Goal: Task Accomplishment & Management: Complete application form

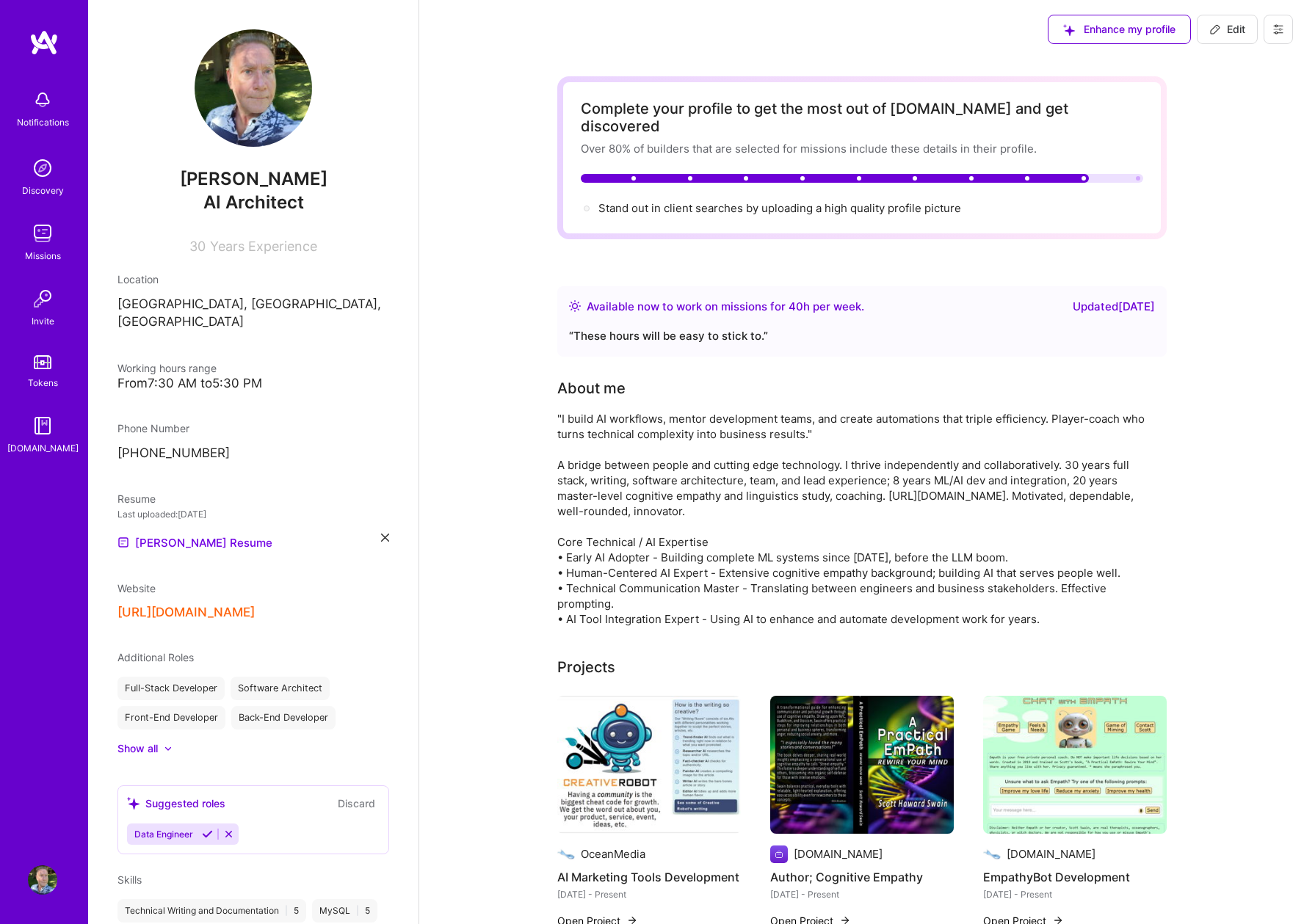
scroll to position [550, 0]
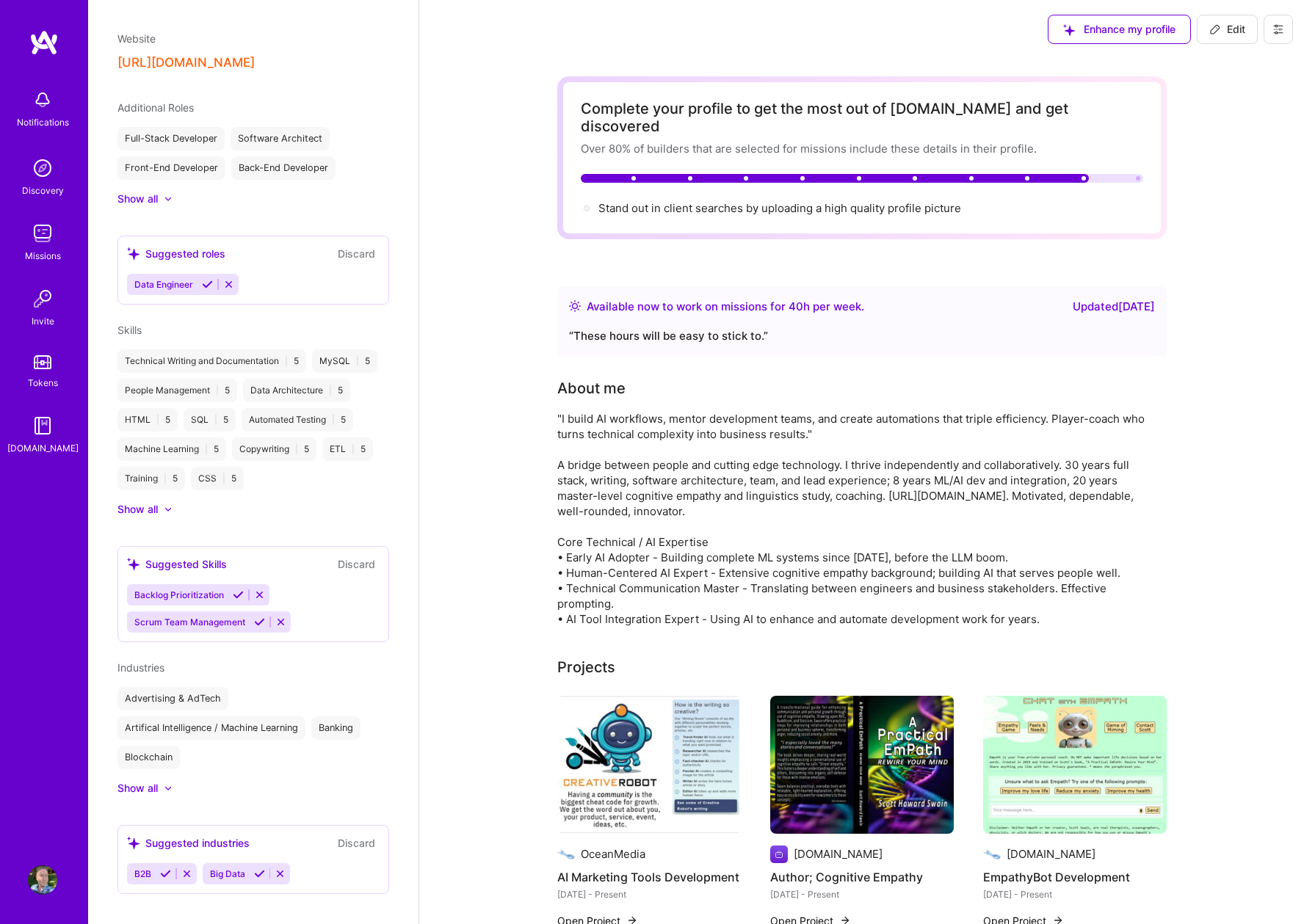
drag, startPoint x: 980, startPoint y: 156, endPoint x: 997, endPoint y: 156, distance: 17.0
click at [980, 156] on div "Complete your profile to get the most out of A.Team and get discovered Over 80%…" at bounding box center [862, 158] width 562 height 116
click at [1282, 33] on icon at bounding box center [1278, 30] width 12 height 12
click at [300, 77] on div "Scott Swain AI Architect 30 Years Experience Location Austin, TX, USA Working h…" at bounding box center [252, 462] width 330 height 924
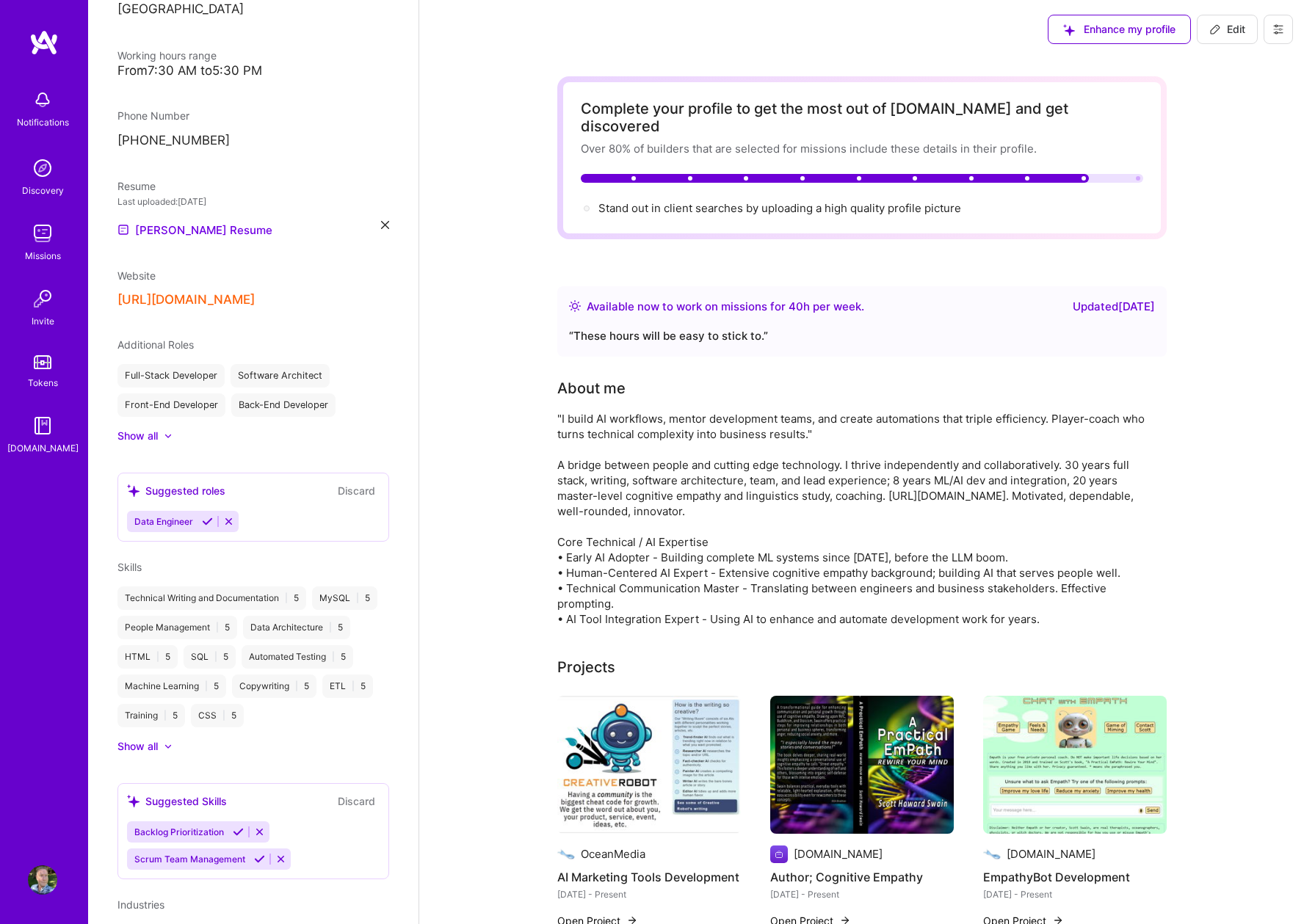
scroll to position [391, 0]
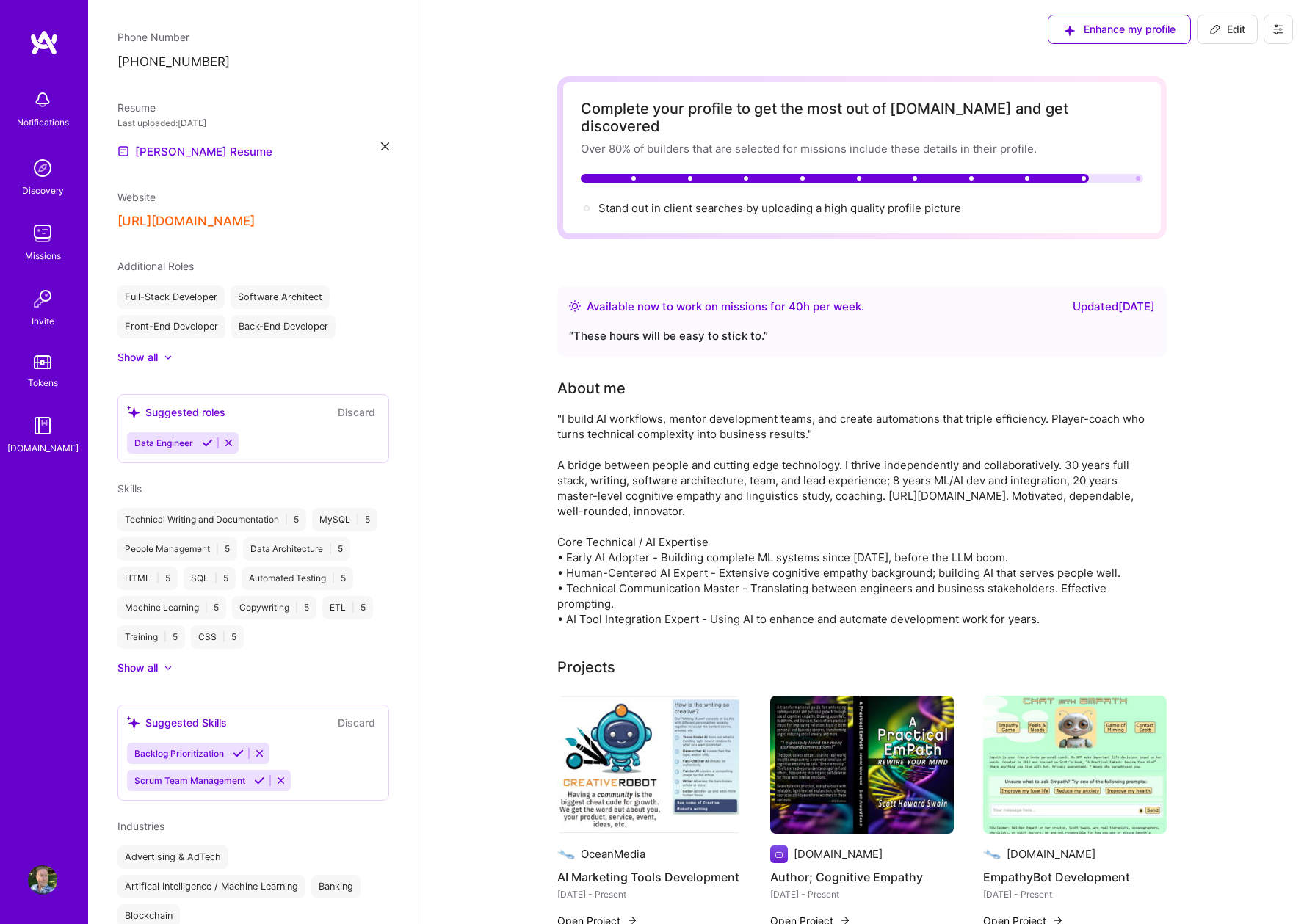
click at [360, 404] on button "Discard" at bounding box center [356, 412] width 46 height 17
click at [228, 437] on icon at bounding box center [228, 442] width 11 height 11
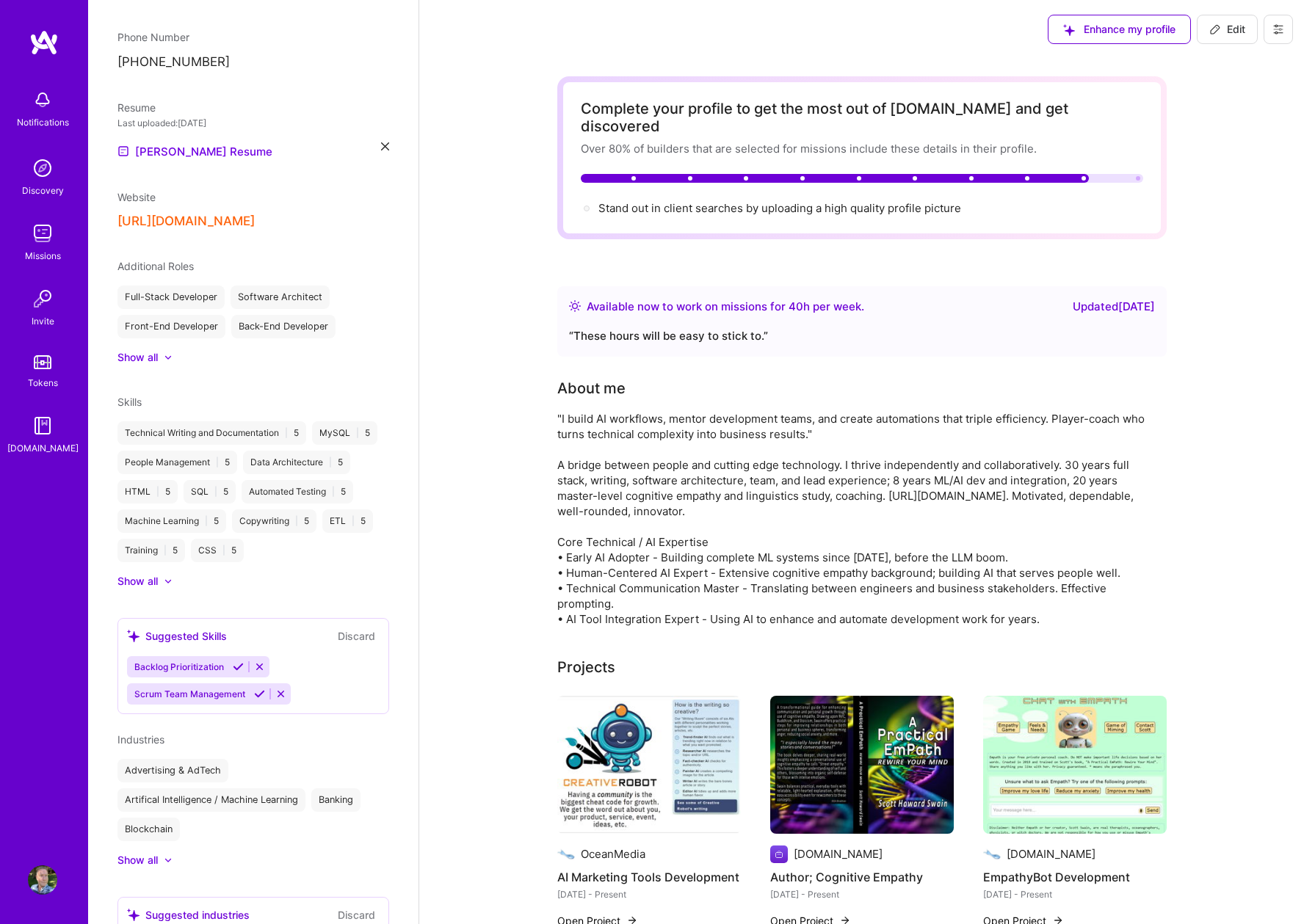
click at [157, 351] on div "Show all" at bounding box center [137, 358] width 40 height 15
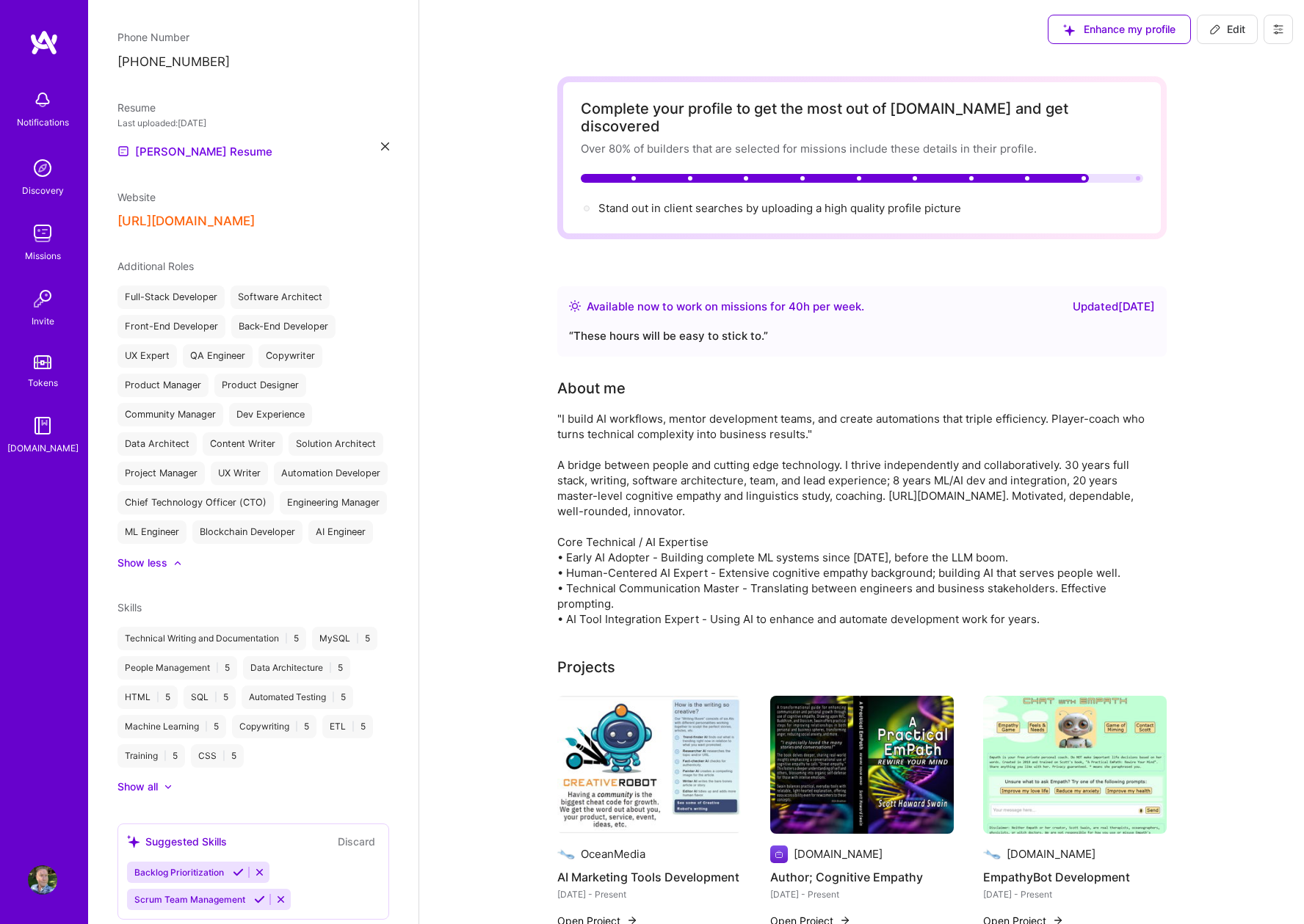
click at [1218, 28] on icon at bounding box center [1215, 30] width 12 height 12
select select "US"
select select "Right Now"
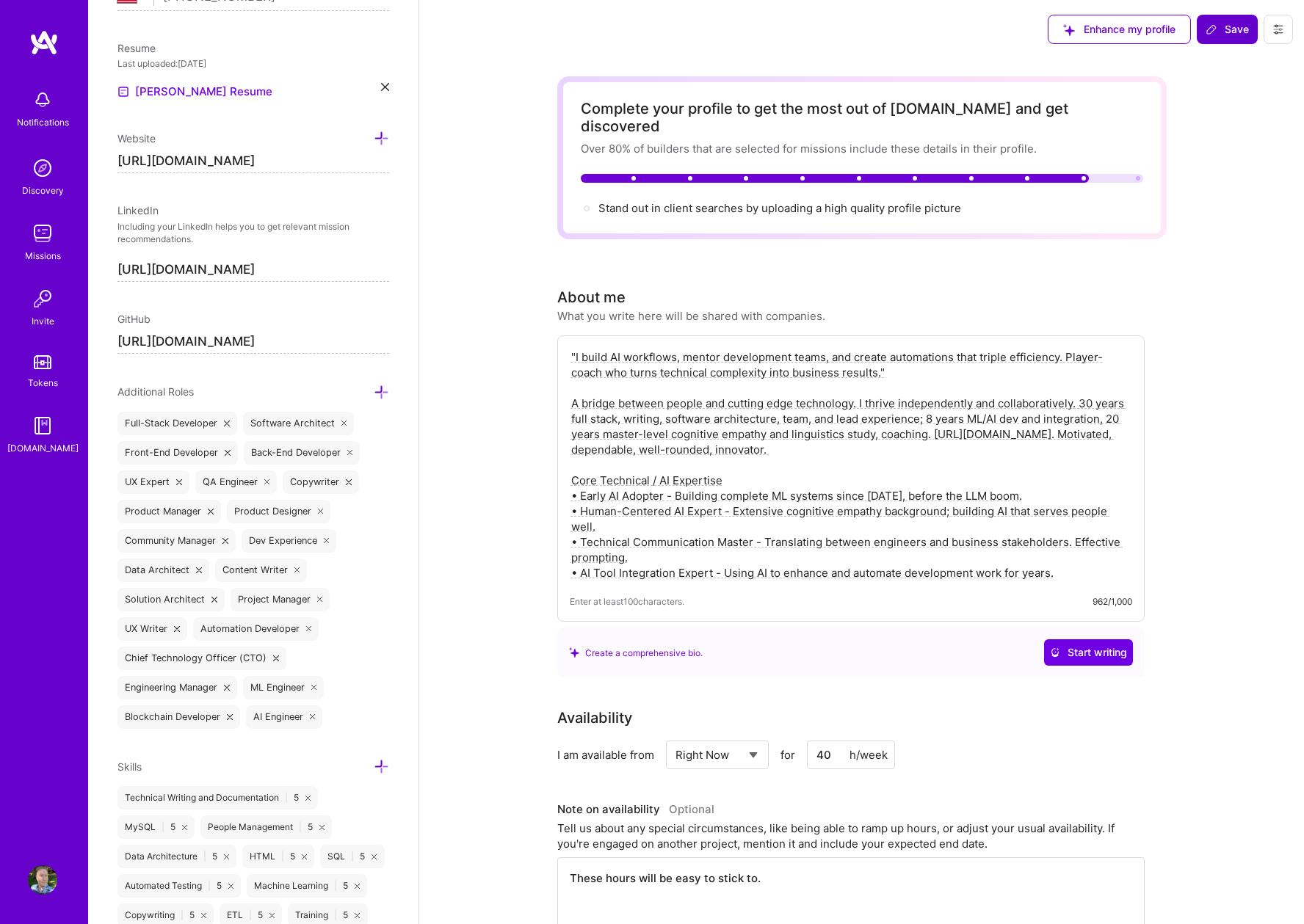
scroll to position [659, 0]
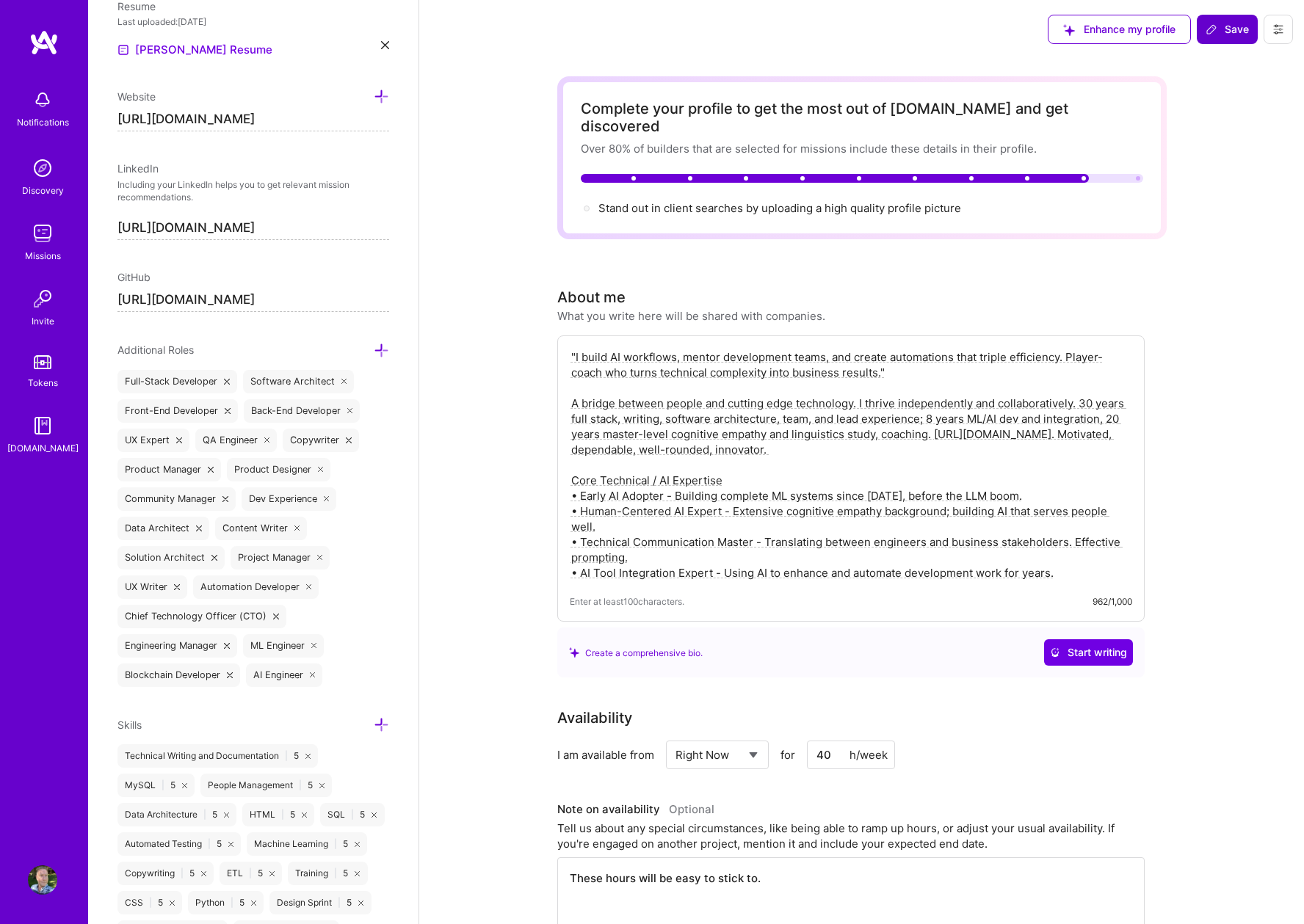
click at [227, 382] on icon at bounding box center [227, 382] width 6 height 6
click at [343, 379] on icon at bounding box center [345, 382] width 6 height 6
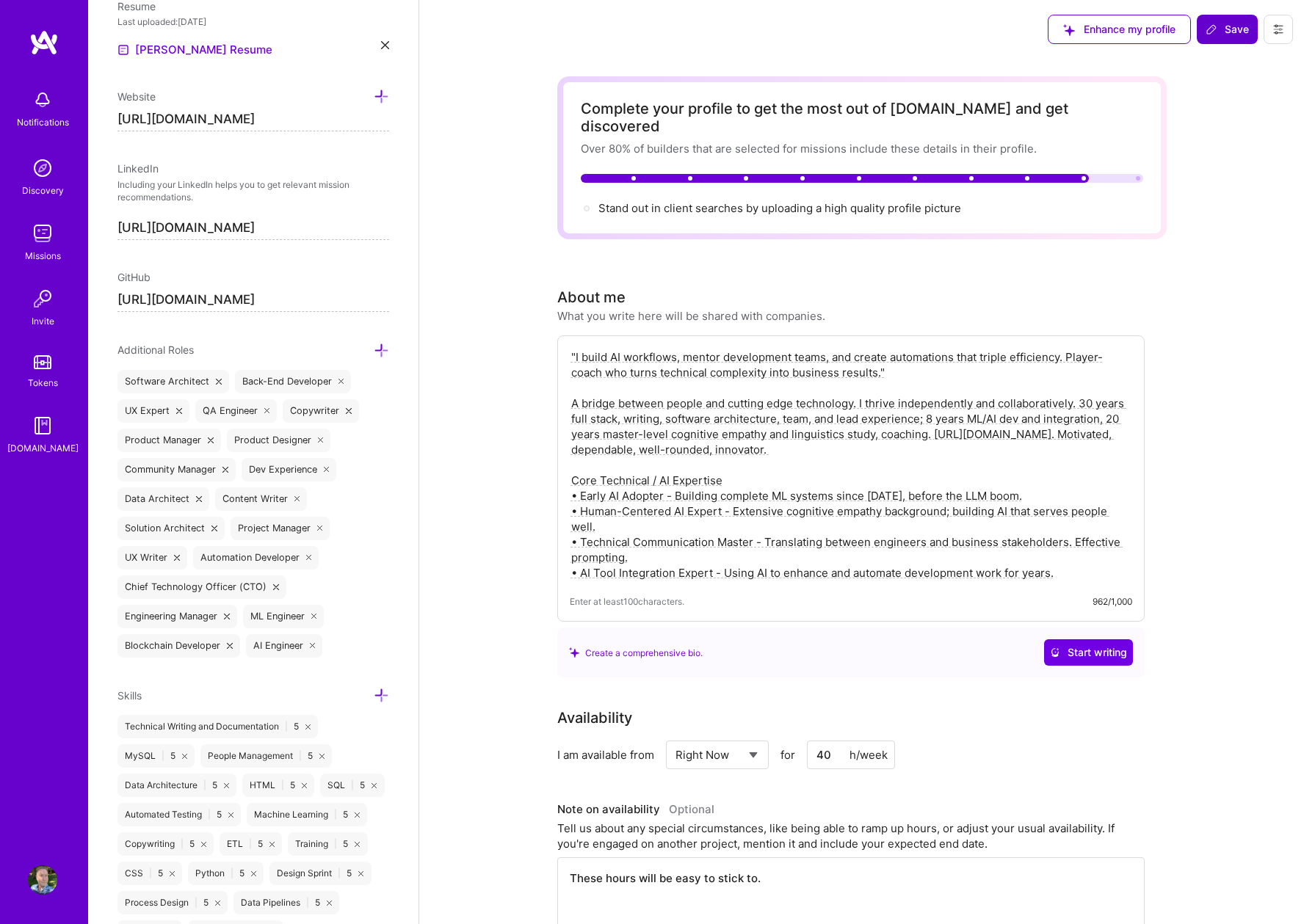
click at [343, 379] on icon at bounding box center [342, 382] width 6 height 6
click at [320, 529] on icon at bounding box center [320, 529] width 6 height 6
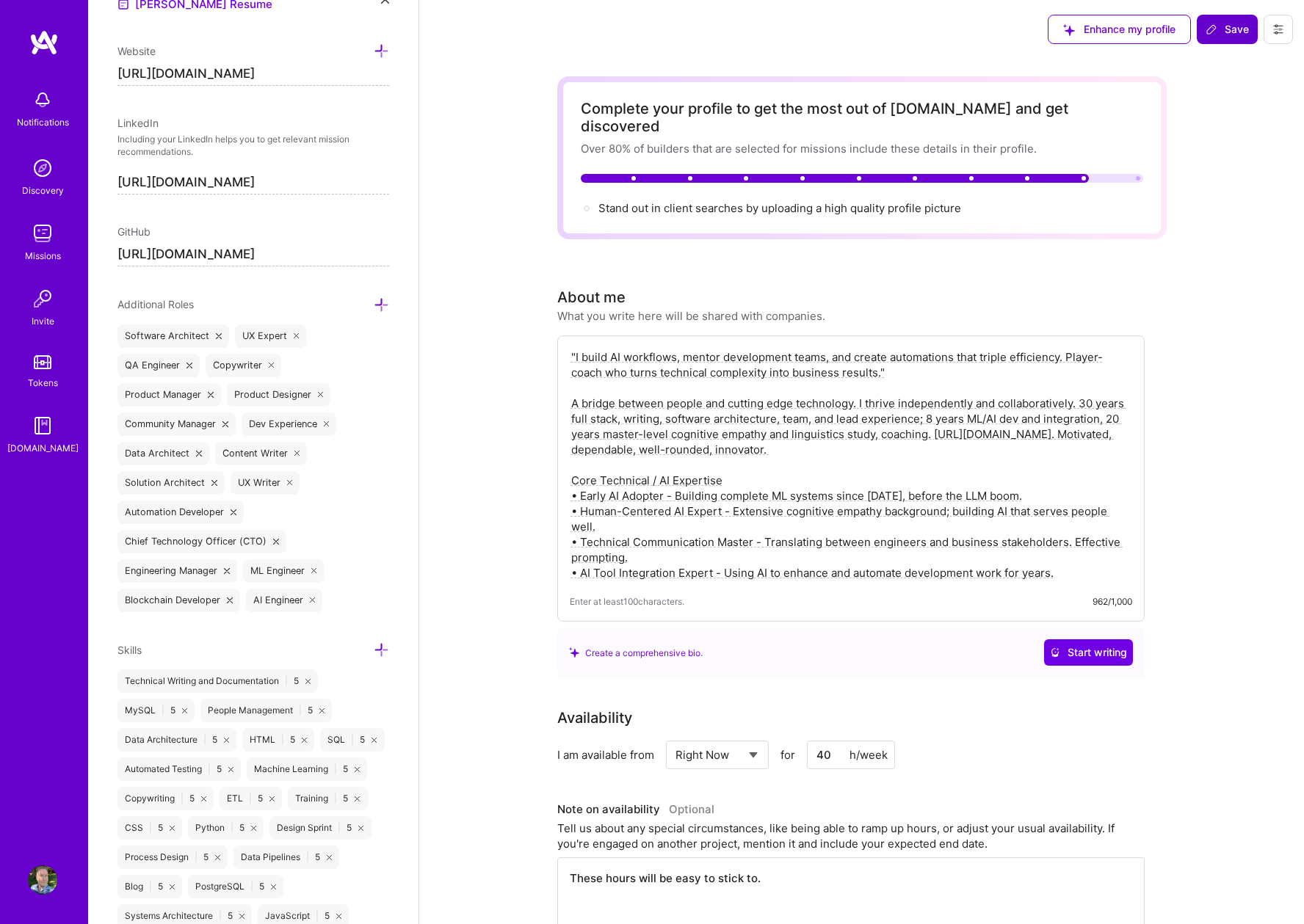
scroll to position [707, 0]
click at [273, 538] on icon at bounding box center [276, 539] width 6 height 6
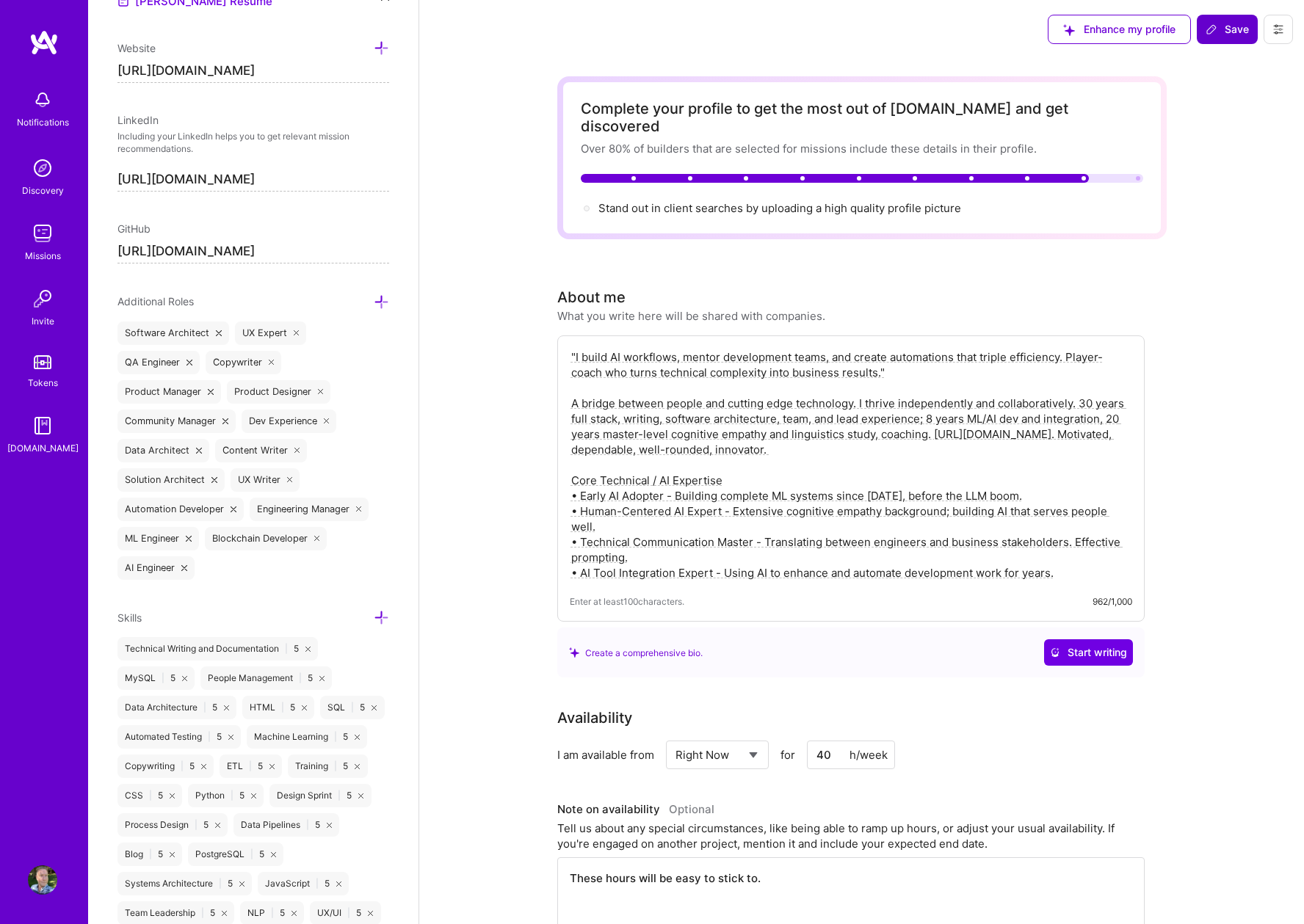
click at [189, 540] on icon at bounding box center [189, 539] width 6 height 6
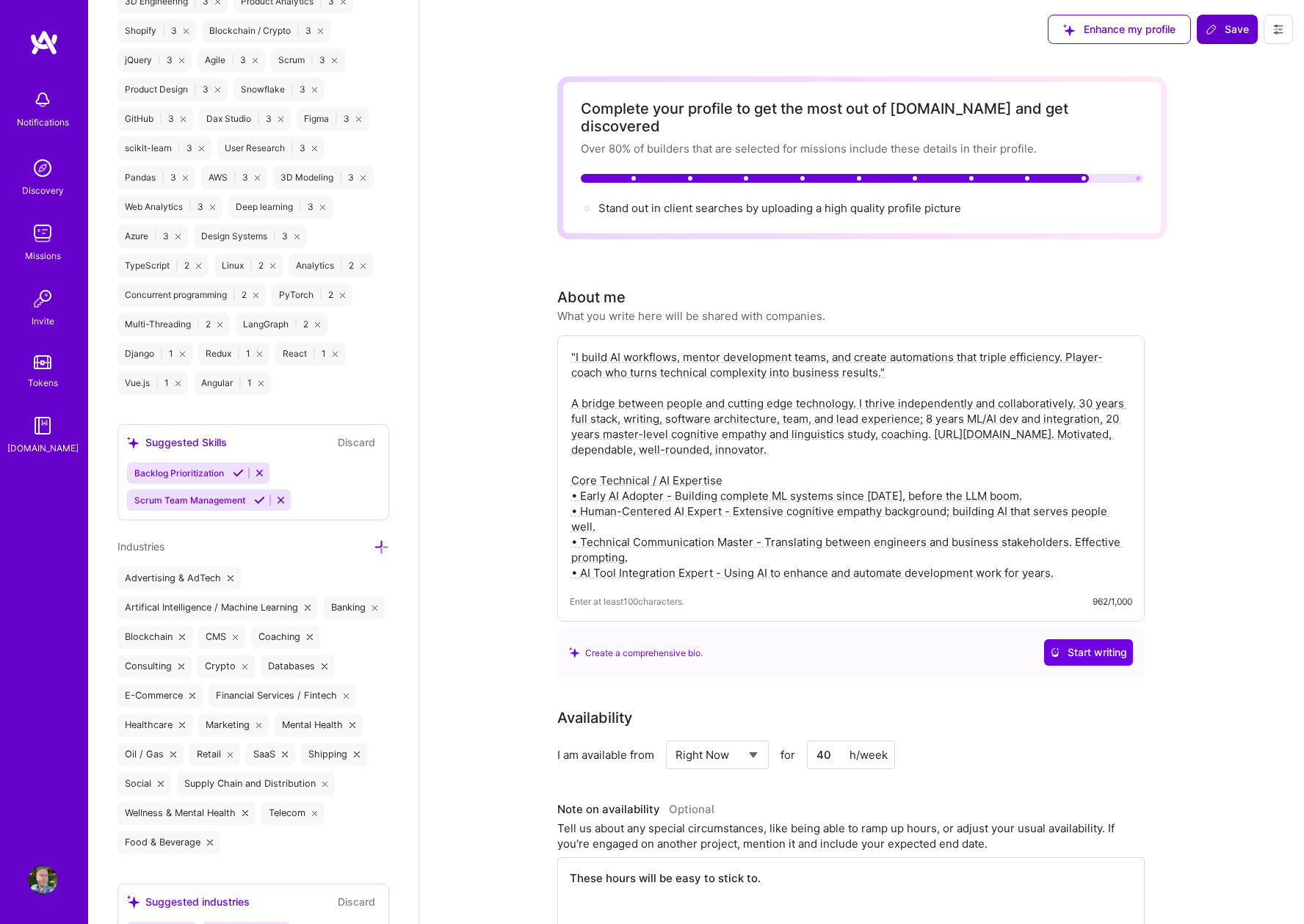
scroll to position [2127, 0]
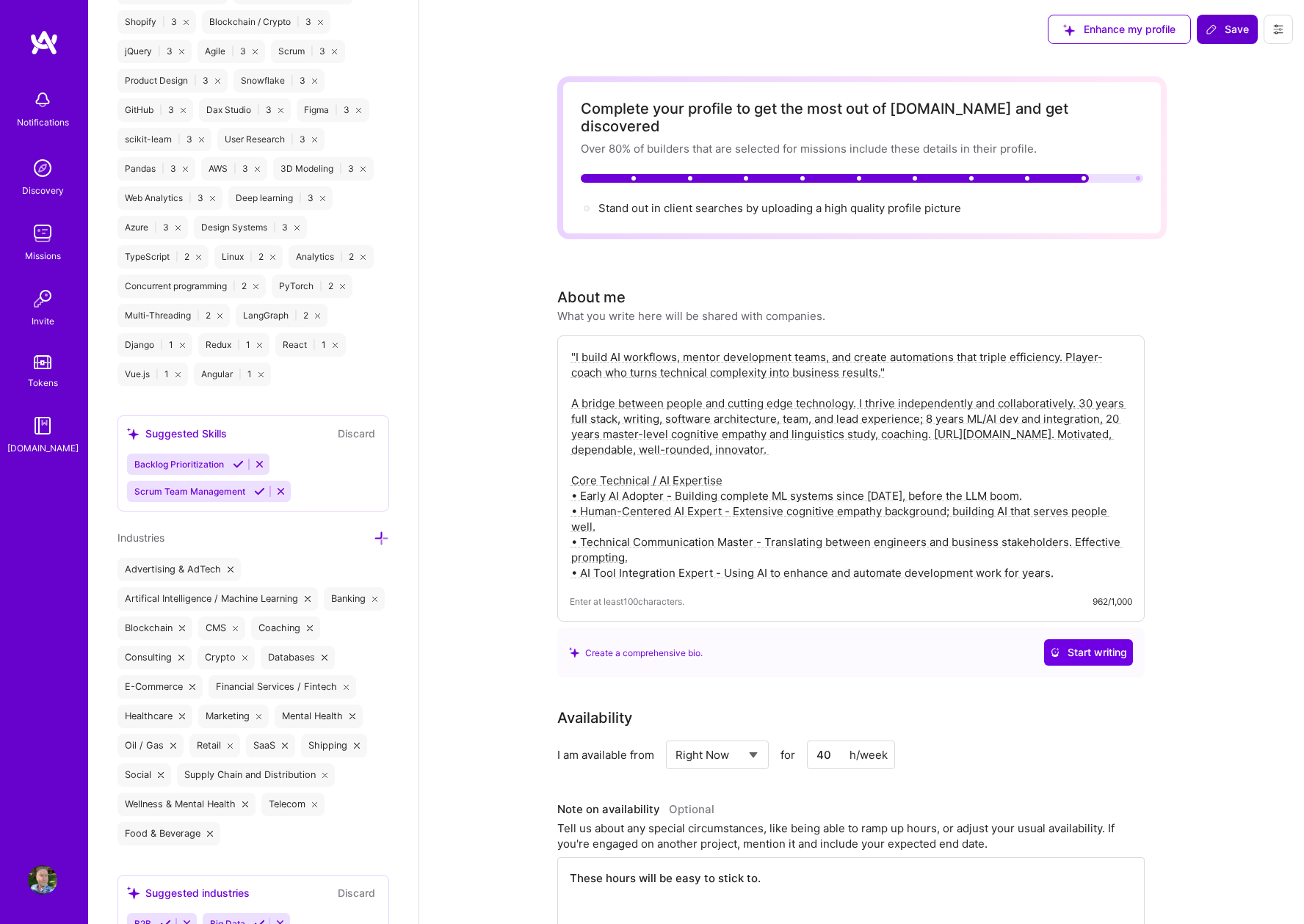
click at [254, 497] on icon at bounding box center [259, 491] width 11 height 11
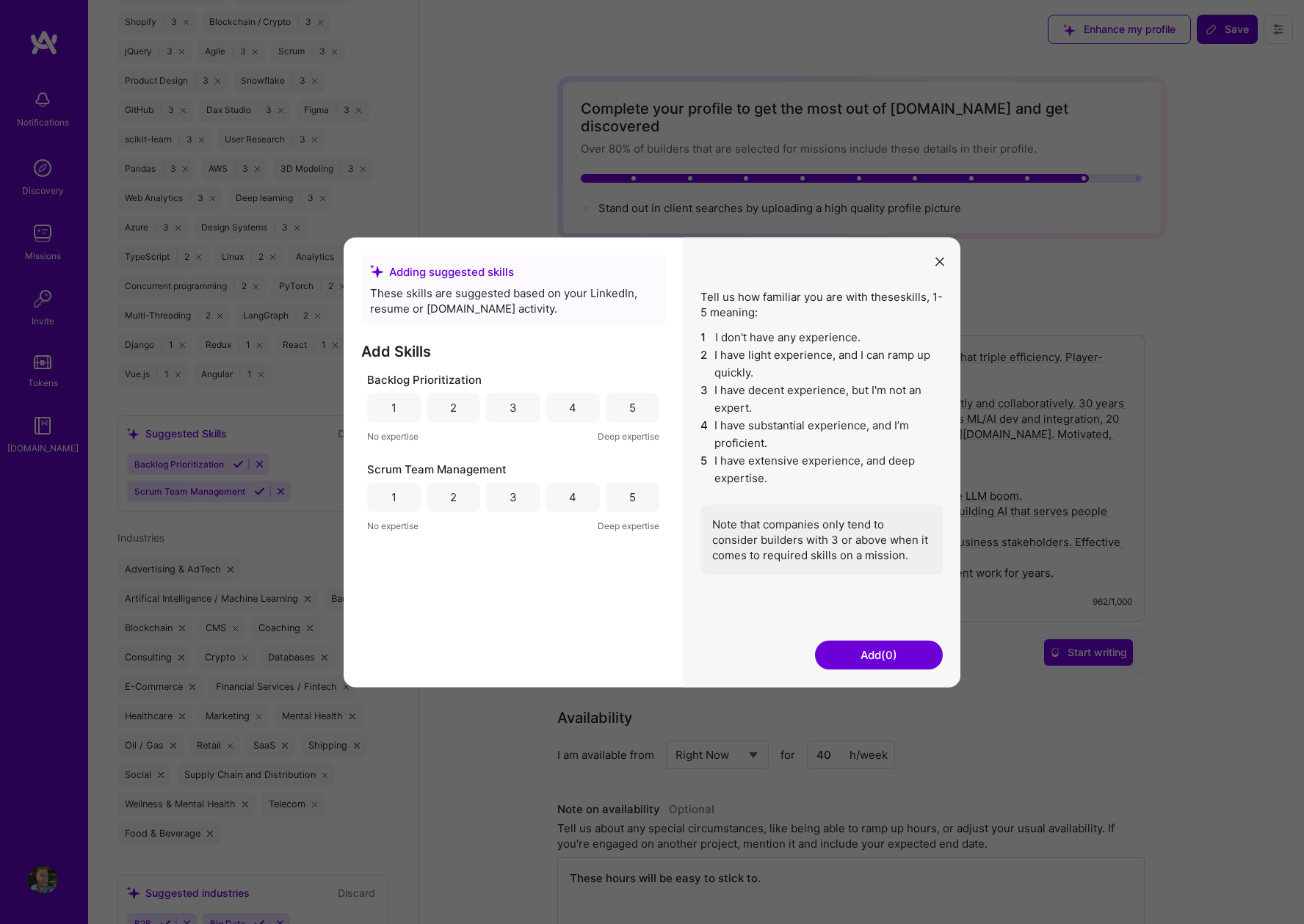
click at [515, 408] on div "3" at bounding box center [512, 408] width 7 height 16
click at [509, 495] on div "3" at bounding box center [512, 497] width 7 height 16
click at [572, 498] on div "4" at bounding box center [572, 497] width 7 height 16
click at [569, 416] on div "4" at bounding box center [573, 408] width 53 height 30
click at [880, 647] on button "Add (2)" at bounding box center [879, 655] width 128 height 30
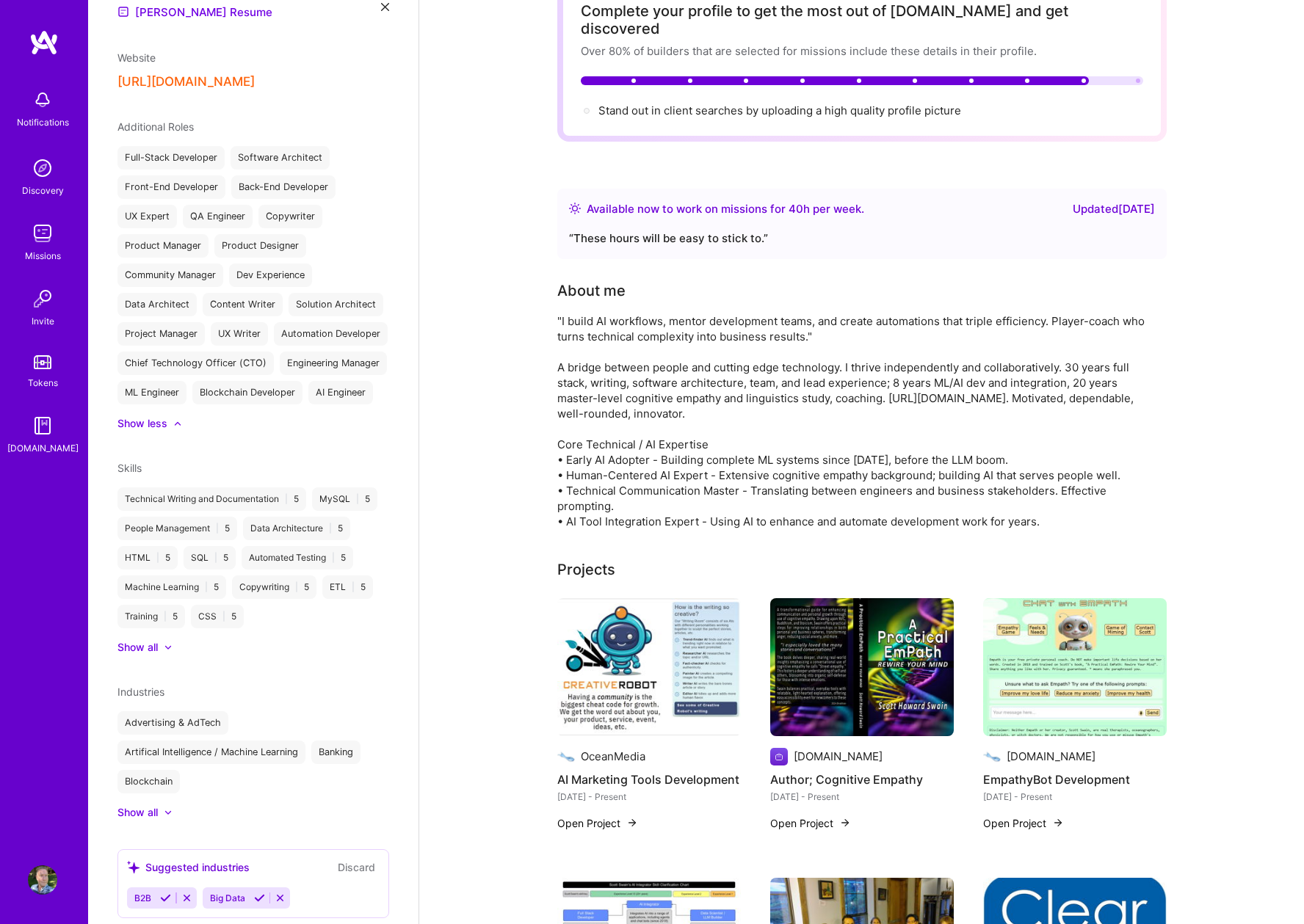
scroll to position [614, 0]
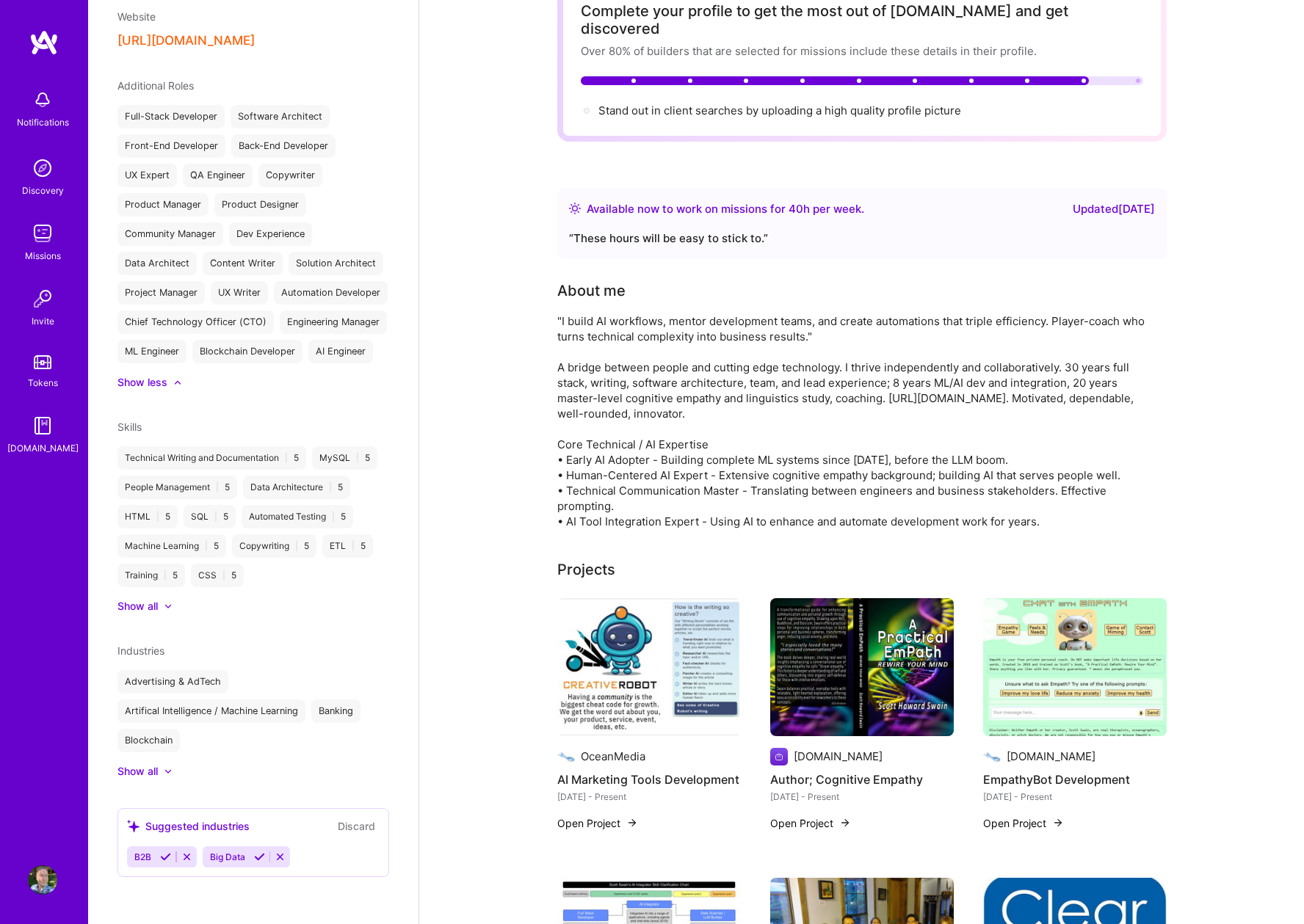
click at [155, 769] on div "Show all" at bounding box center [137, 771] width 40 height 15
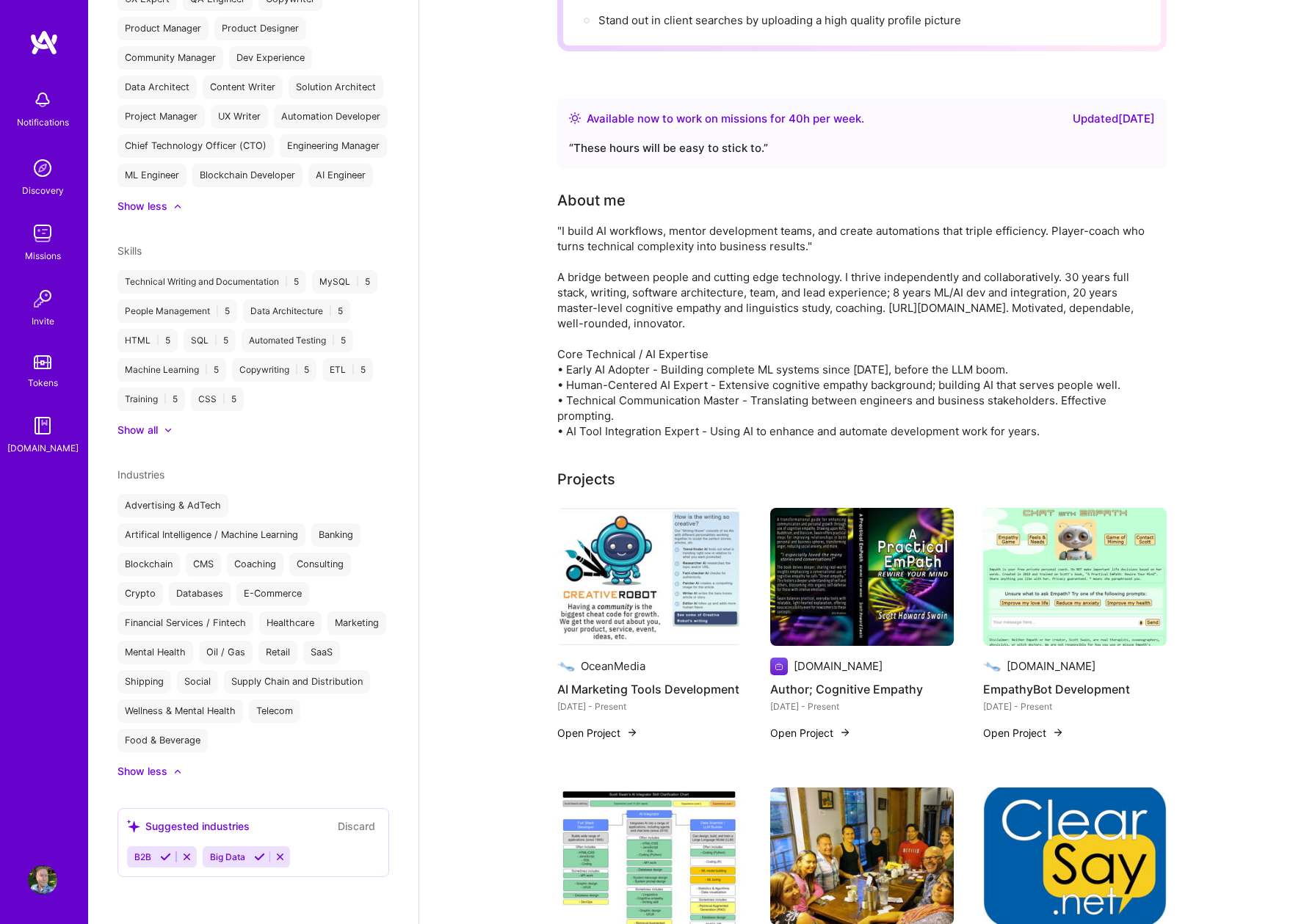
scroll to position [196, 0]
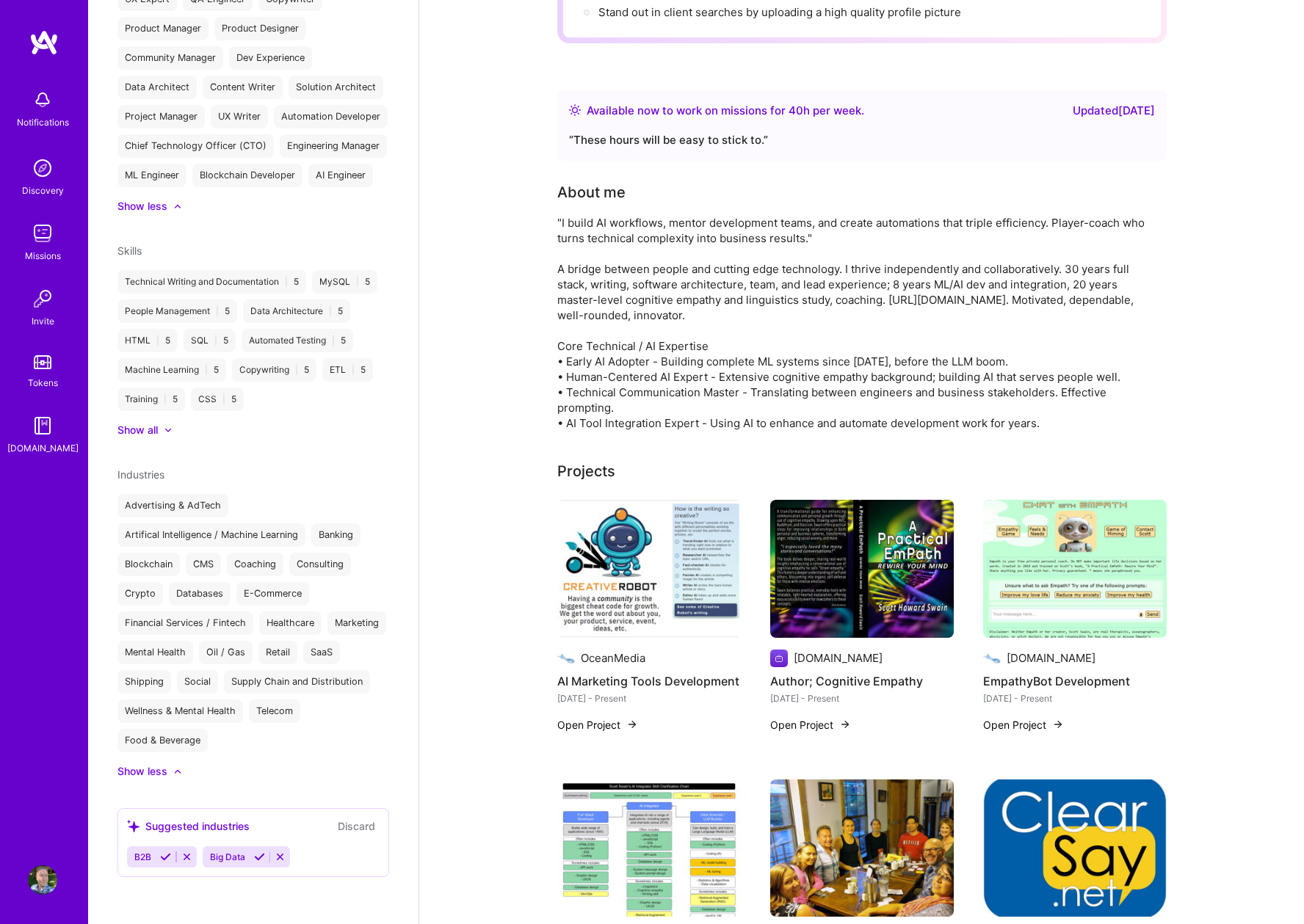
click at [338, 824] on button "Discard" at bounding box center [356, 825] width 46 height 17
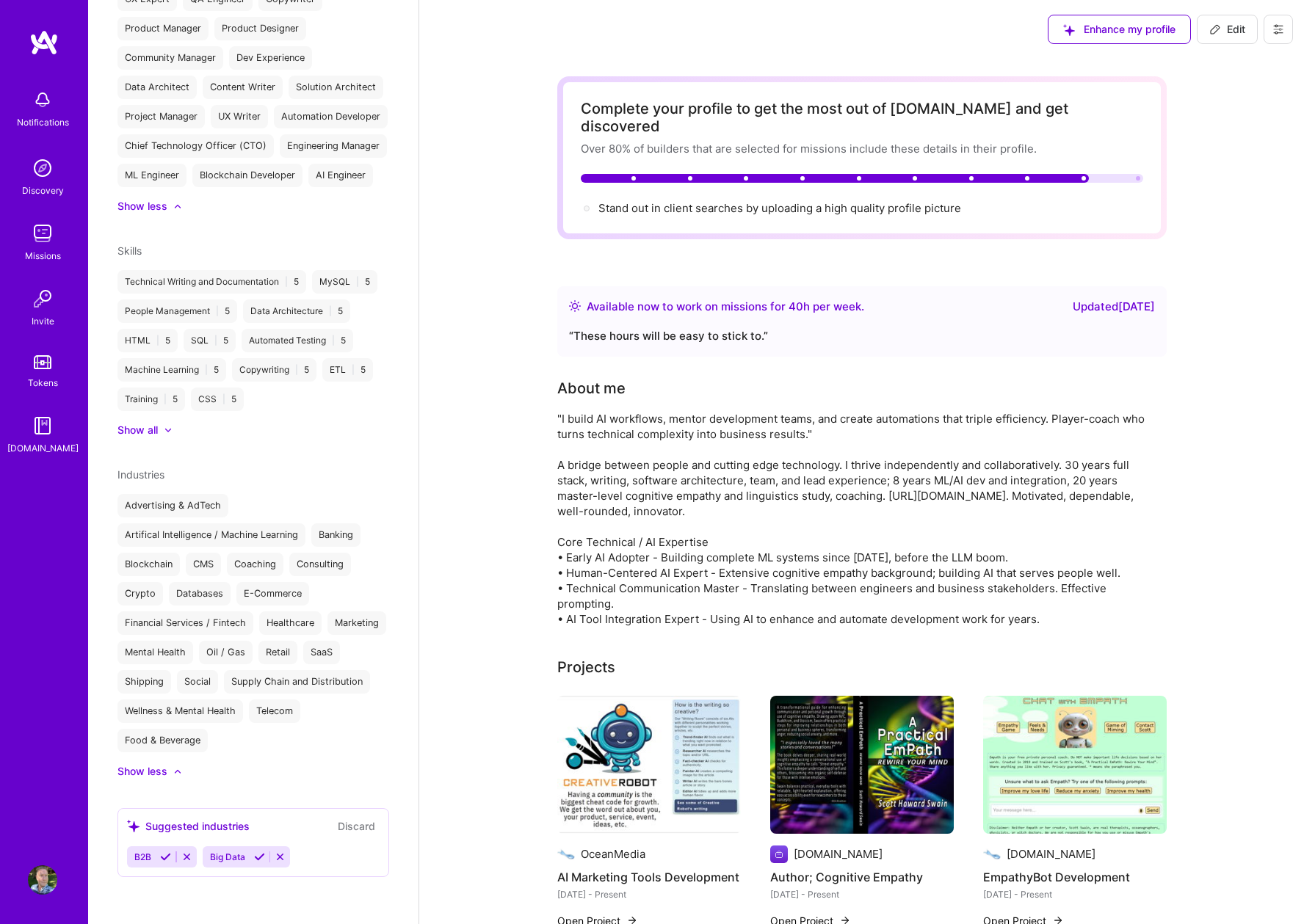
scroll to position [10, 0]
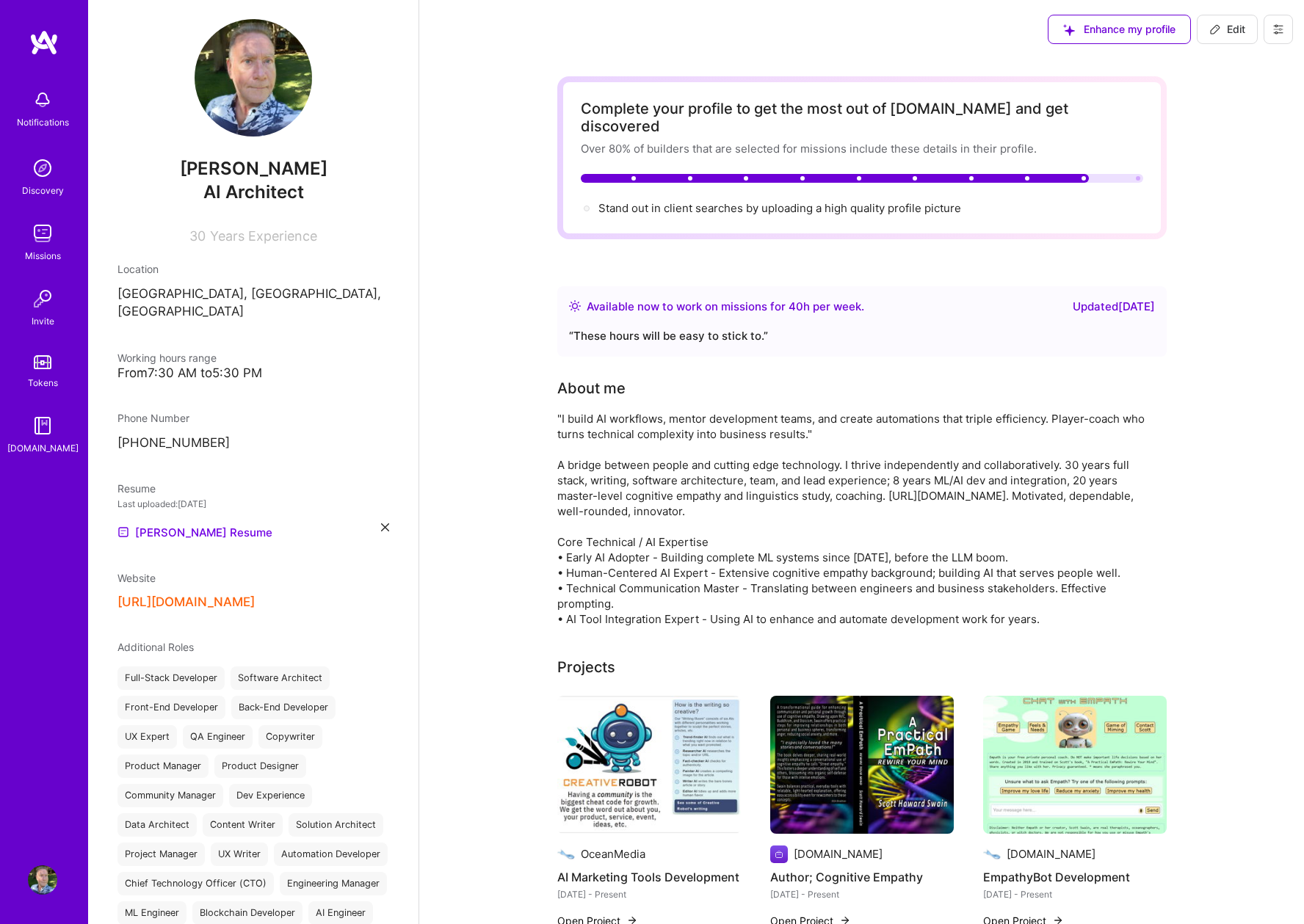
click at [1232, 23] on span "Edit" at bounding box center [1227, 29] width 36 height 15
select select "US"
select select "Right Now"
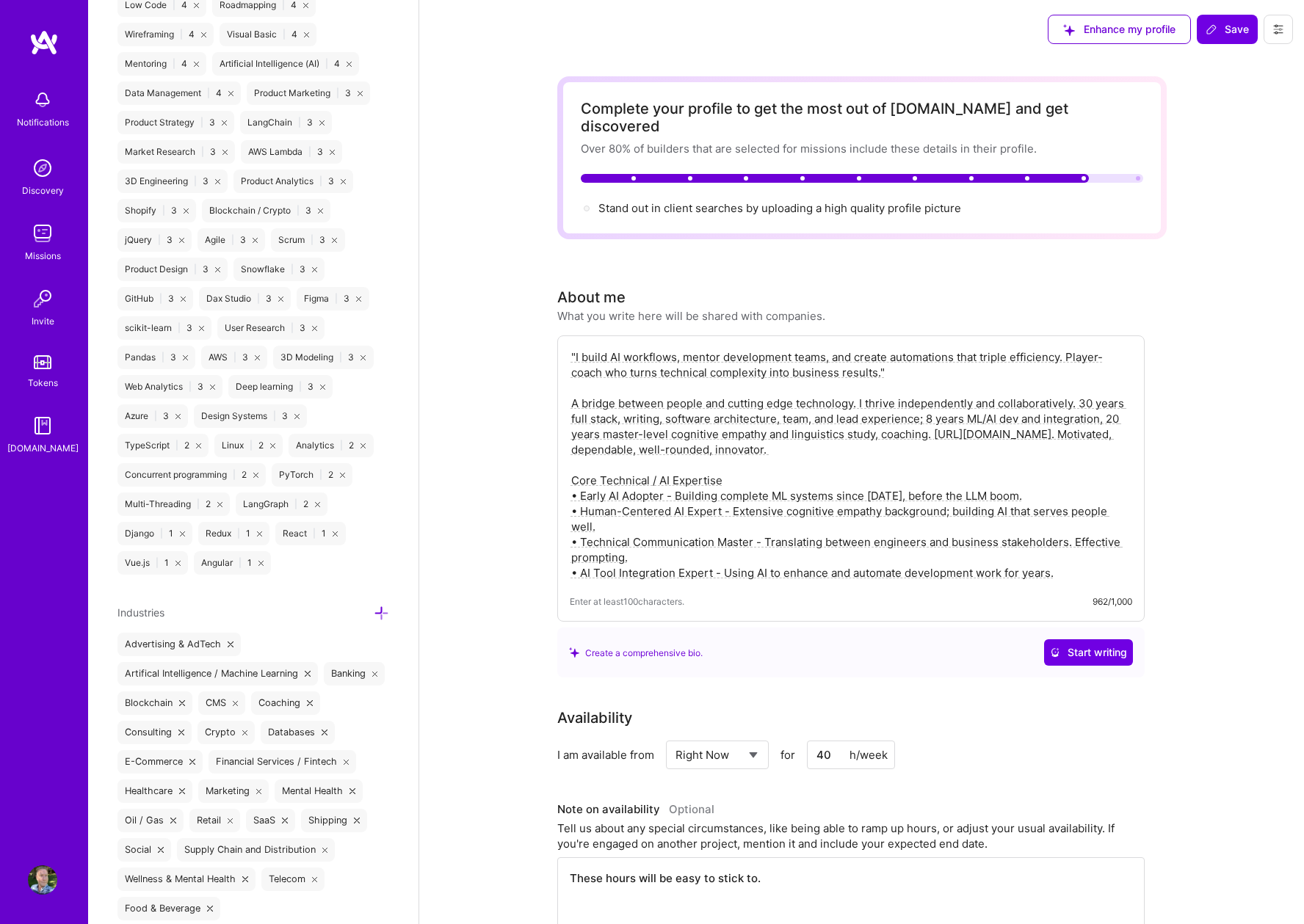
scroll to position [2070, 0]
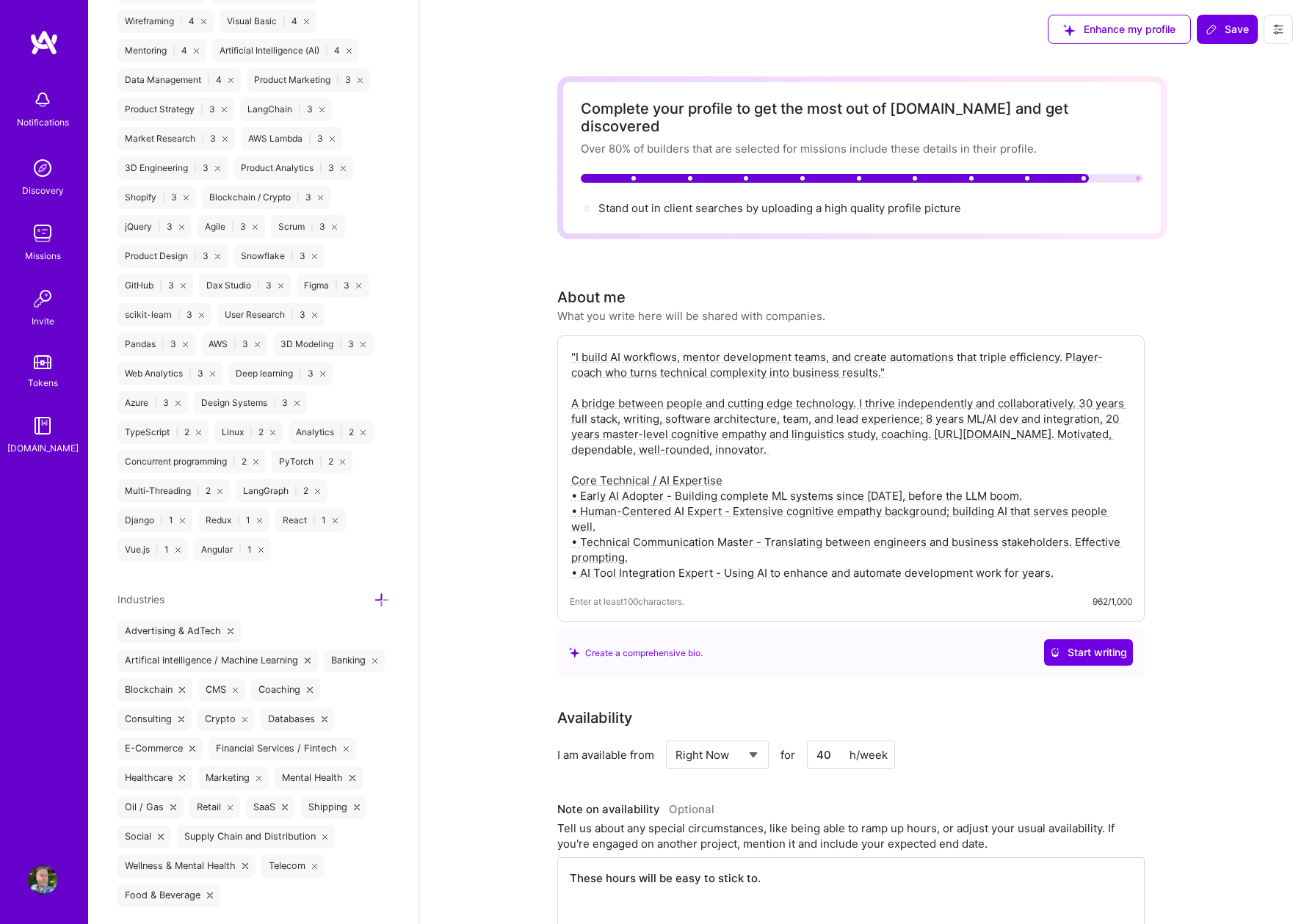
click at [261, 553] on icon at bounding box center [260, 550] width 5 height 5
click at [334, 523] on icon at bounding box center [335, 520] width 5 height 5
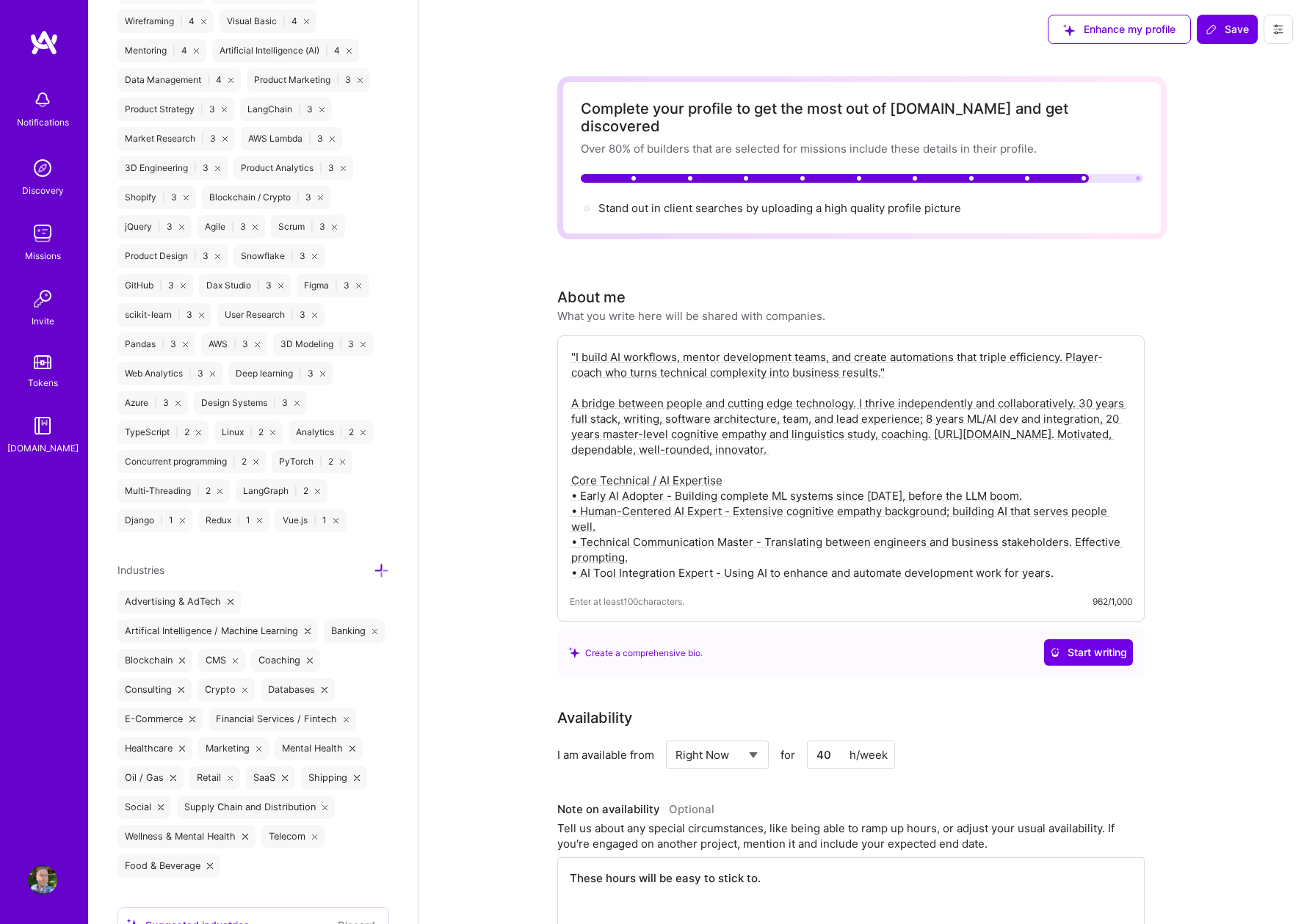
click at [258, 523] on icon at bounding box center [259, 520] width 5 height 5
click at [258, 523] on icon at bounding box center [258, 520] width 5 height 5
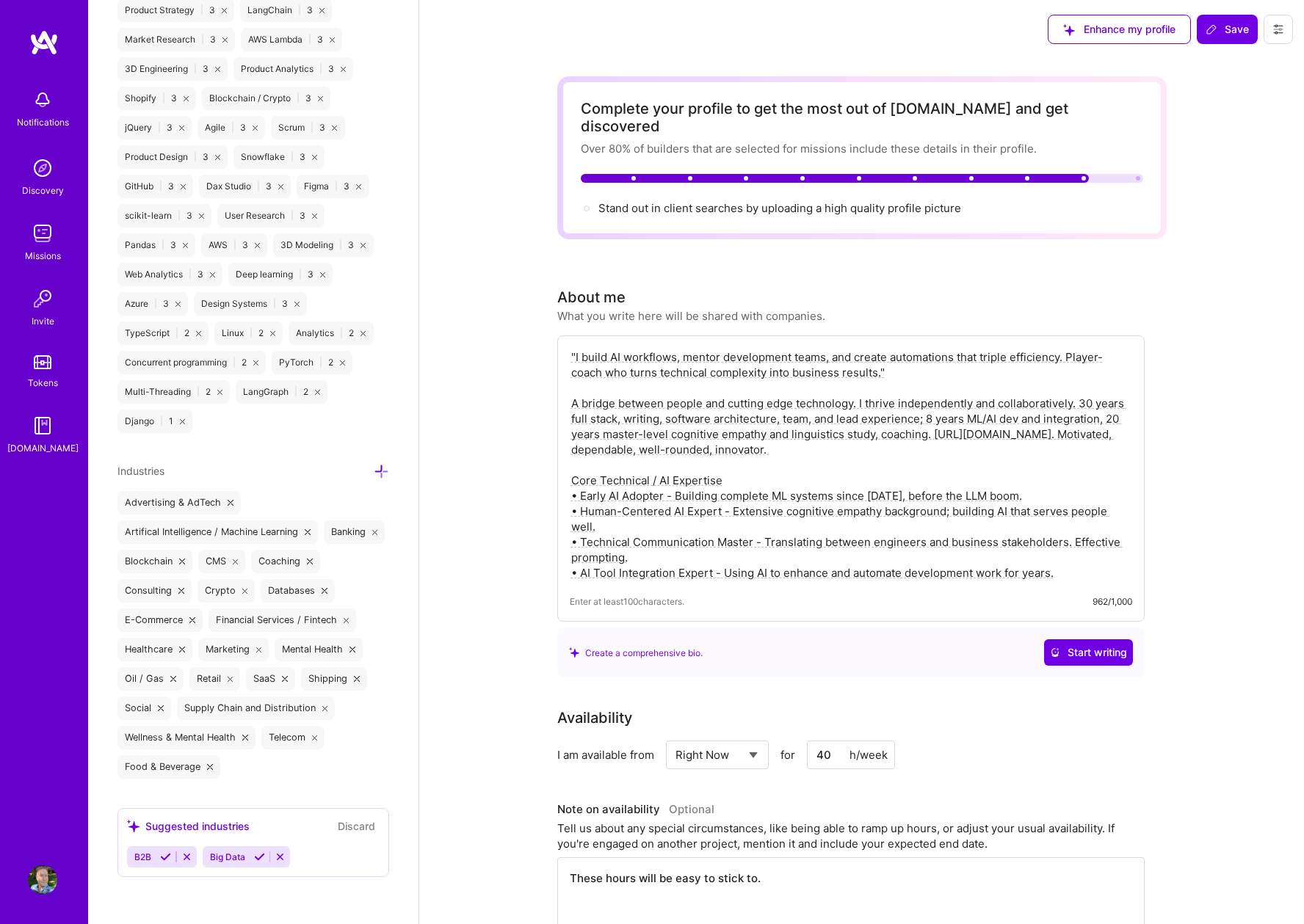
scroll to position [2257, 0]
click at [373, 464] on icon at bounding box center [381, 472] width 16 height 16
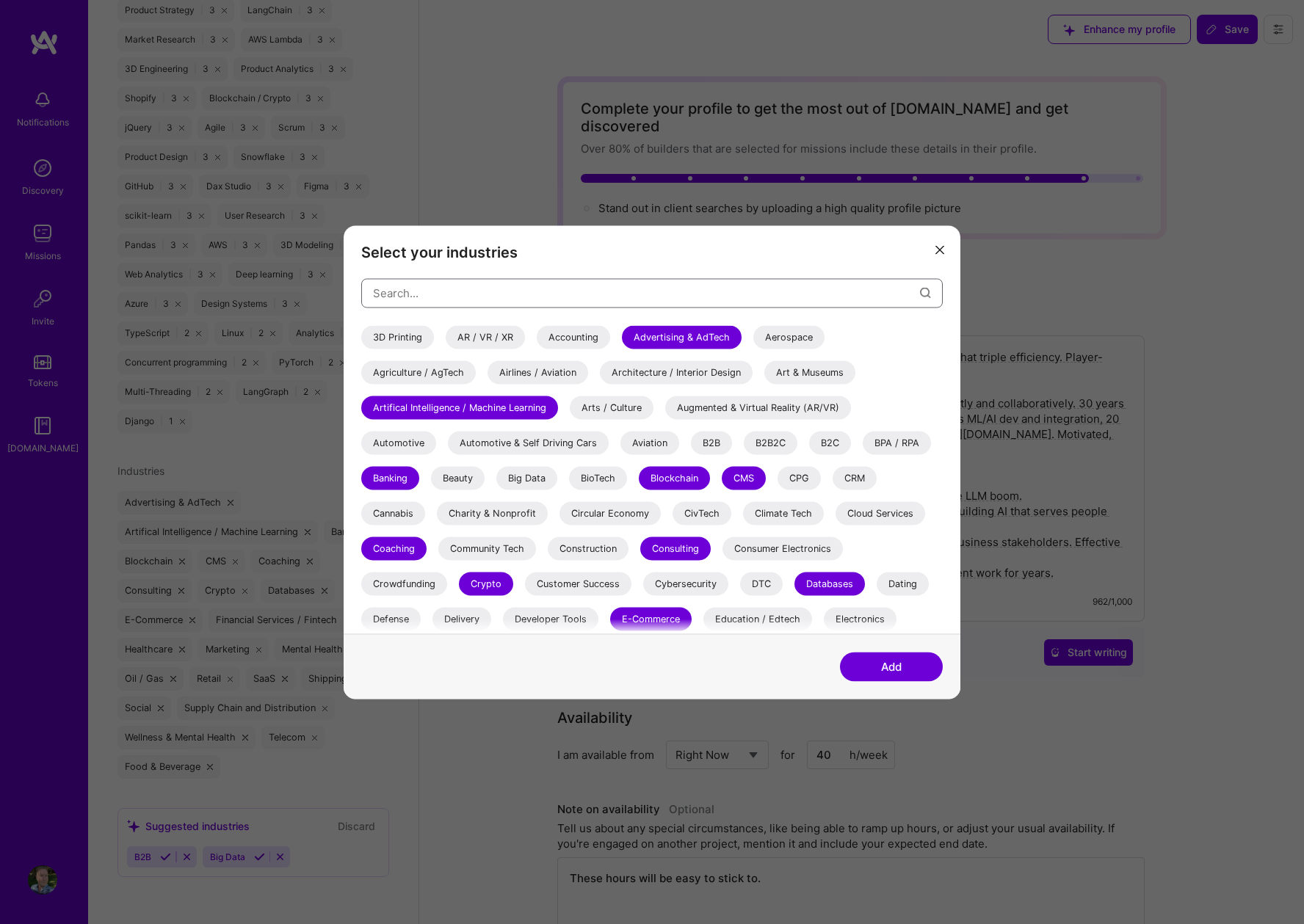
click at [473, 286] on input "modal" at bounding box center [646, 294] width 547 height 37
click at [625, 405] on div "Arts / Culture" at bounding box center [611, 408] width 84 height 24
click at [413, 370] on div "Agriculture / AgTech" at bounding box center [419, 372] width 114 height 24
click at [401, 440] on div "Automotive" at bounding box center [399, 443] width 75 height 24
click at [523, 473] on div "Big Data" at bounding box center [527, 478] width 61 height 24
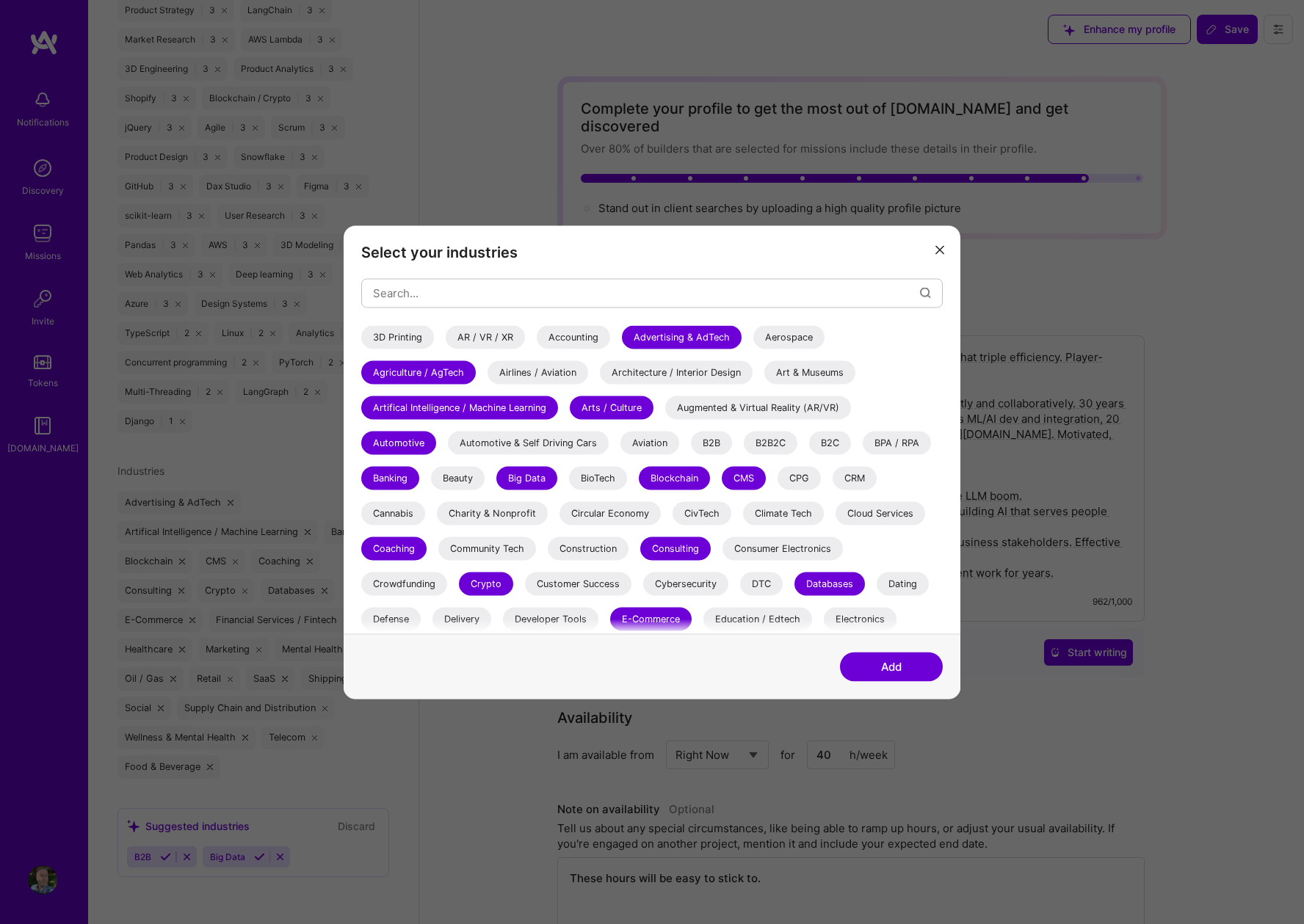
click at [535, 478] on div "Big Data" at bounding box center [527, 478] width 61 height 24
click at [535, 475] on div "Big Data" at bounding box center [527, 478] width 61 height 24
click at [393, 513] on div "Cannabis" at bounding box center [393, 513] width 64 height 24
click at [759, 555] on div "Consumer Electronics" at bounding box center [782, 549] width 120 height 24
click at [788, 548] on div "Consumer Electronics" at bounding box center [782, 549] width 120 height 24
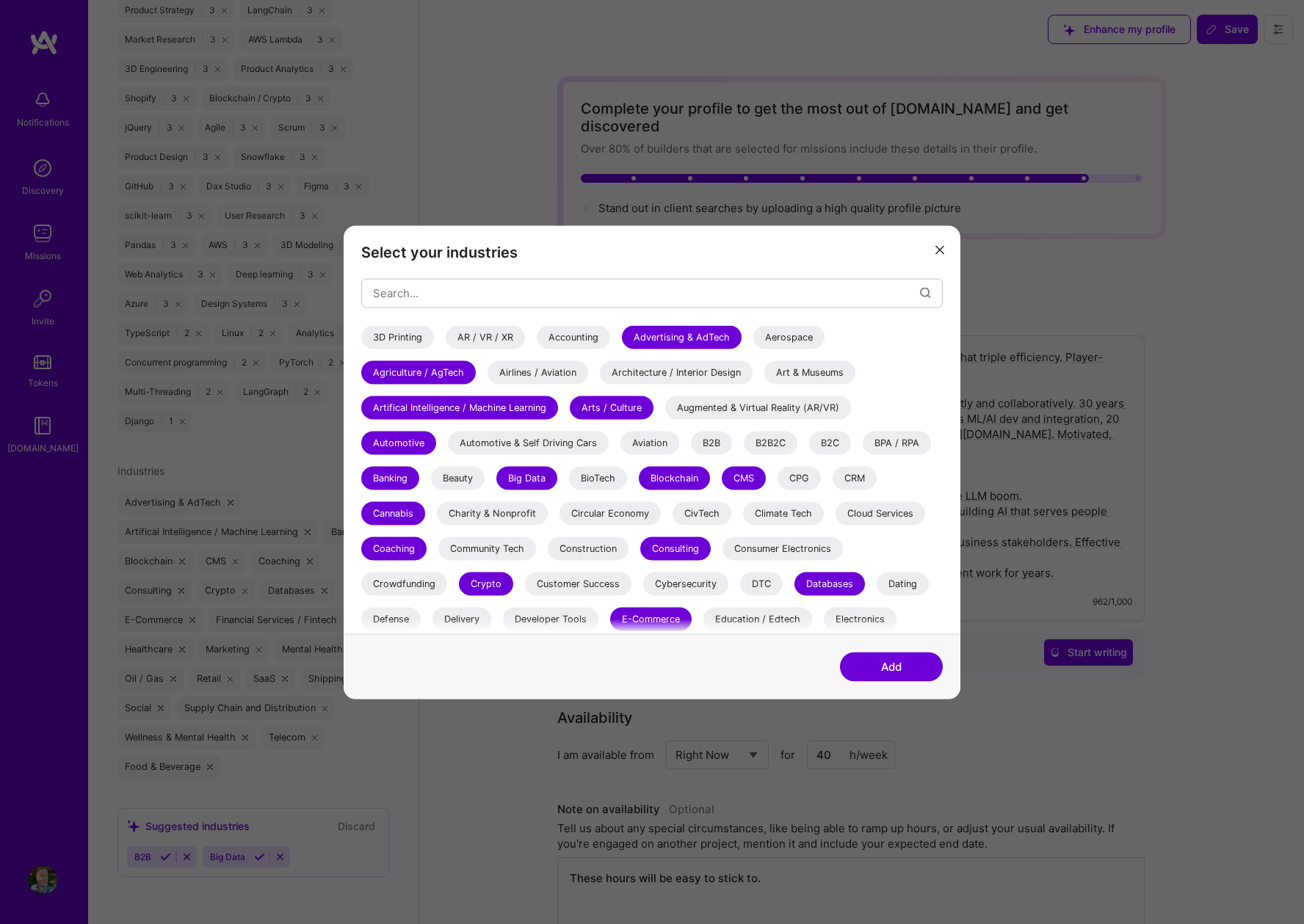
click at [543, 617] on div "Developer Tools" at bounding box center [551, 619] width 96 height 24
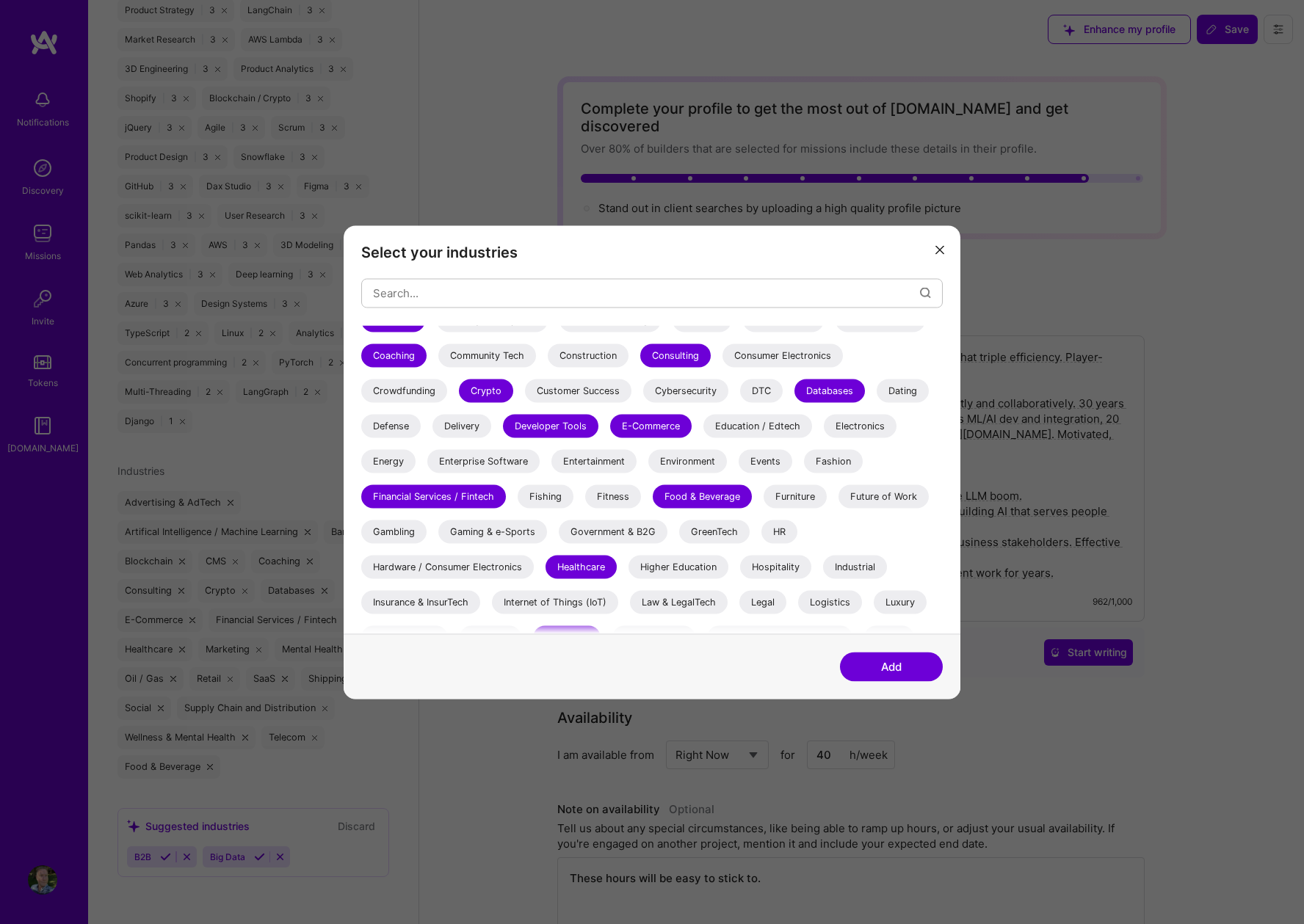
scroll to position [196, 0]
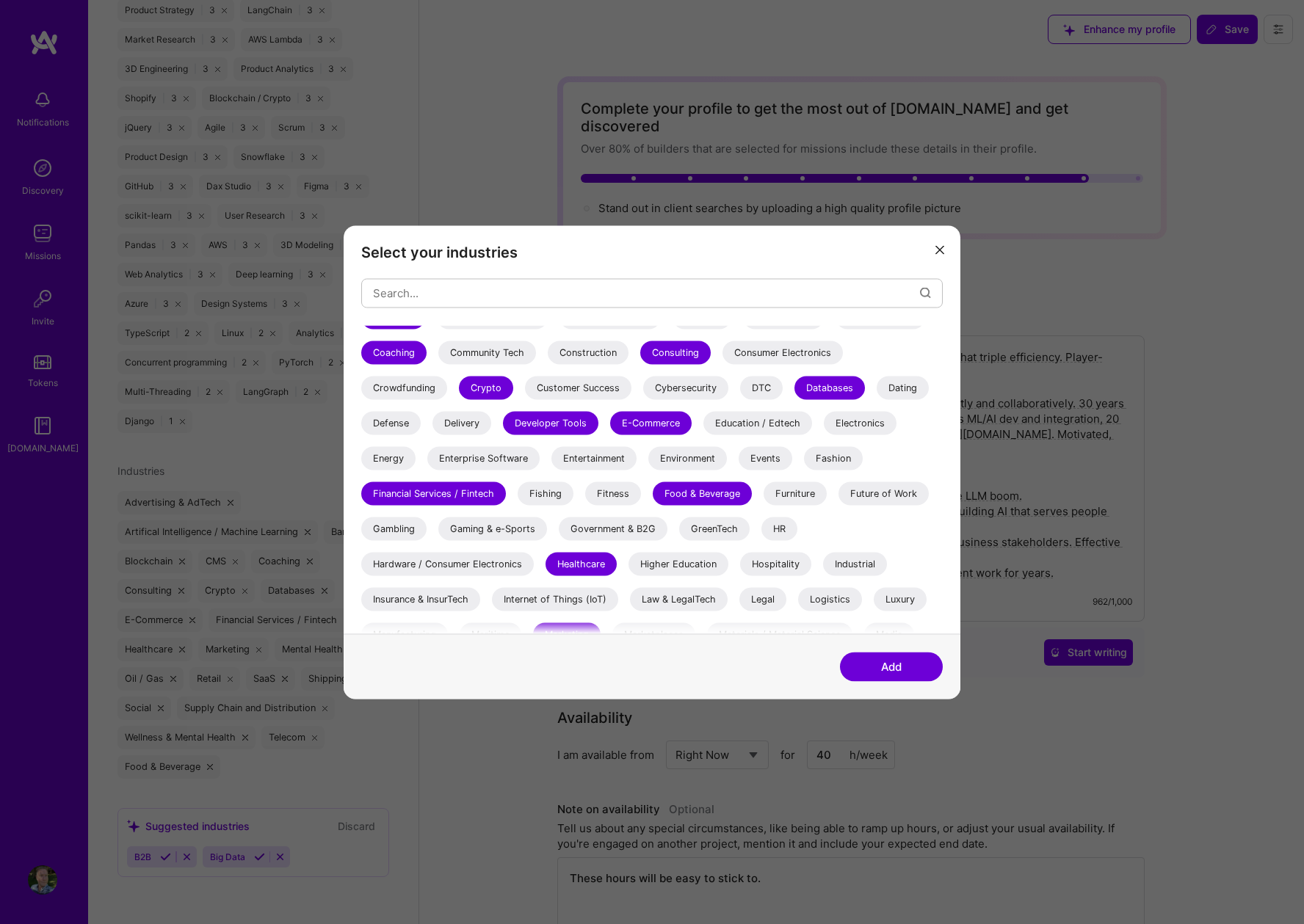
click at [771, 423] on div "Education / Edtech" at bounding box center [757, 423] width 108 height 24
click at [388, 459] on div "Energy" at bounding box center [388, 458] width 54 height 24
click at [764, 568] on div "Hospitality" at bounding box center [775, 564] width 71 height 24
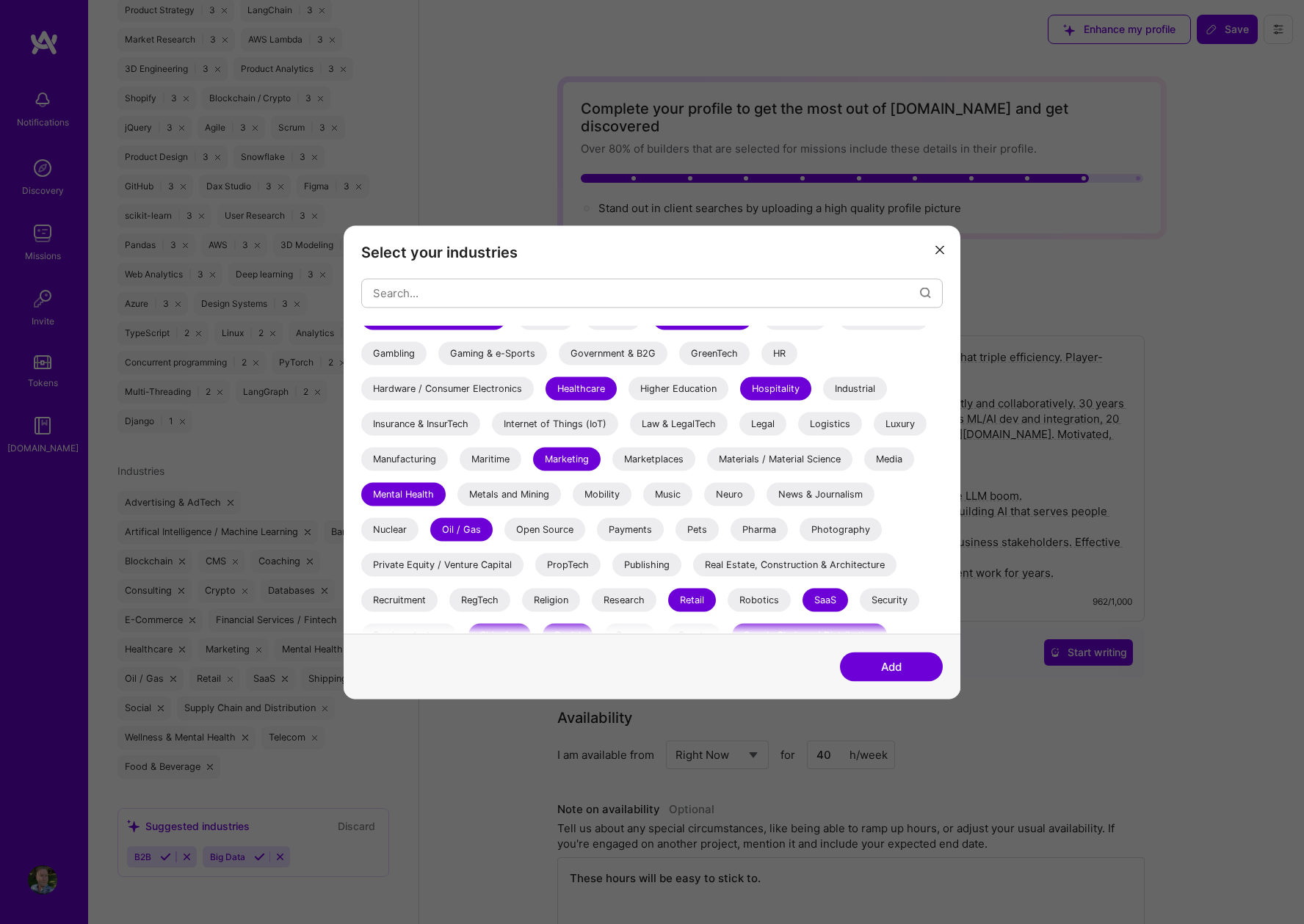
scroll to position [391, 0]
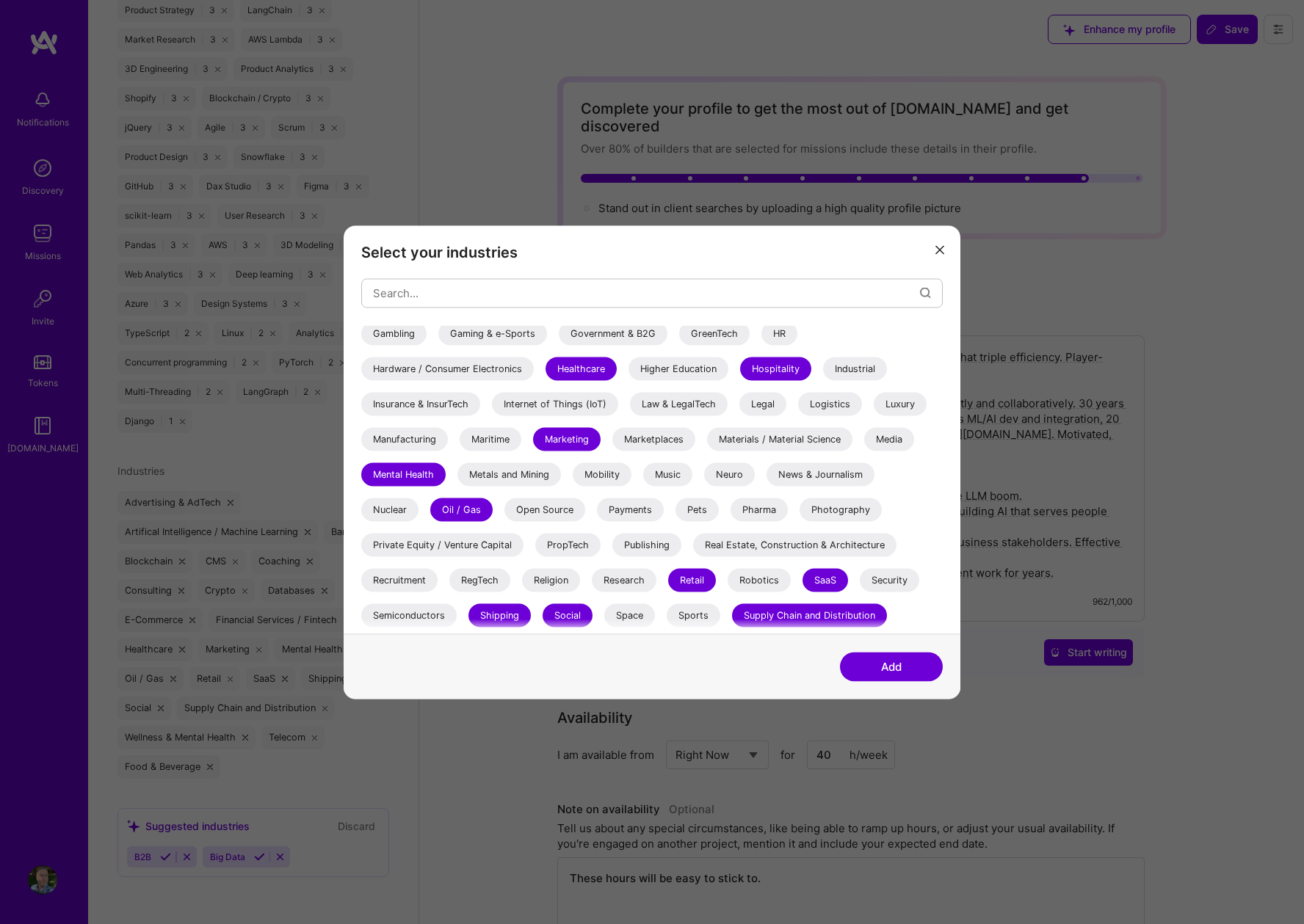
click at [668, 467] on div "Music" at bounding box center [668, 475] width 49 height 24
click at [827, 510] on div "Photography" at bounding box center [840, 509] width 82 height 24
click at [552, 512] on div "Open Source" at bounding box center [545, 509] width 81 height 24
click at [654, 543] on div "Publishing" at bounding box center [647, 545] width 69 height 24
click at [759, 544] on div "Real Estate, Construction & Architecture" at bounding box center [795, 545] width 203 height 24
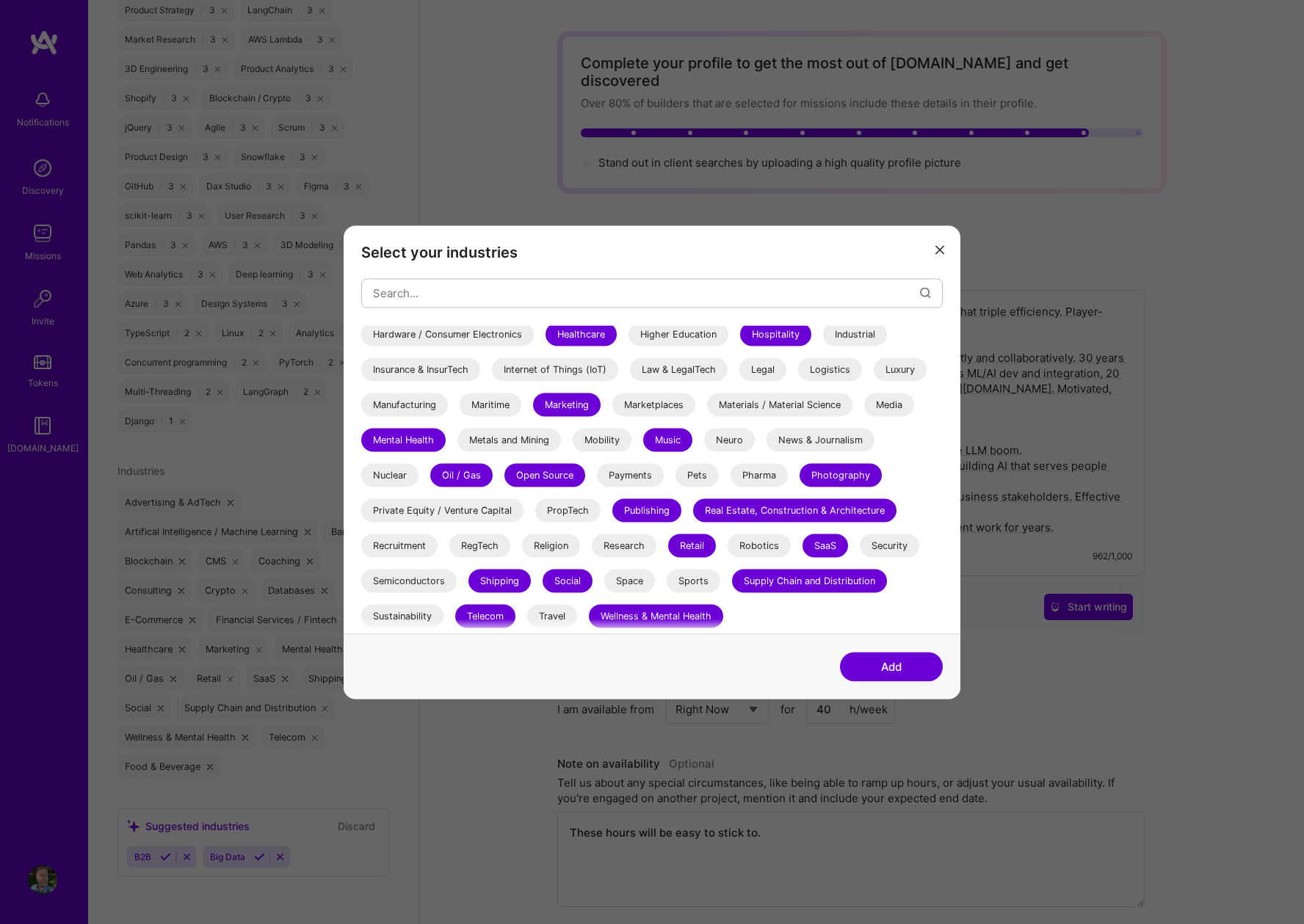
scroll to position [49, 0]
click at [616, 583] on div "Space" at bounding box center [628, 581] width 50 height 24
click at [544, 608] on div "Travel" at bounding box center [552, 616] width 50 height 24
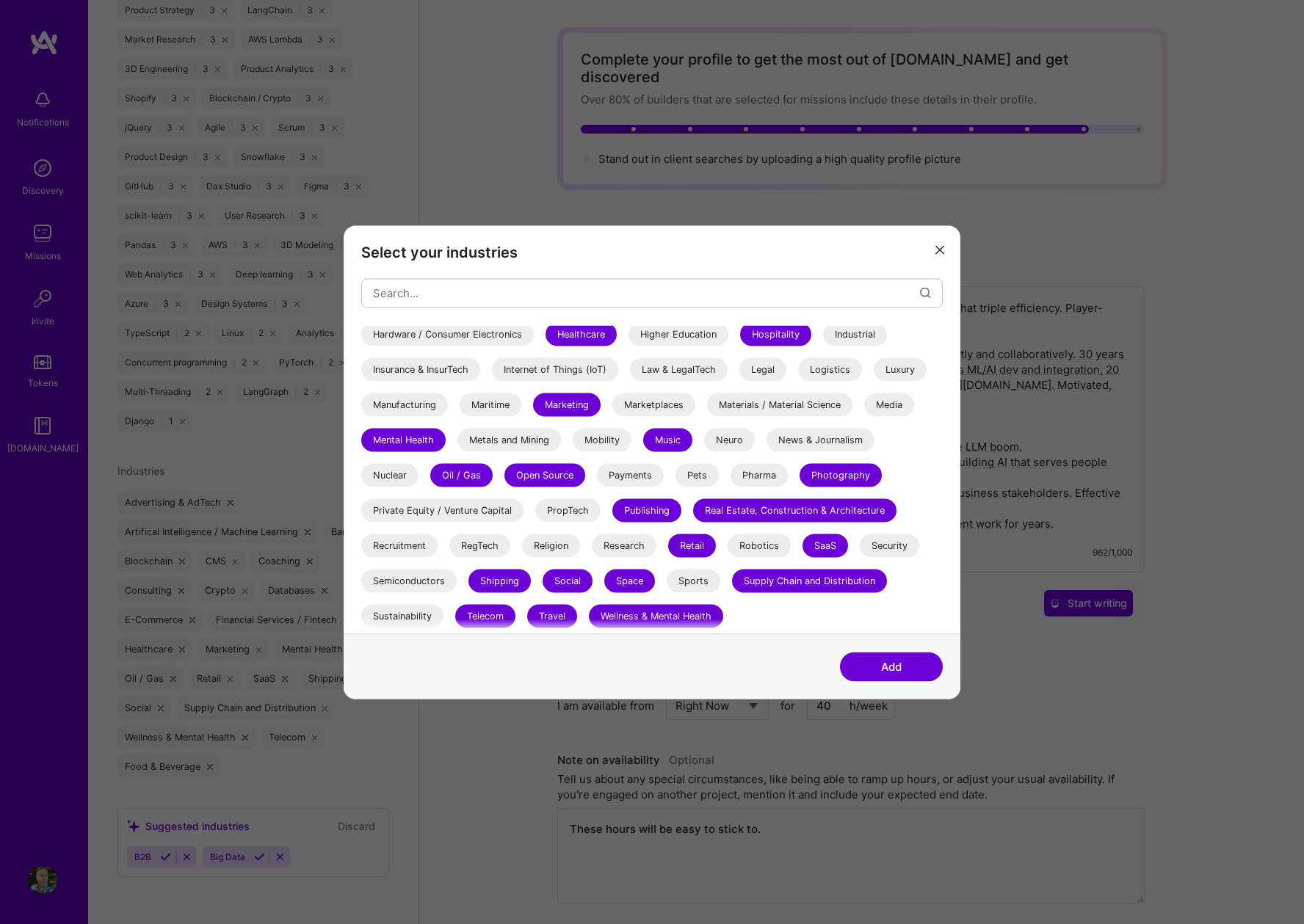
click at [643, 544] on div "Research" at bounding box center [624, 546] width 65 height 24
click at [406, 536] on div "Recruitment" at bounding box center [400, 546] width 77 height 24
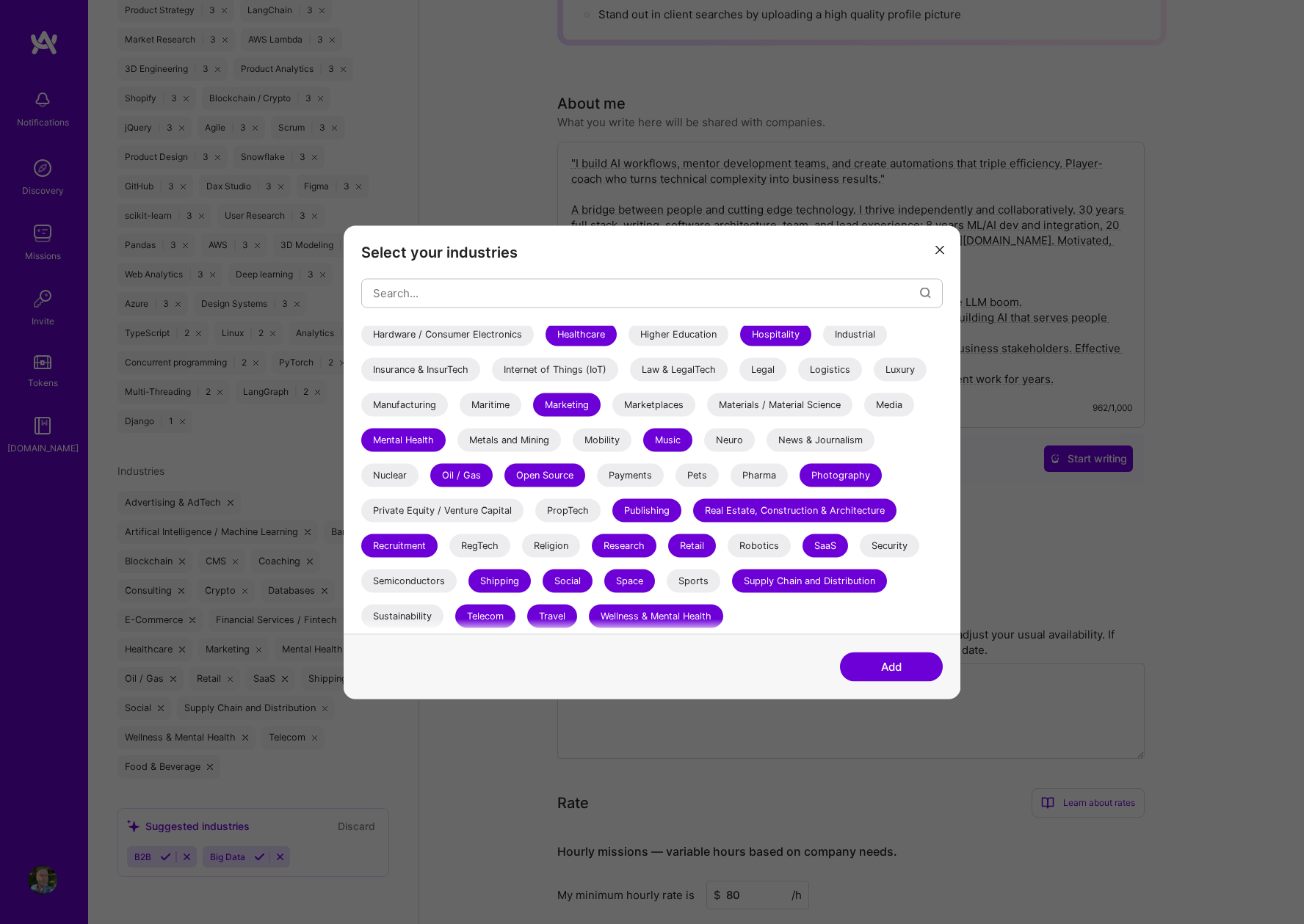
scroll to position [196, 0]
click at [897, 670] on button "Add" at bounding box center [891, 667] width 102 height 30
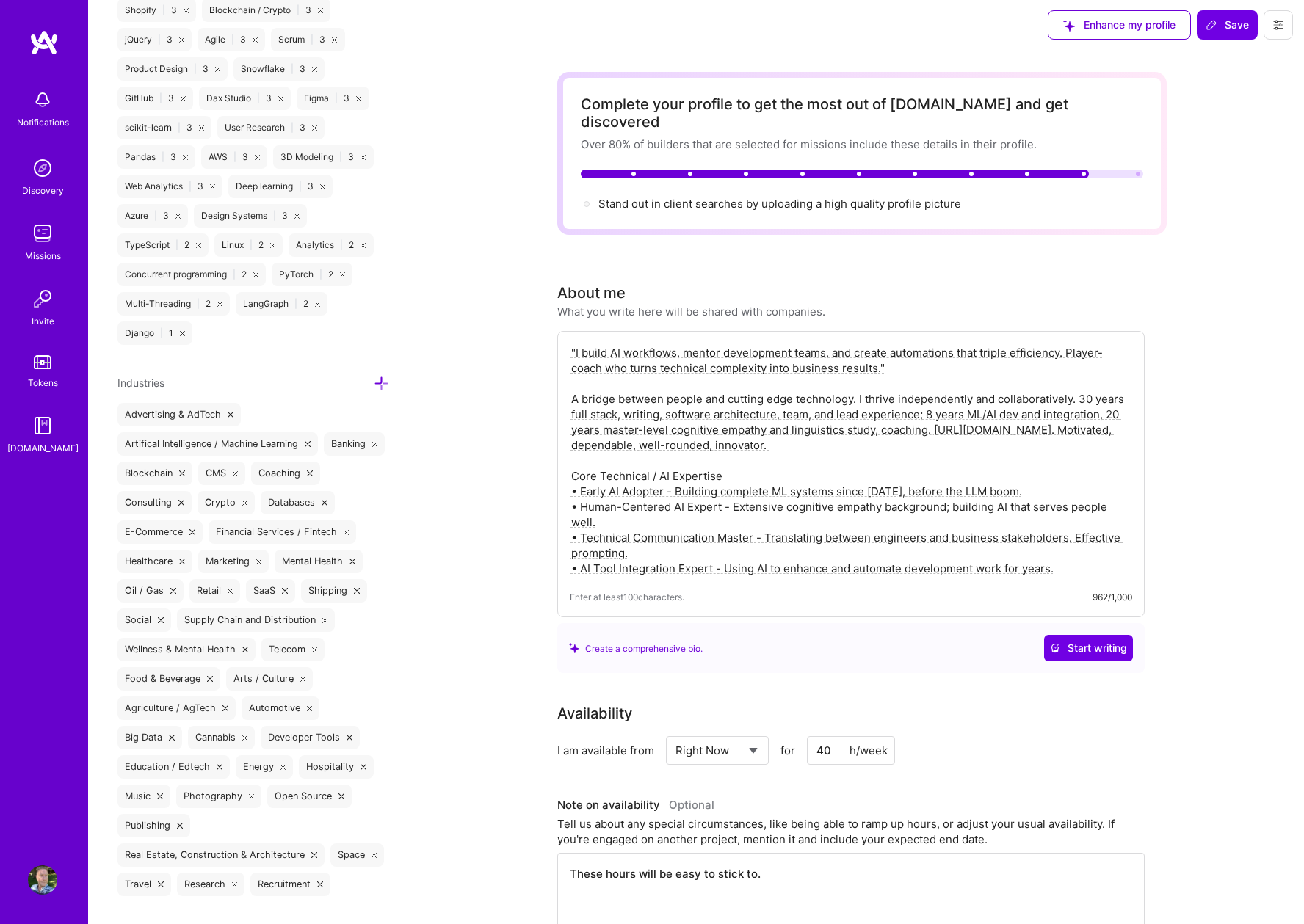
scroll to position [0, 0]
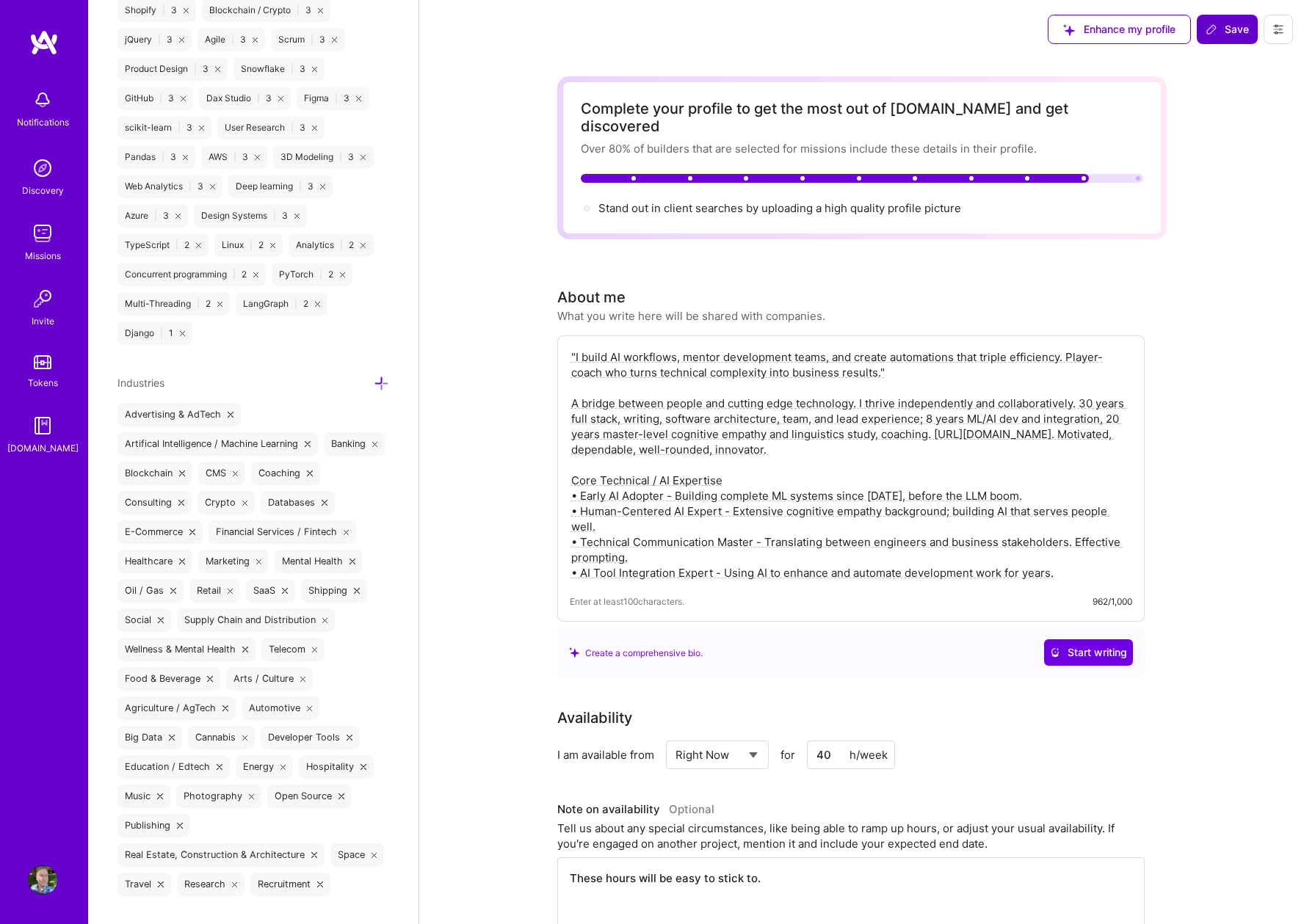
click at [1220, 20] on button "Save" at bounding box center [1227, 30] width 61 height 30
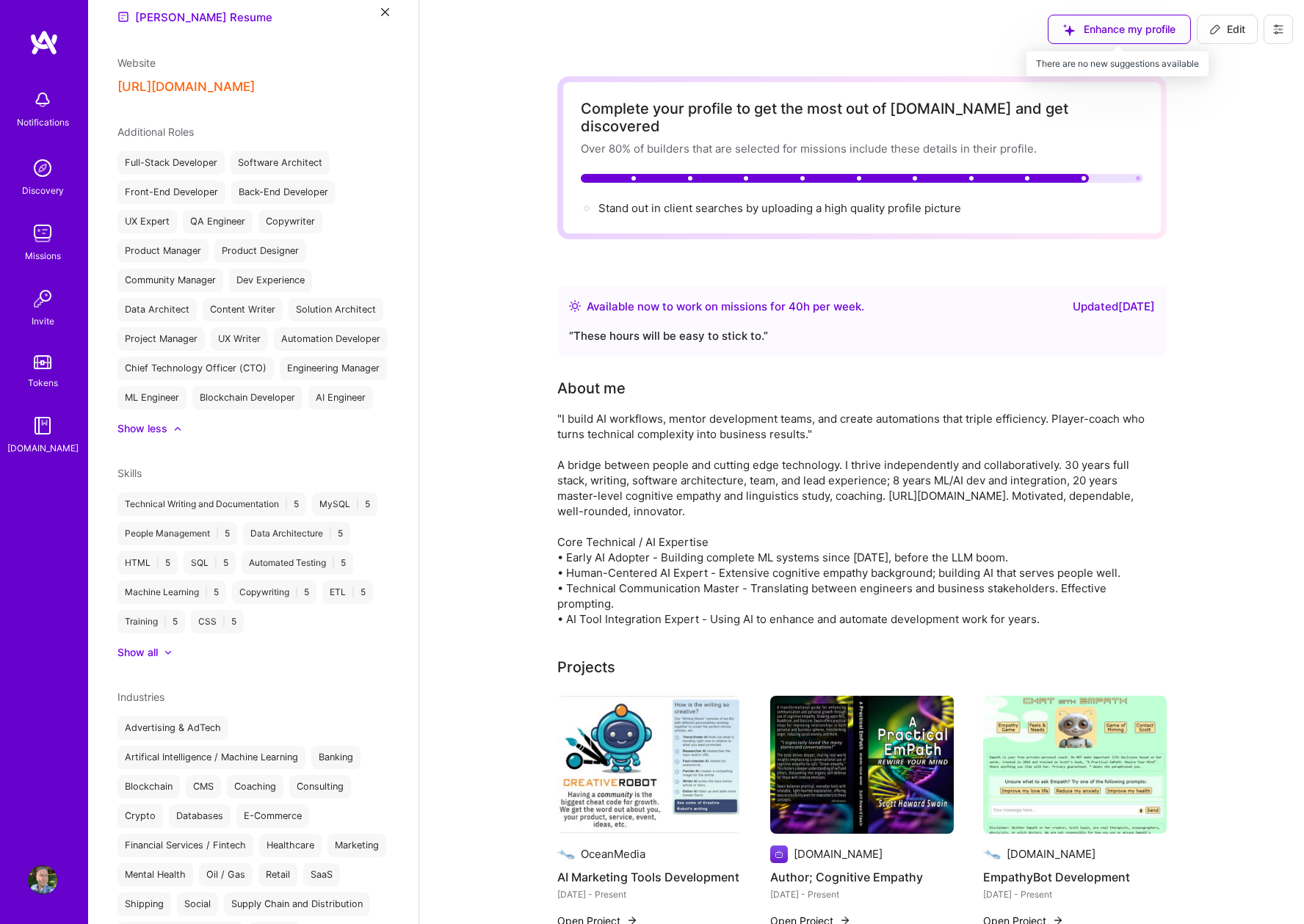
click at [1124, 30] on div "Enhance my profile" at bounding box center [1119, 30] width 143 height 30
click at [1268, 20] on button at bounding box center [1278, 30] width 30 height 30
click at [1271, 22] on button at bounding box center [1278, 30] width 30 height 30
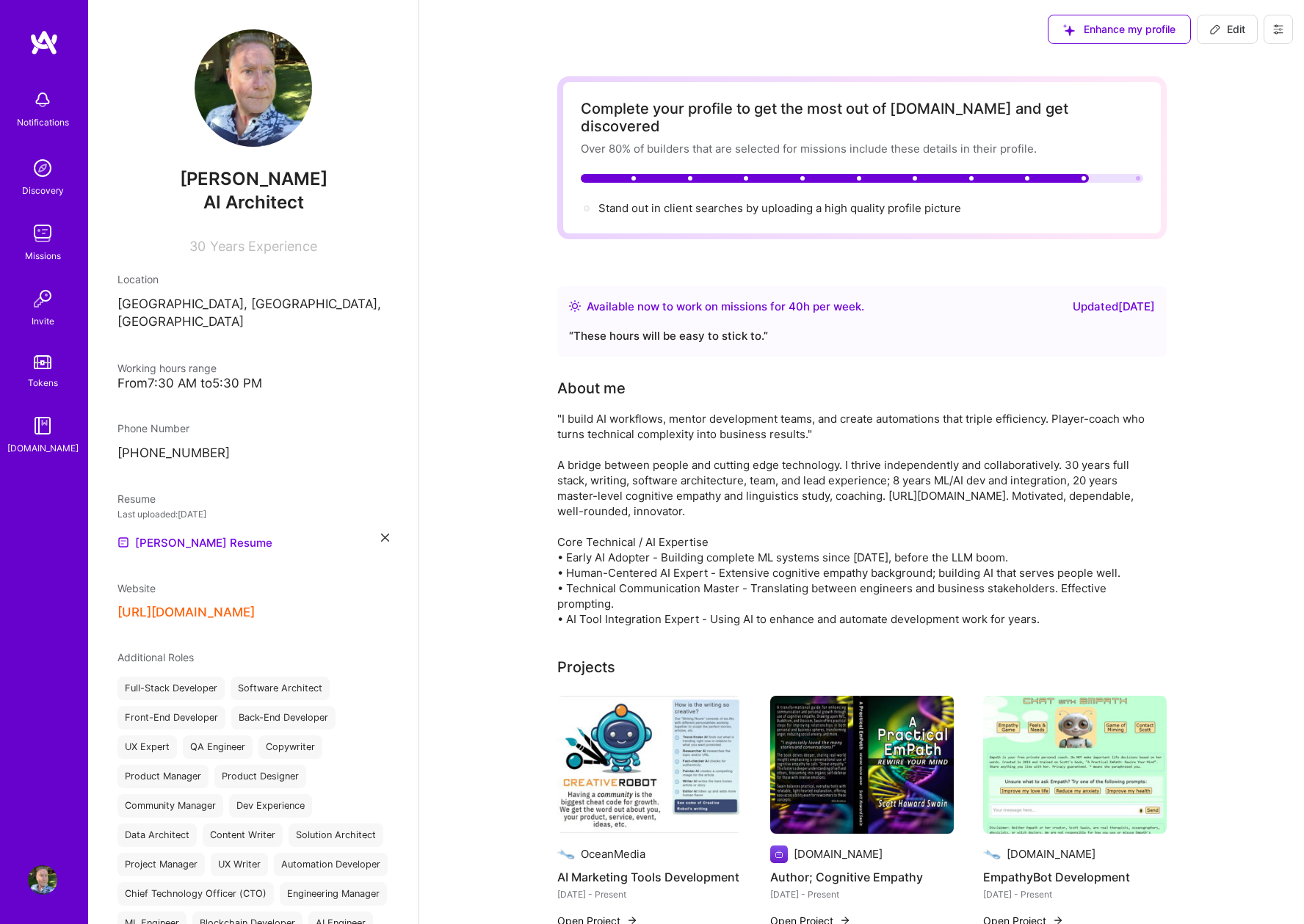
click at [41, 235] on img at bounding box center [42, 233] width 30 height 30
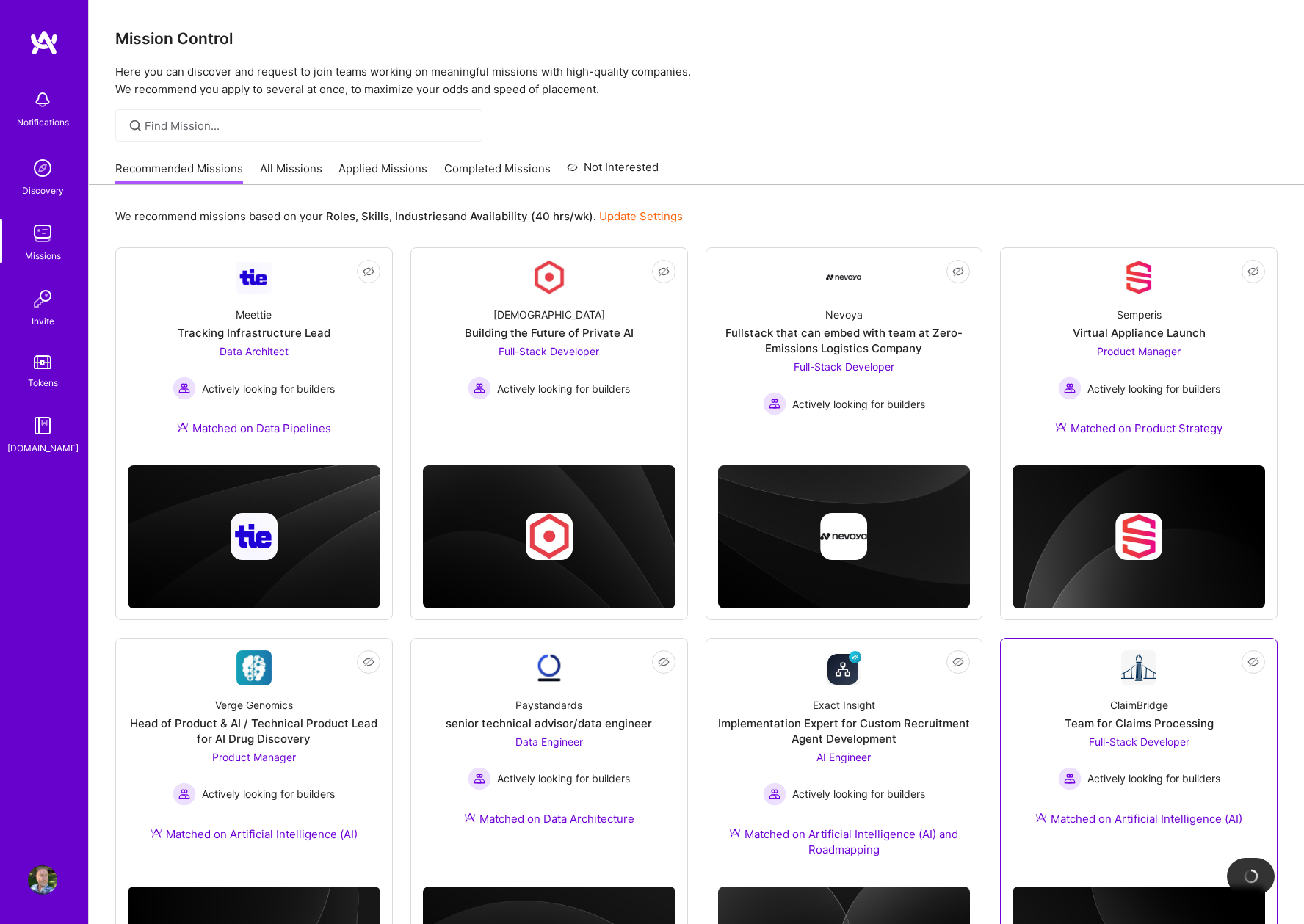
click at [1126, 717] on div "Team for Claims Processing" at bounding box center [1139, 724] width 149 height 16
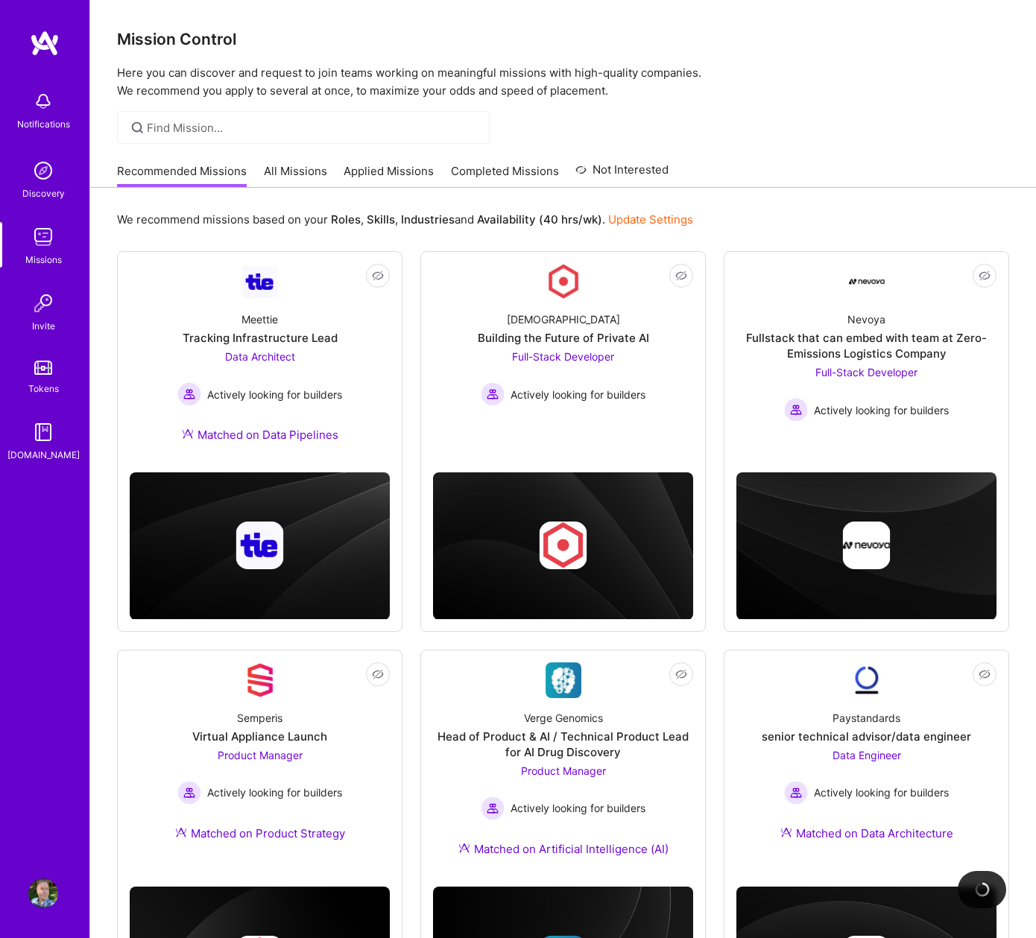
click at [48, 886] on img at bounding box center [43, 894] width 30 height 30
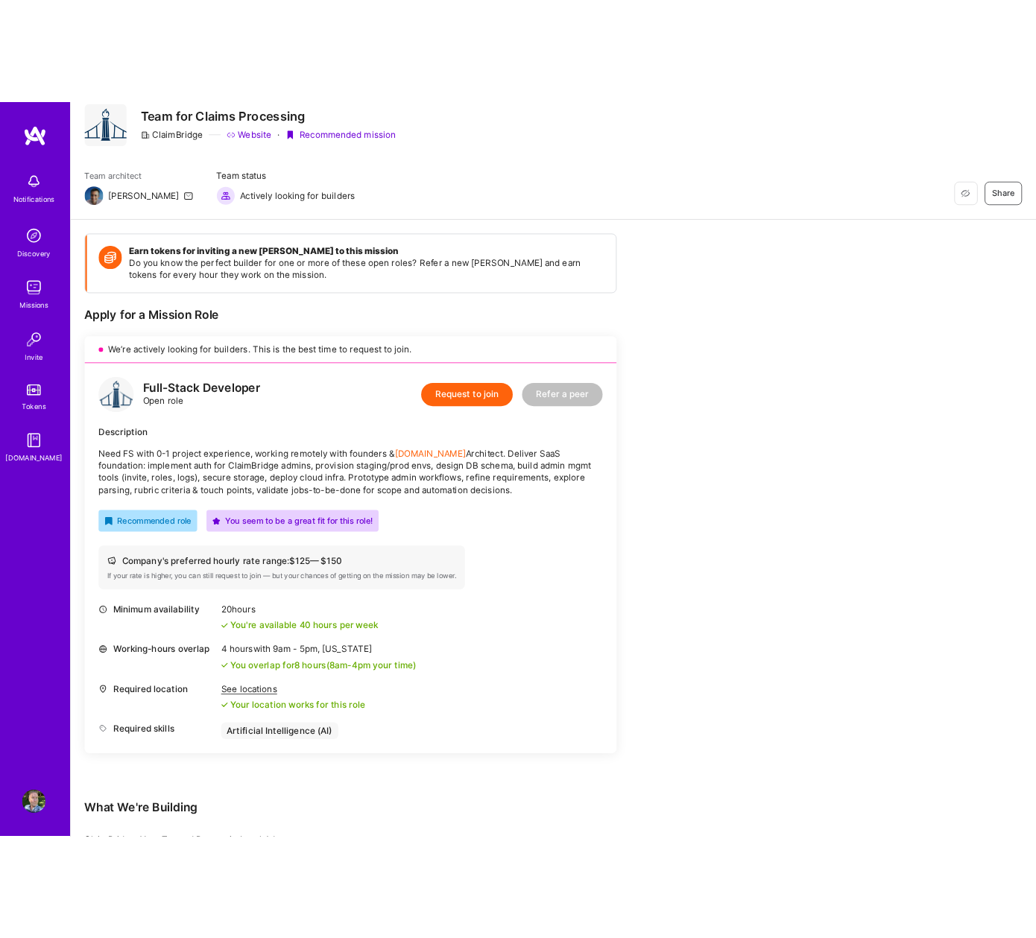
scroll to position [48, 0]
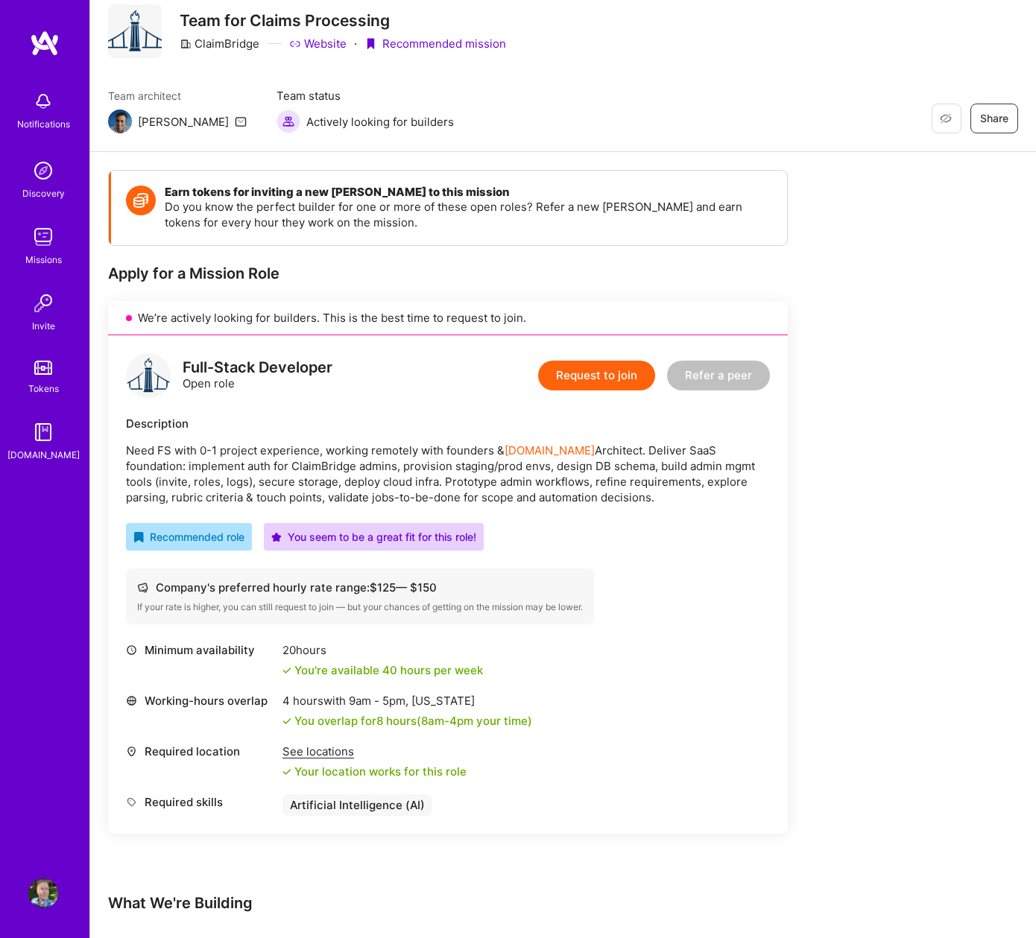
drag, startPoint x: 127, startPoint y: 455, endPoint x: 578, endPoint y: 493, distance: 452.6
click at [578, 493] on p "Need FS with 0-1 project experience, working remotely with founders & A.Team Ar…" at bounding box center [448, 474] width 644 height 63
copy p "Need FS with 0-1 project experience, working remotely with founders & A.Team Ar…"
drag, startPoint x: 185, startPoint y: 364, endPoint x: 333, endPoint y: 367, distance: 148.4
click at [333, 367] on div "Full-Stack Developer Open role Request to join Refer a peer" at bounding box center [448, 375] width 644 height 45
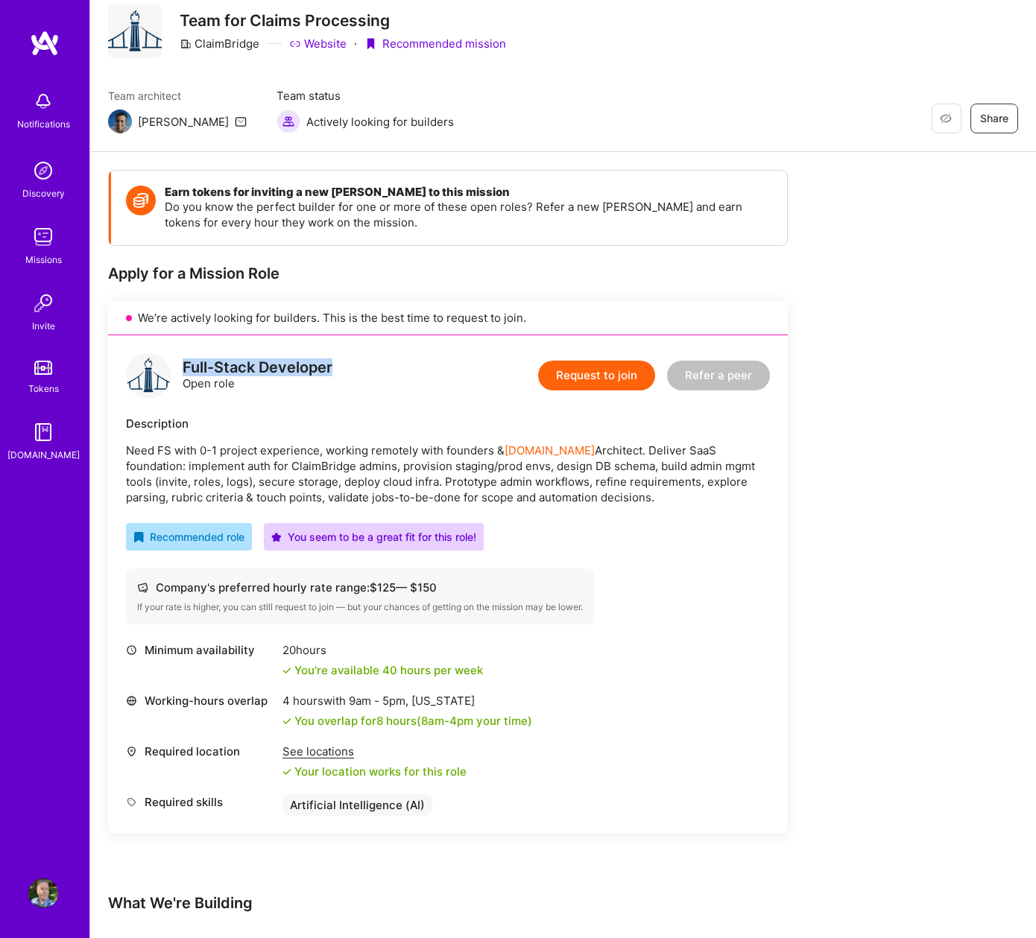
copy div "Full-Stack Developer"
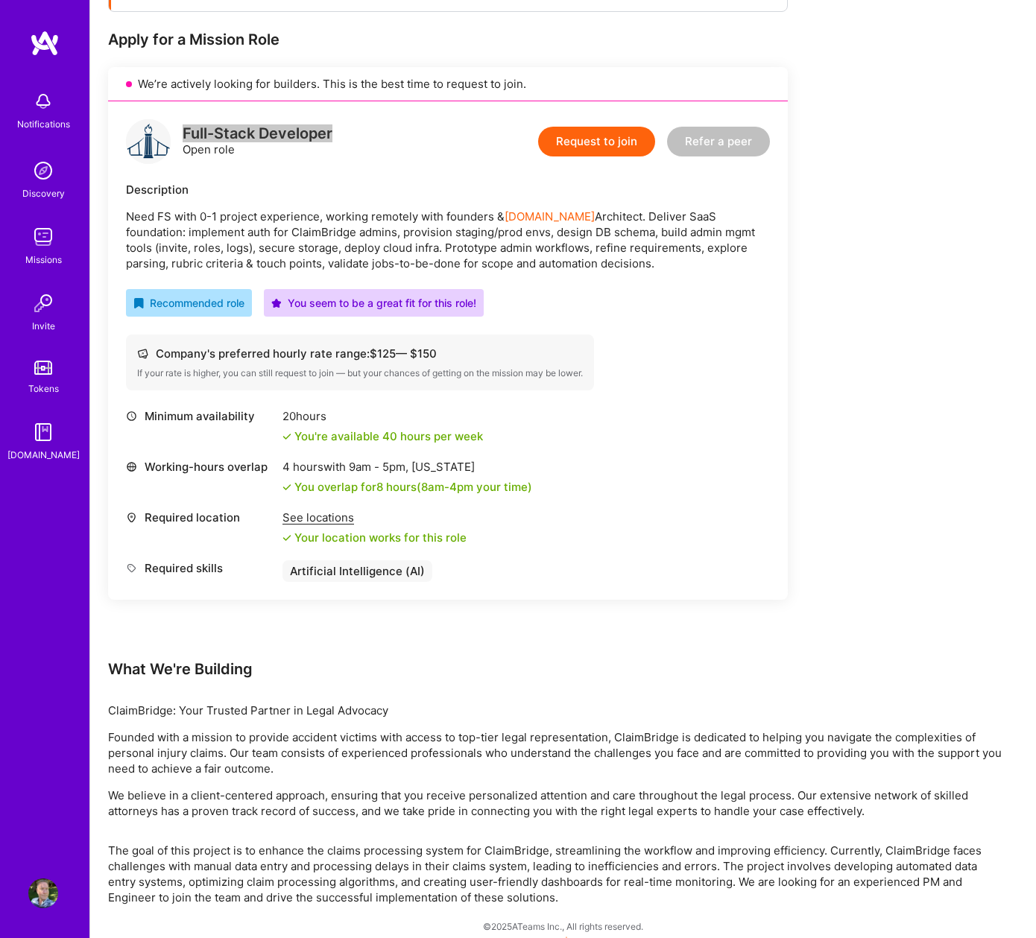
scroll to position [296, 0]
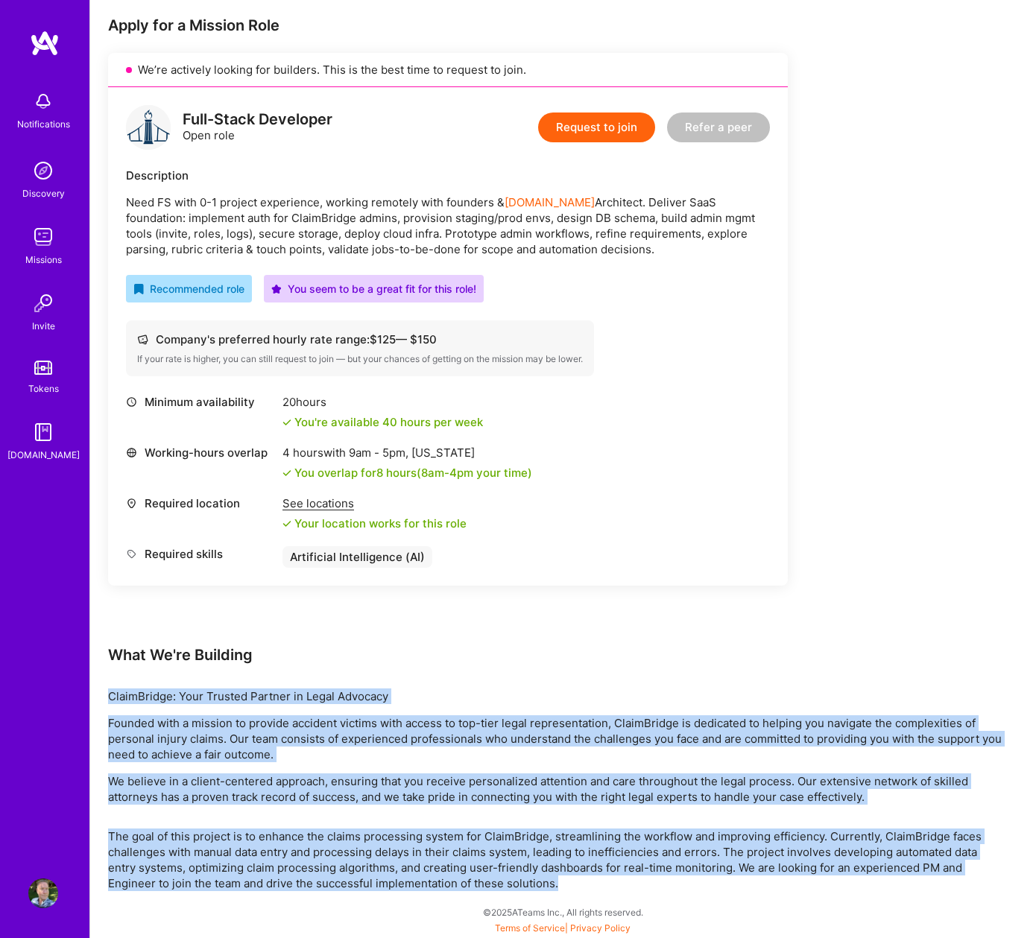
drag, startPoint x: 110, startPoint y: 696, endPoint x: 574, endPoint y: 882, distance: 500.1
click at [574, 882] on div "Earn tokens for inviting a new A.Teamer to this mission Do you know the perfect…" at bounding box center [555, 407] width 894 height 970
copy div "ClaimBridge: Your Trusted Partner in Legal Advocacy Founded with a mission to p…"
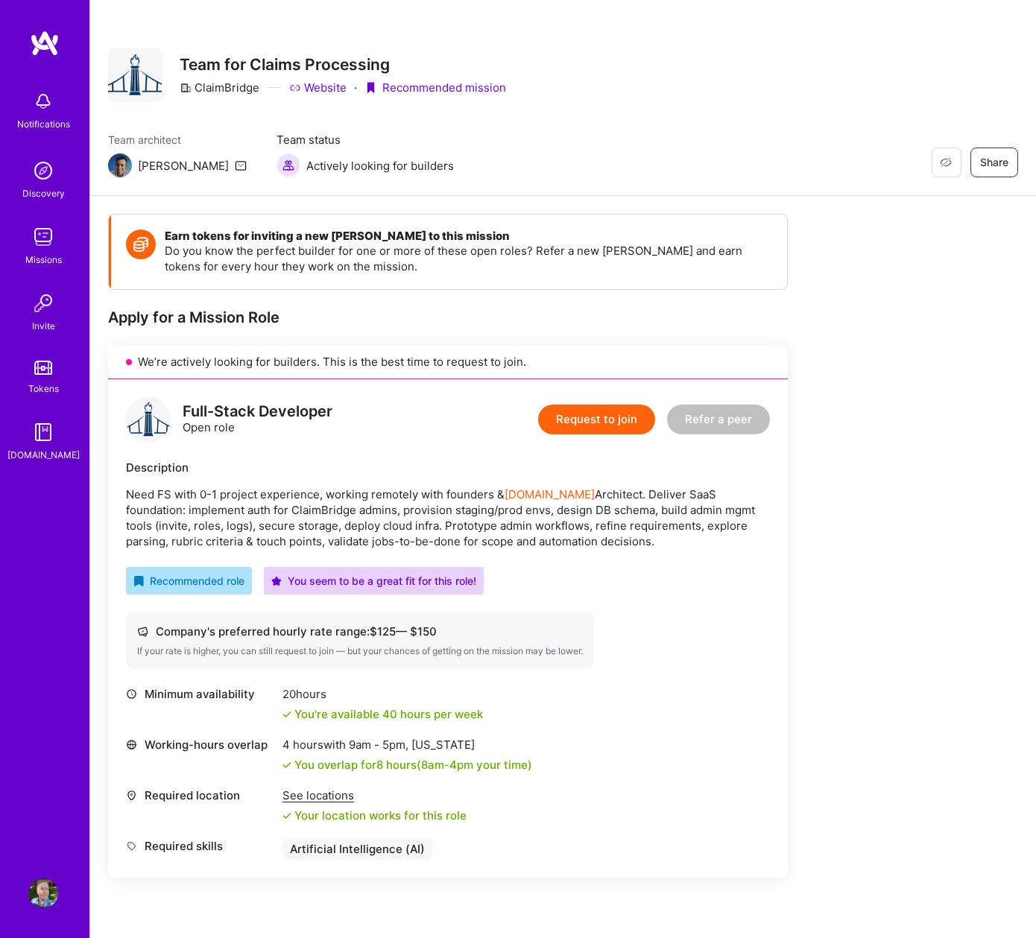
scroll to position [0, 0]
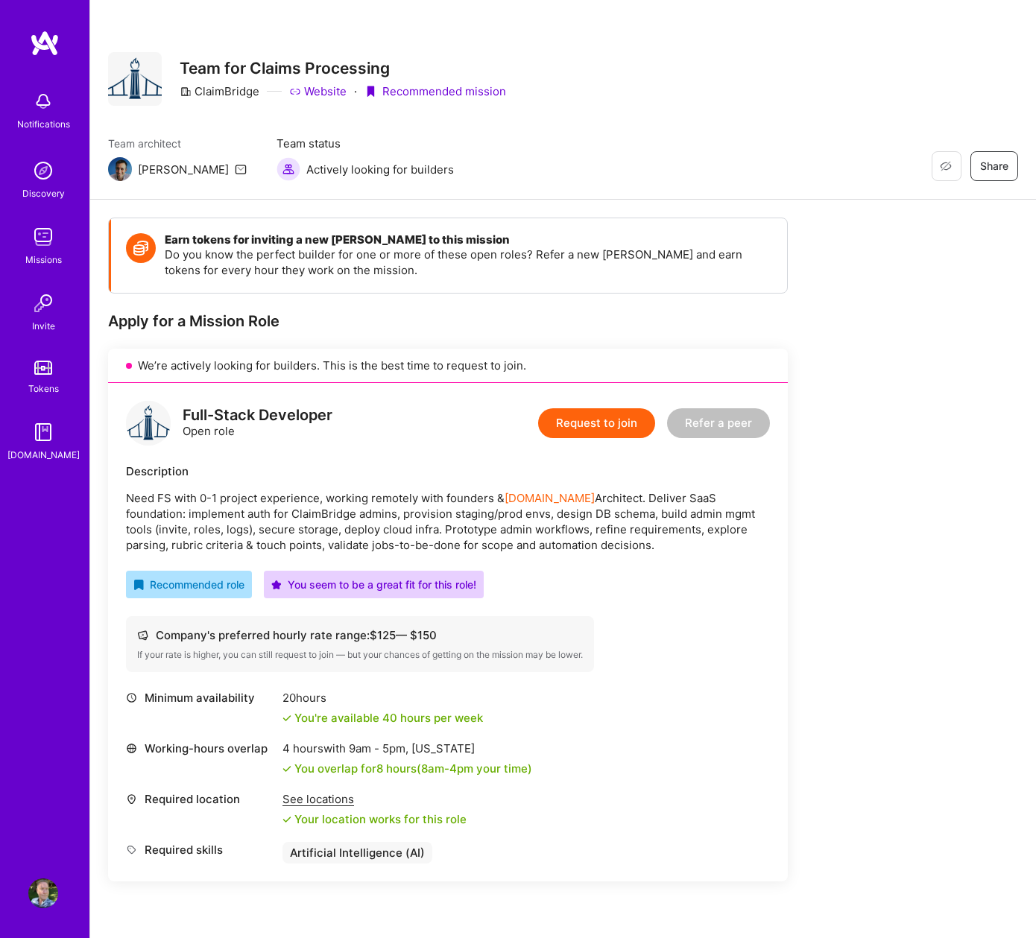
click at [235, 167] on icon at bounding box center [241, 169] width 12 height 12
click at [596, 419] on button "Request to join" at bounding box center [596, 423] width 117 height 30
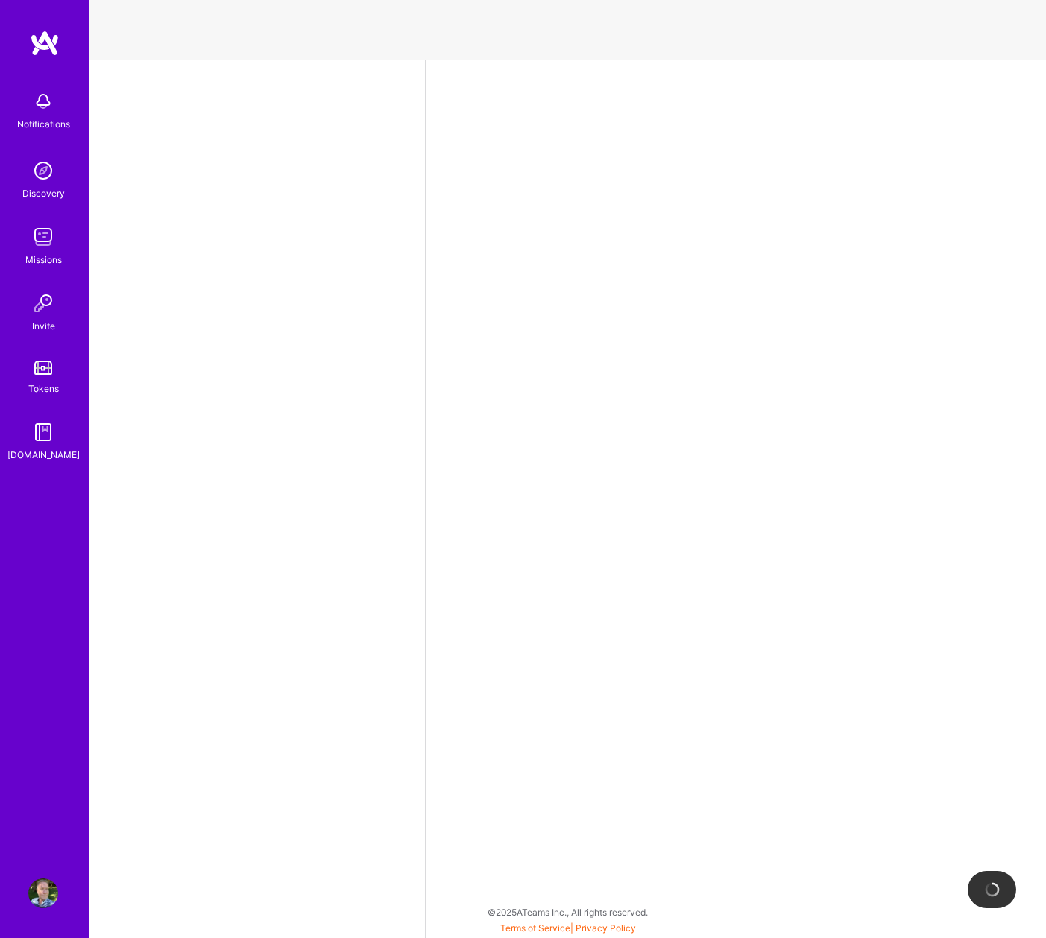
select select "US"
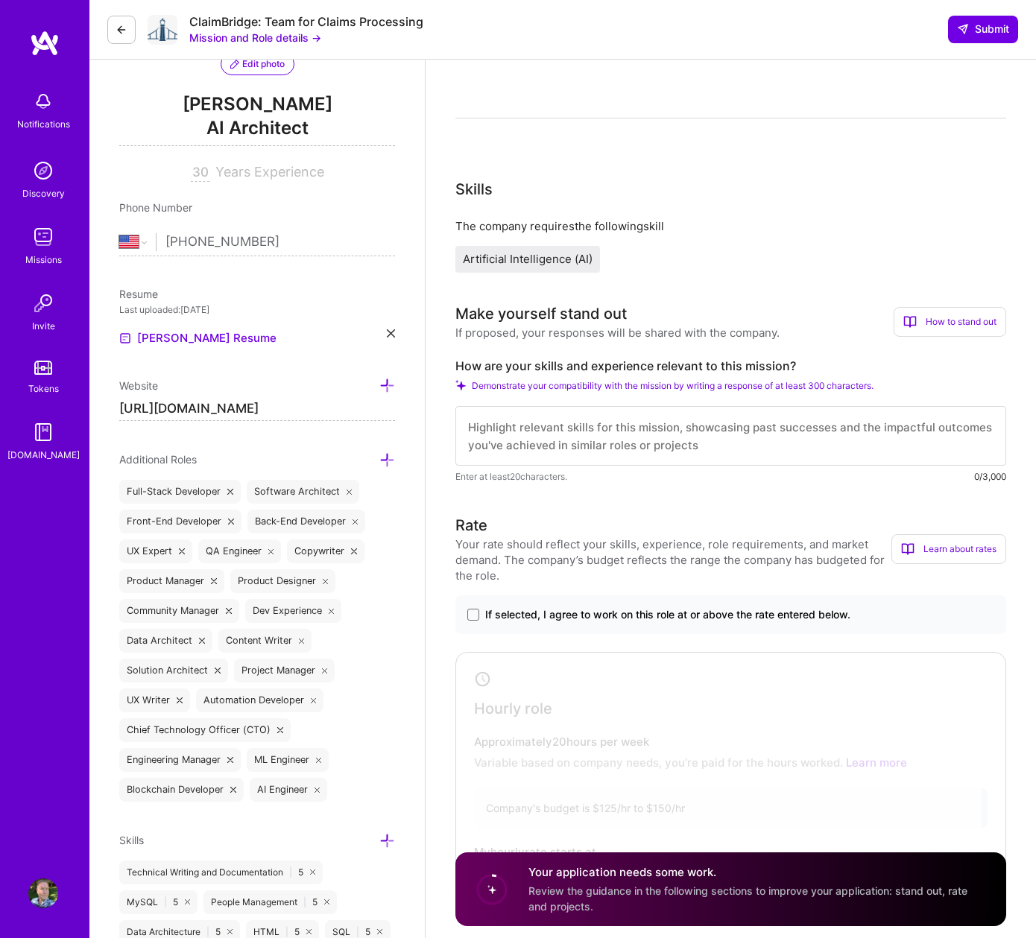
scroll to position [248, 0]
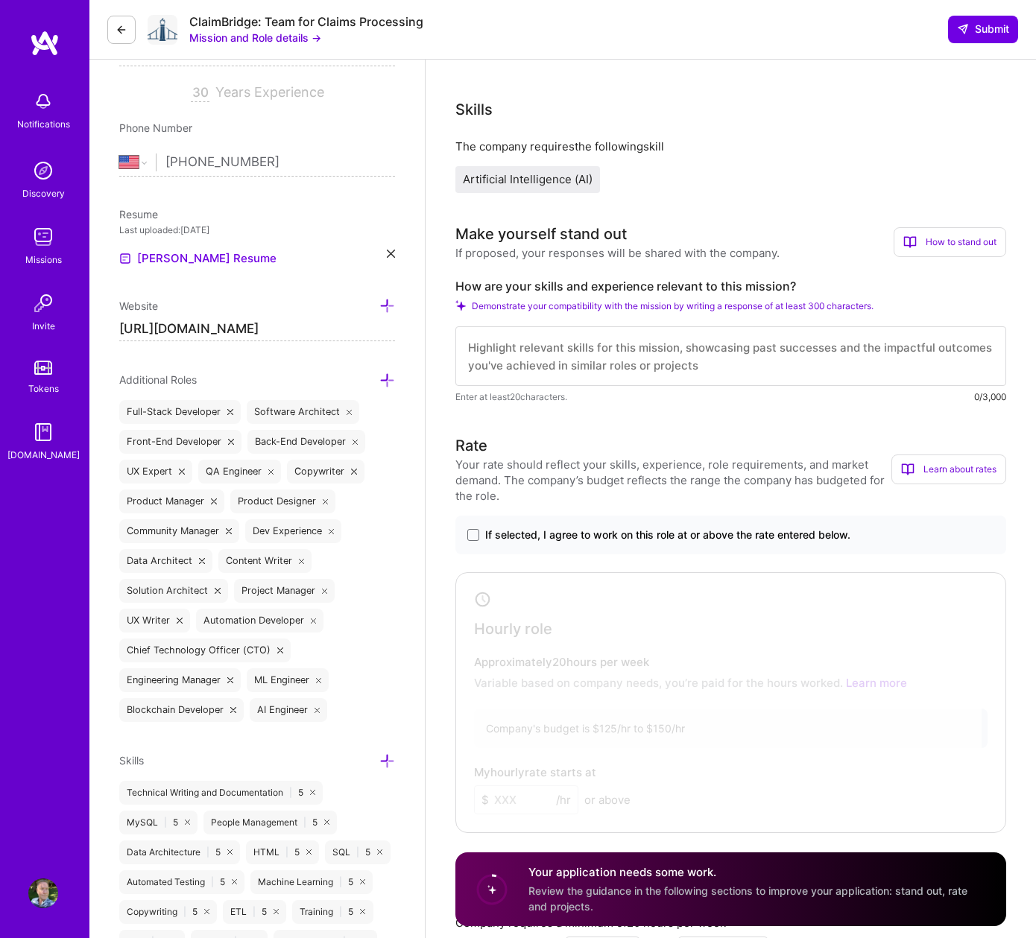
click at [552, 361] on textarea at bounding box center [730, 356] width 551 height 60
paste textarea "Hi! I notice you're looking for someone with "0-1 project experience", but I ha…"
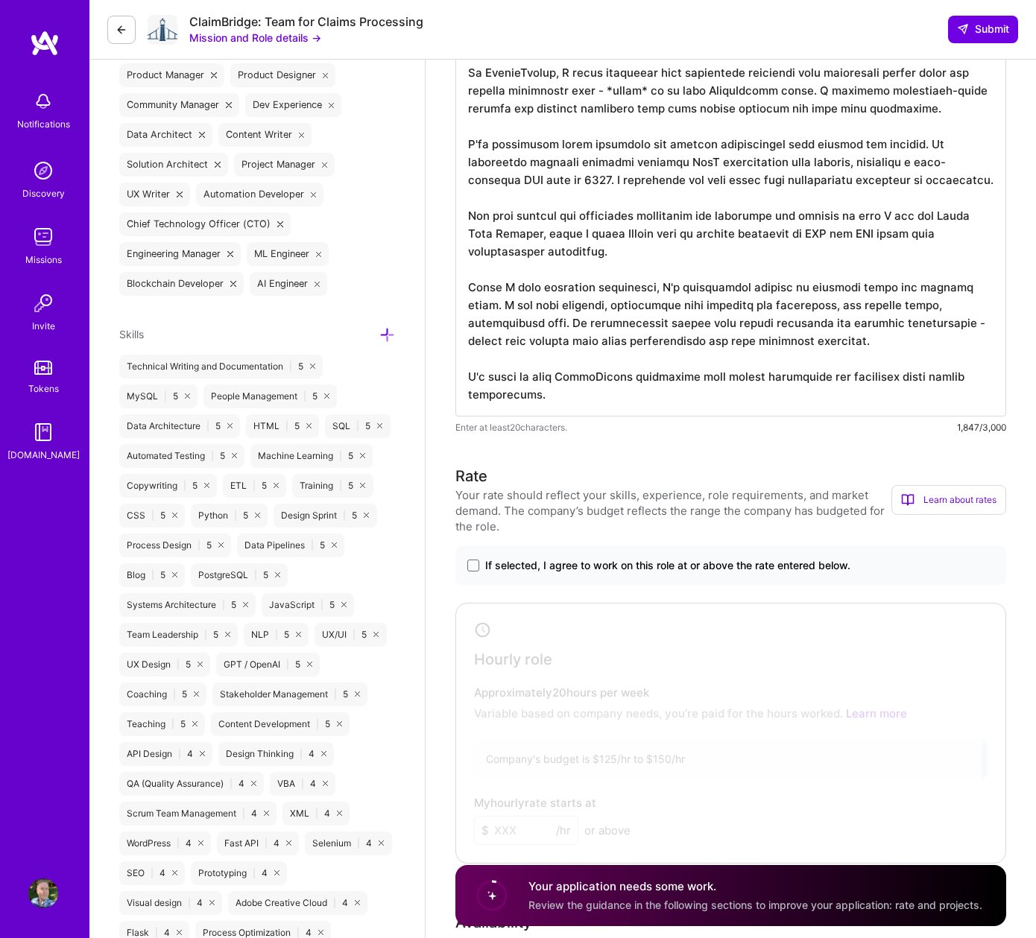
scroll to position [745, 0]
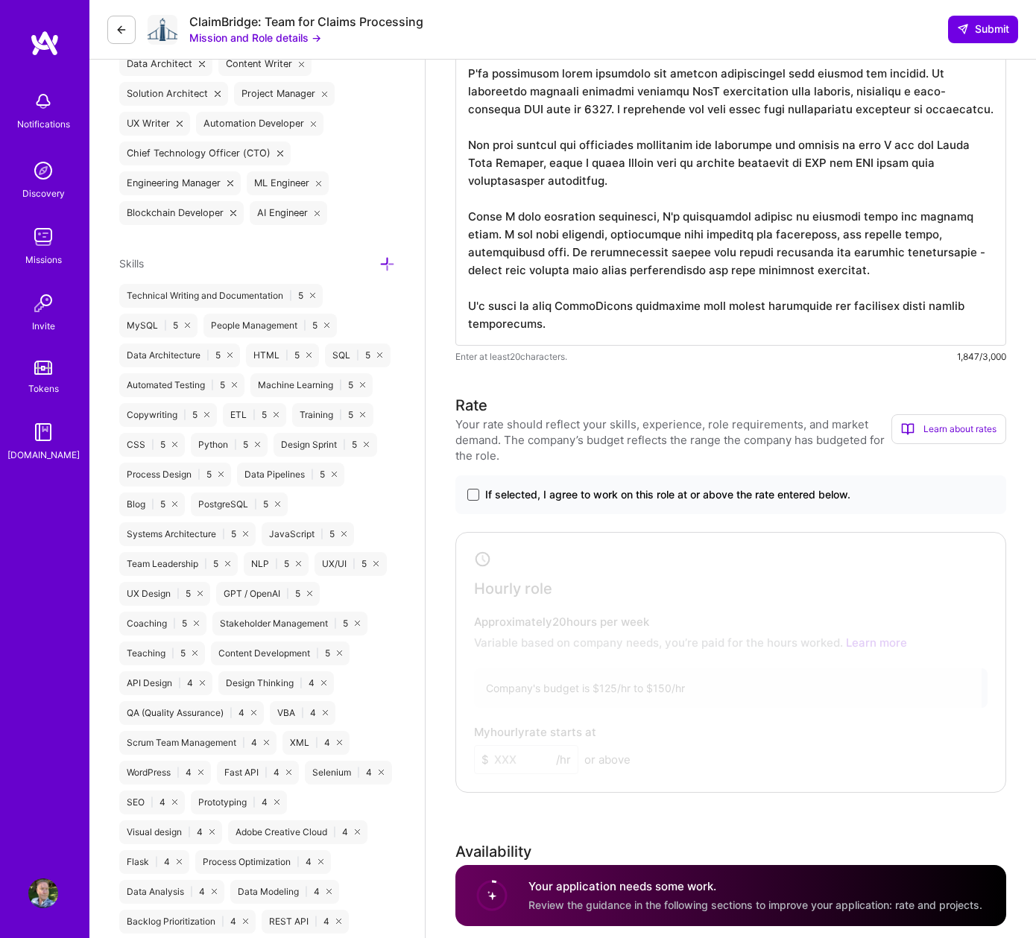
type textarea "Hi! I notice you're looking for someone with "0-1 project experience", but I ha…"
click at [473, 496] on span at bounding box center [473, 495] width 12 height 12
click at [0, 0] on input "If selected, I agree to work on this role at or above the rate entered below." at bounding box center [0, 0] width 0 height 0
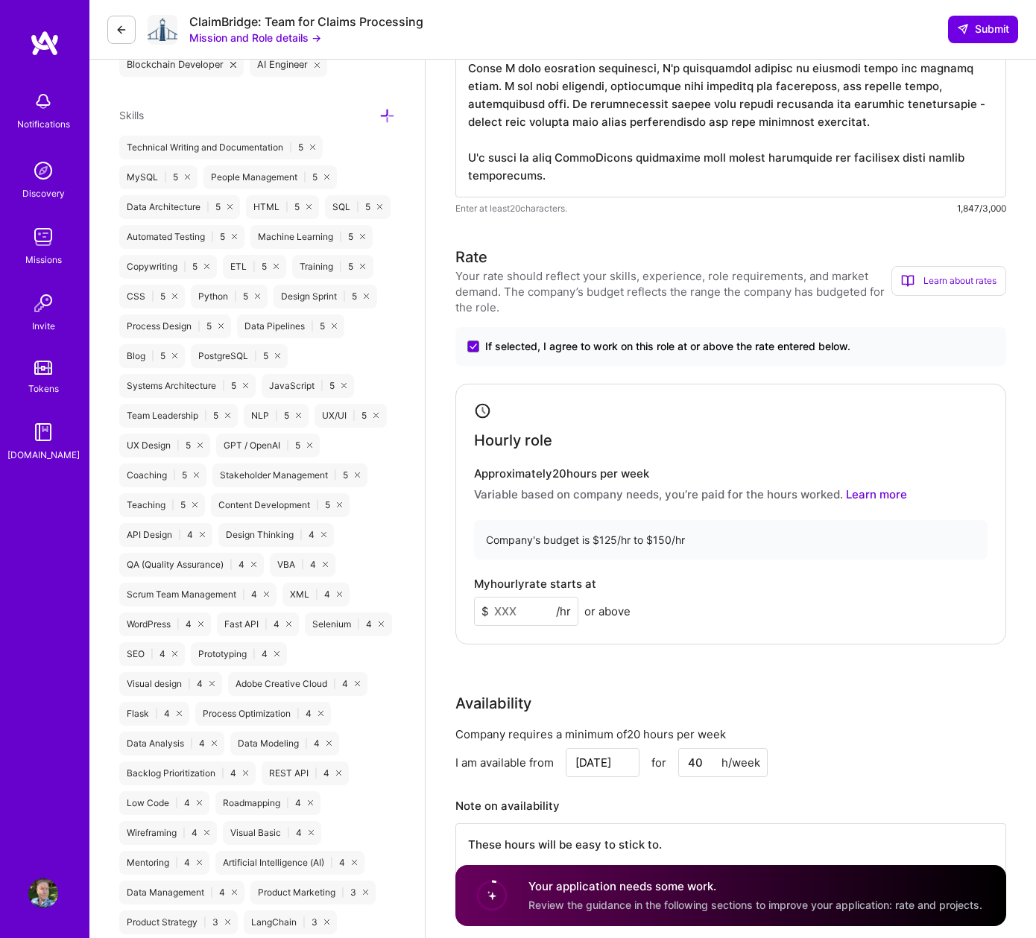
scroll to position [894, 0]
drag, startPoint x: 520, startPoint y: 610, endPoint x: 475, endPoint y: 604, distance: 45.2
click at [475, 604] on input at bounding box center [526, 610] width 104 height 29
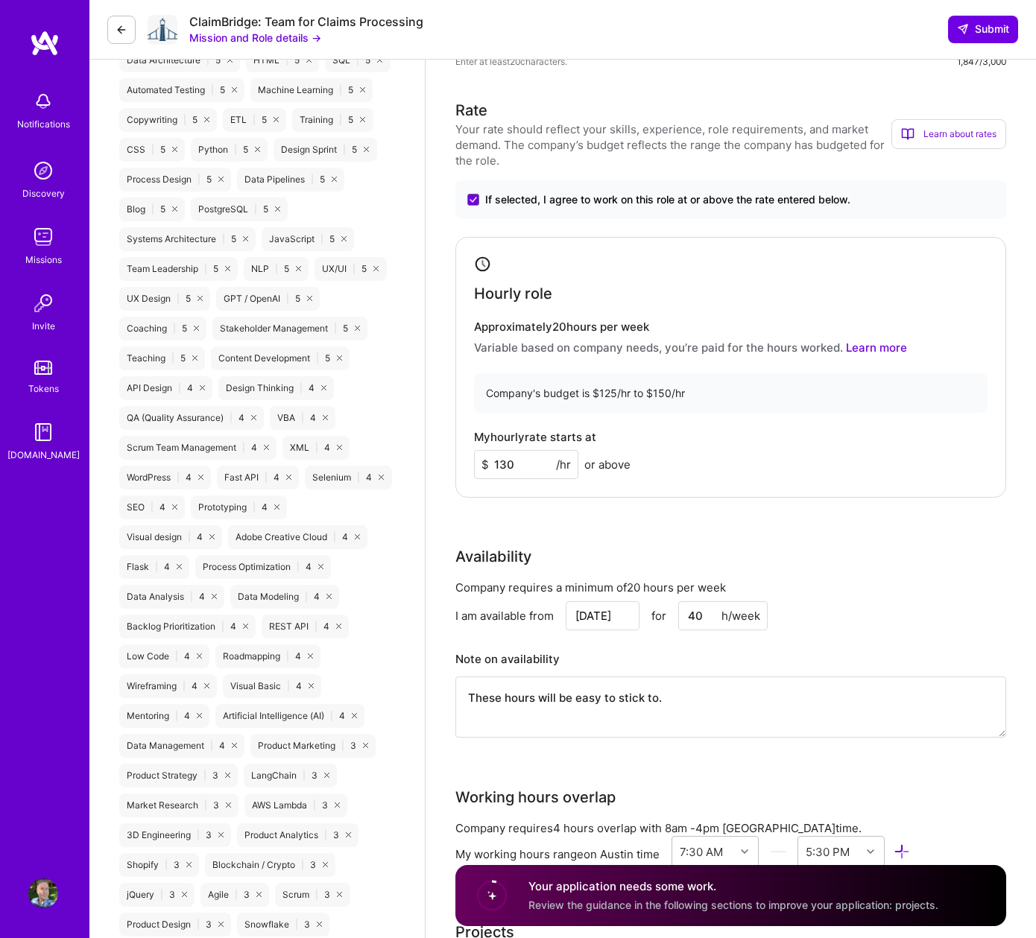
scroll to position [1044, 0]
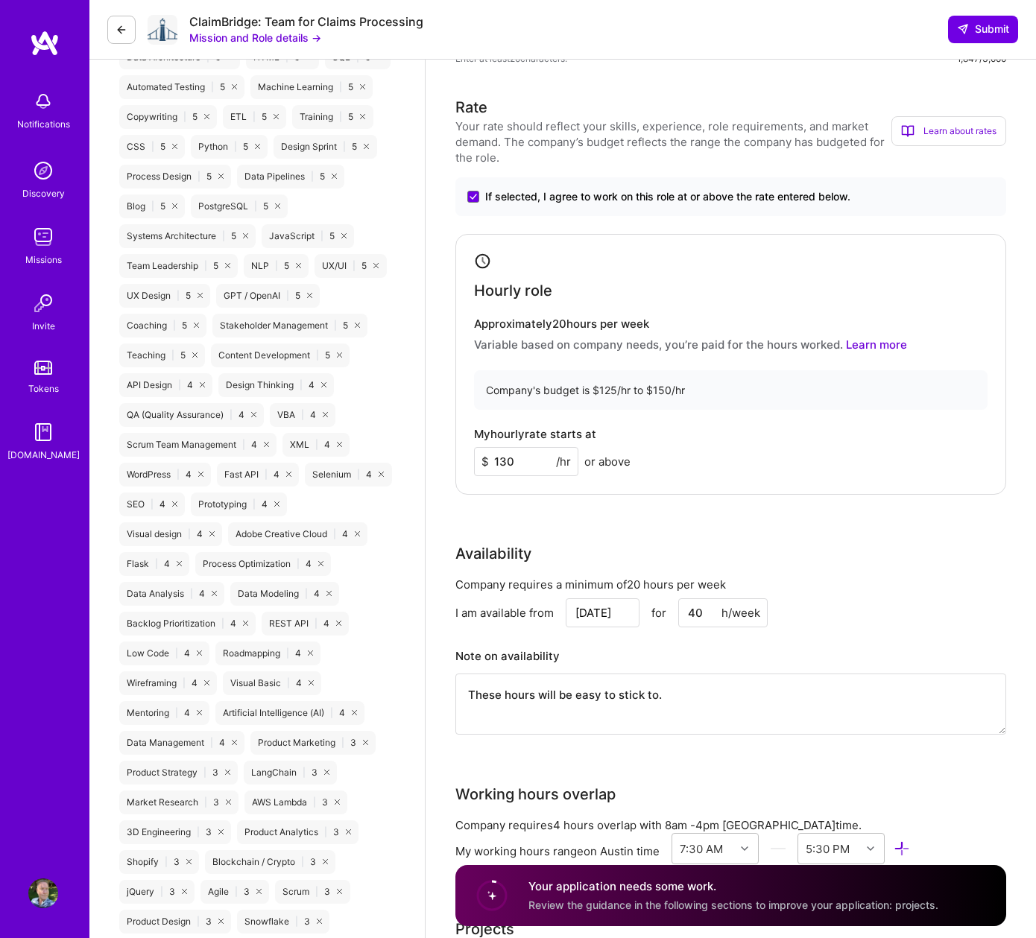
type input "130"
click at [866, 649] on h3 "Note on availability" at bounding box center [730, 657] width 551 height 22
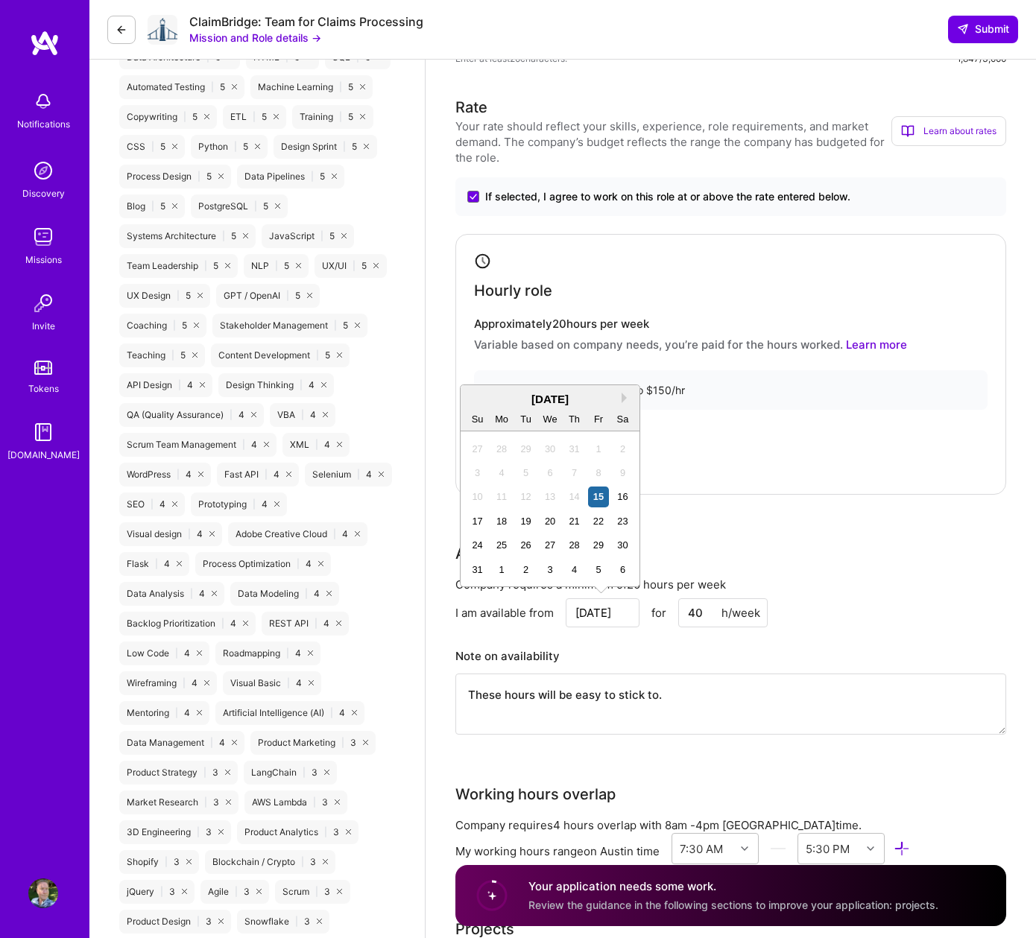
click at [631, 613] on input "Aug 15" at bounding box center [603, 613] width 74 height 29
click at [492, 520] on div "18" at bounding box center [502, 521] width 20 height 20
type input "Aug 18"
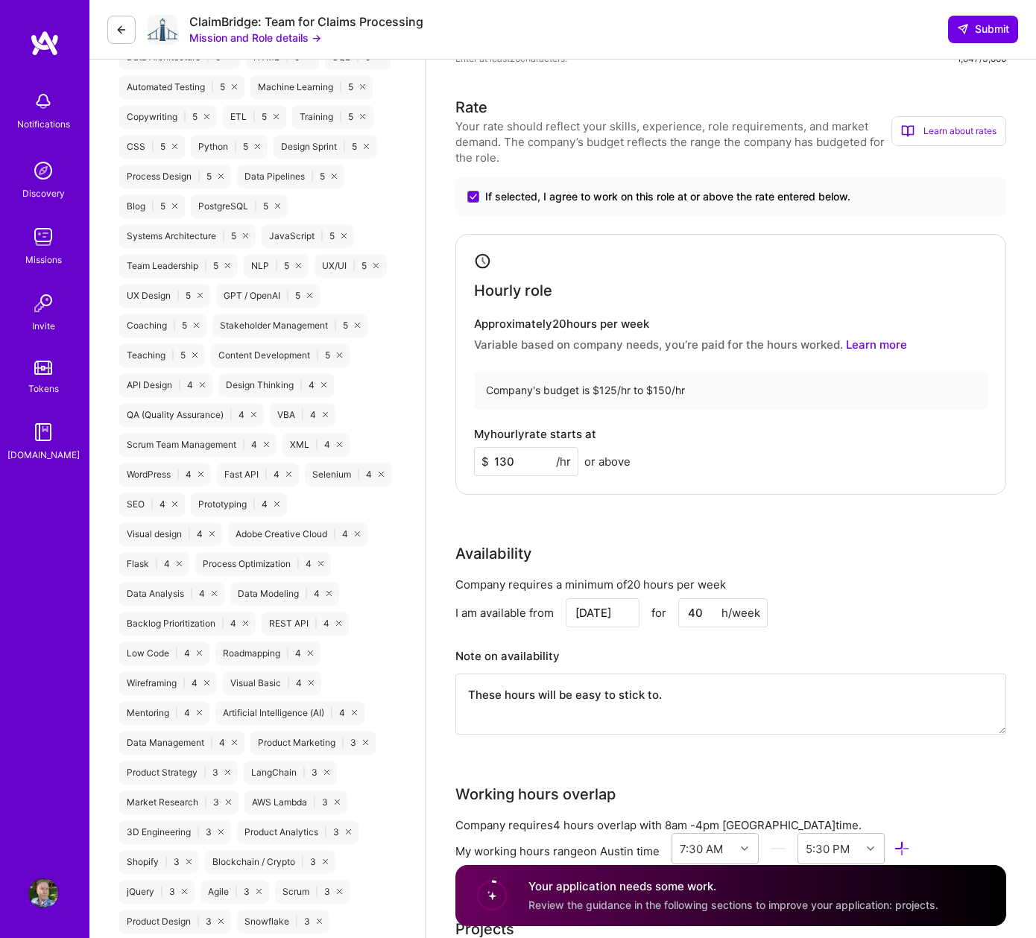
click at [585, 622] on input "Aug 18" at bounding box center [603, 613] width 74 height 29
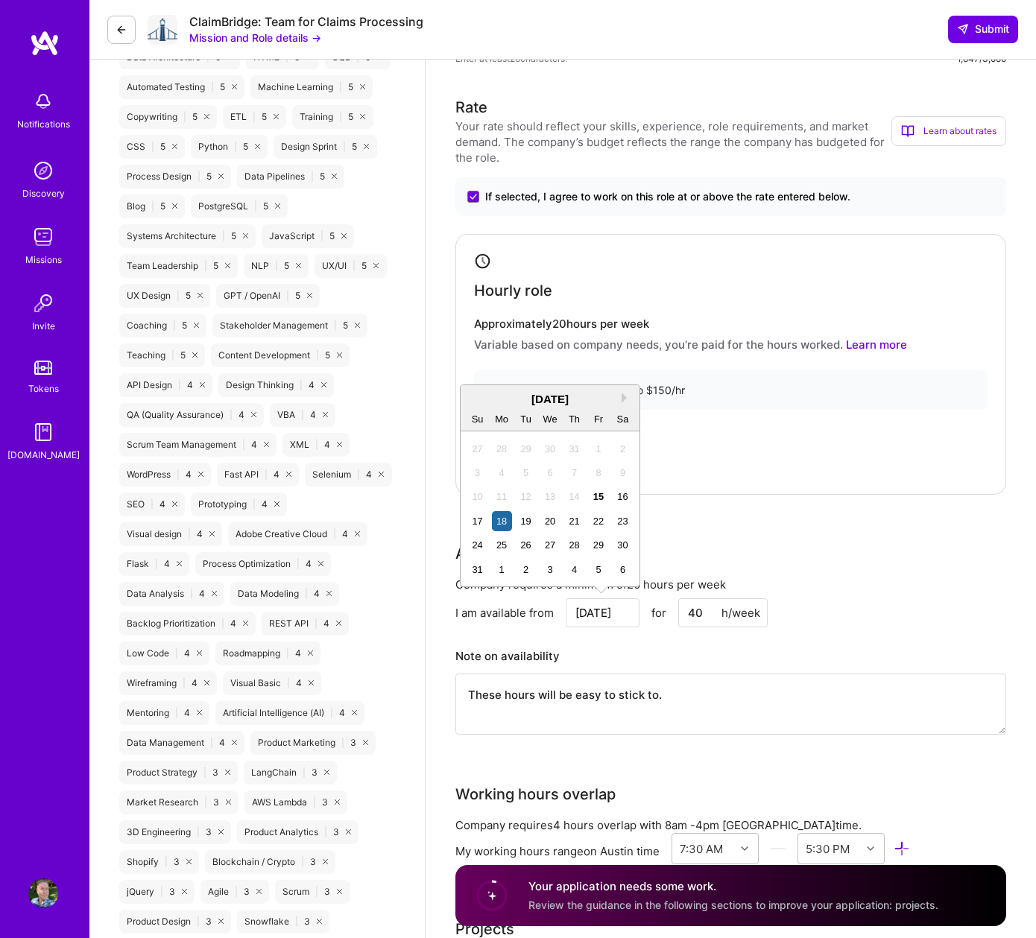
click at [825, 674] on textarea "These hours will be easy to stick to." at bounding box center [730, 704] width 551 height 61
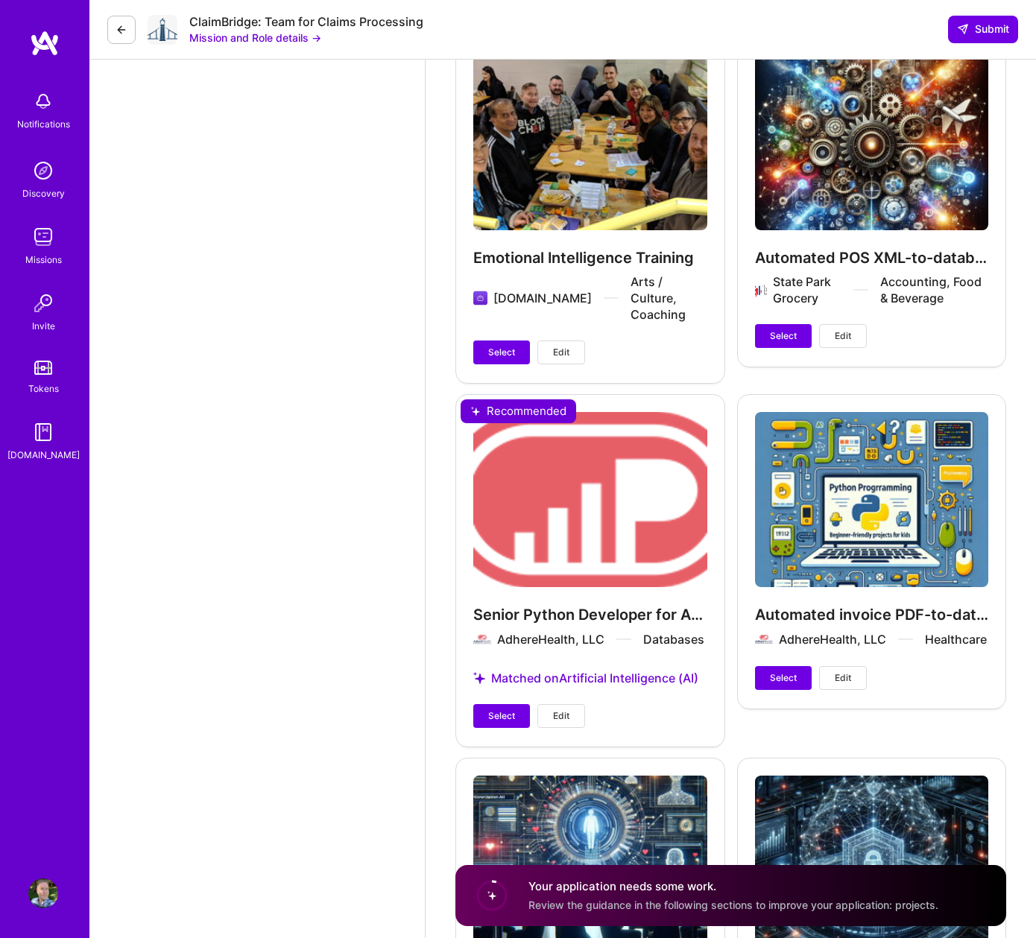
scroll to position [3230, 0]
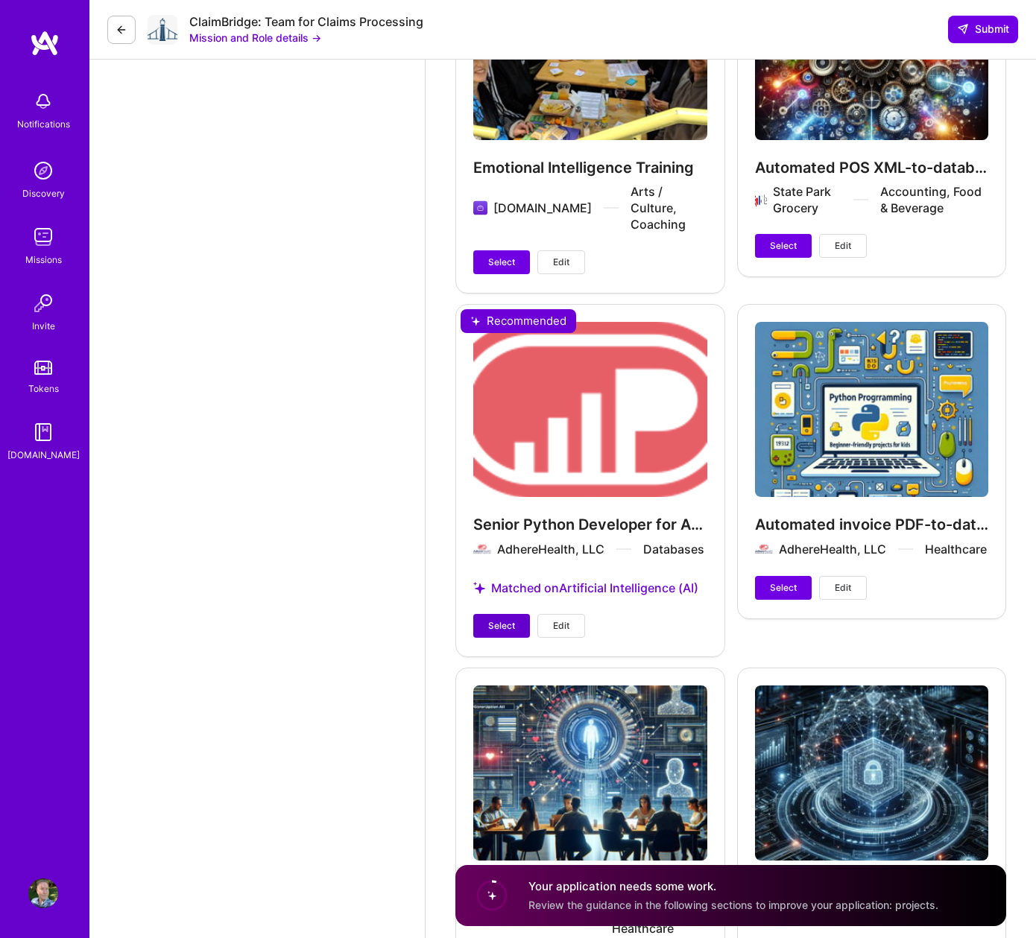
click at [497, 619] on span "Select" at bounding box center [501, 625] width 27 height 13
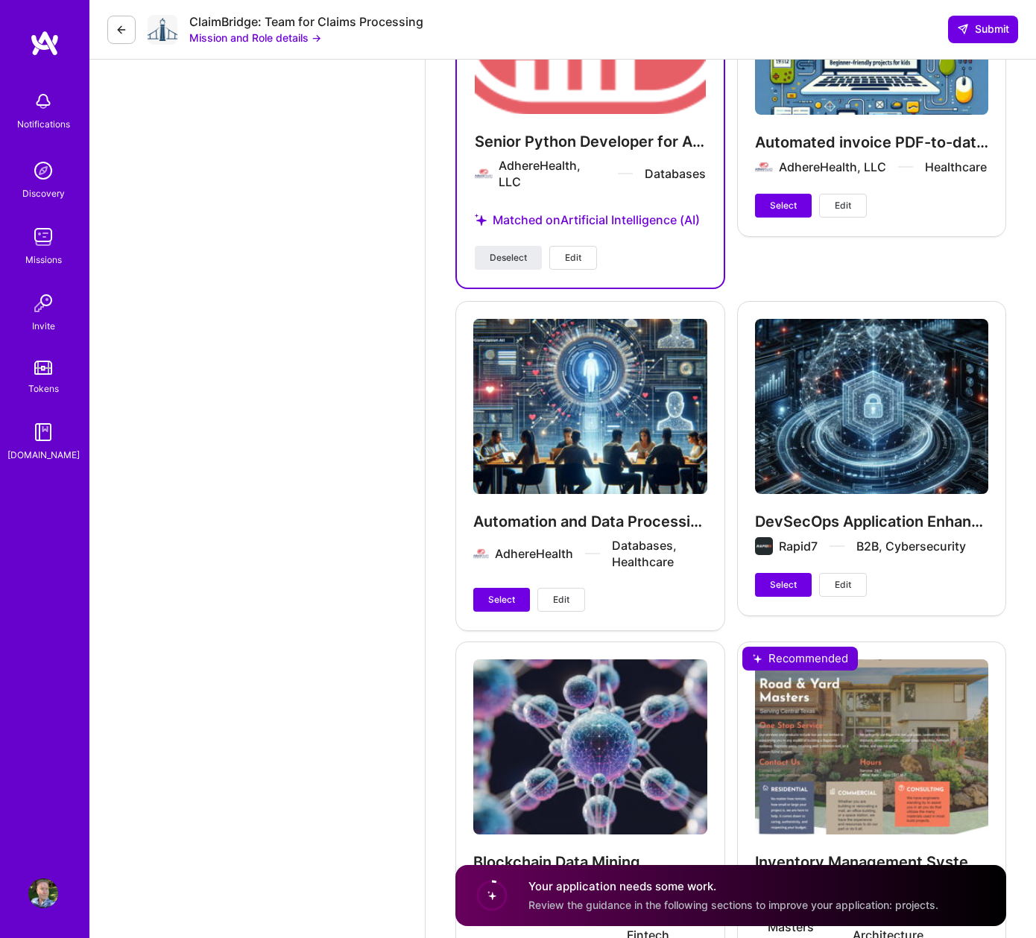
scroll to position [3727, 0]
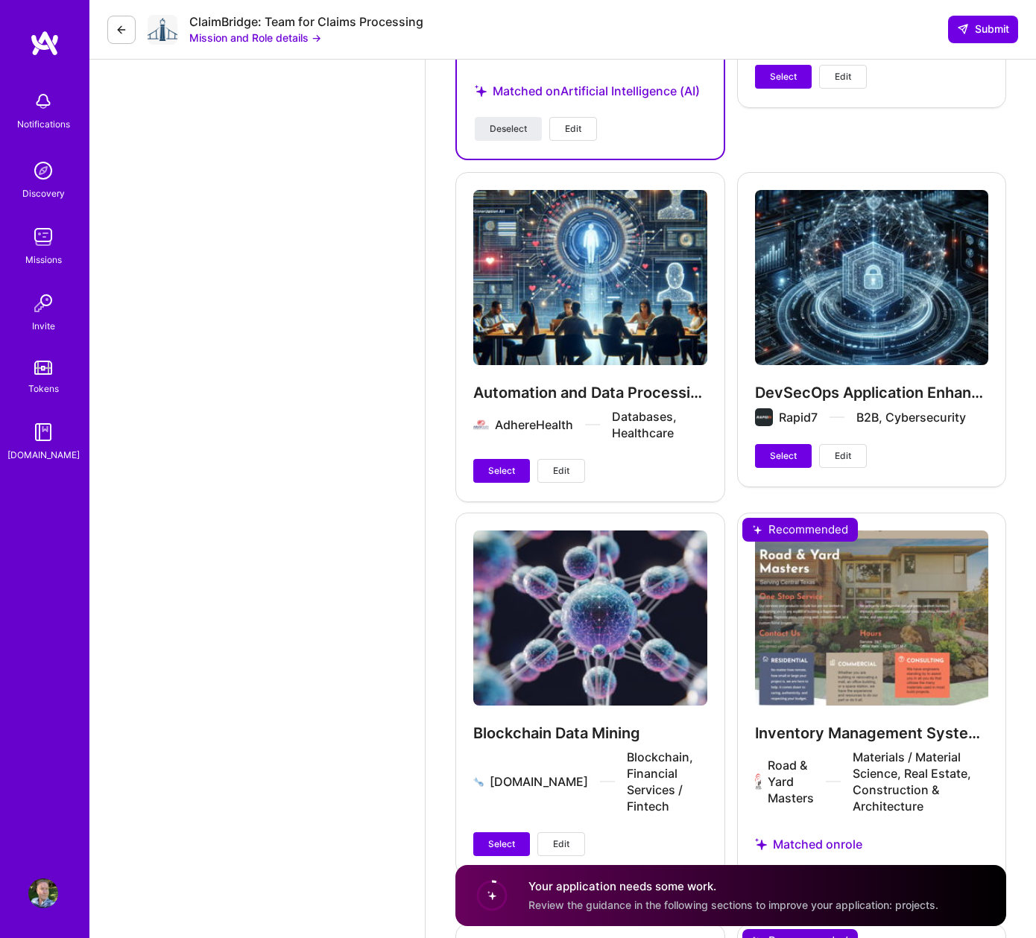
click at [797, 871] on button "Select" at bounding box center [783, 883] width 57 height 24
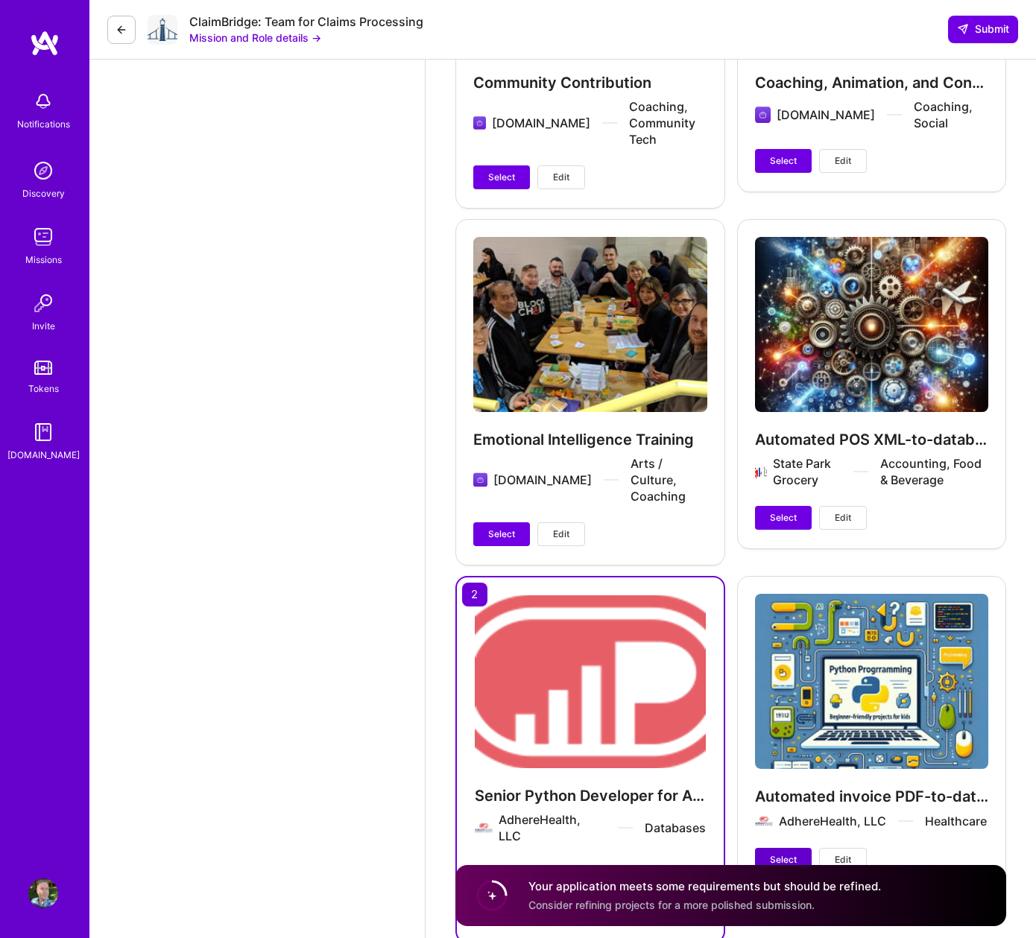
scroll to position [2883, 0]
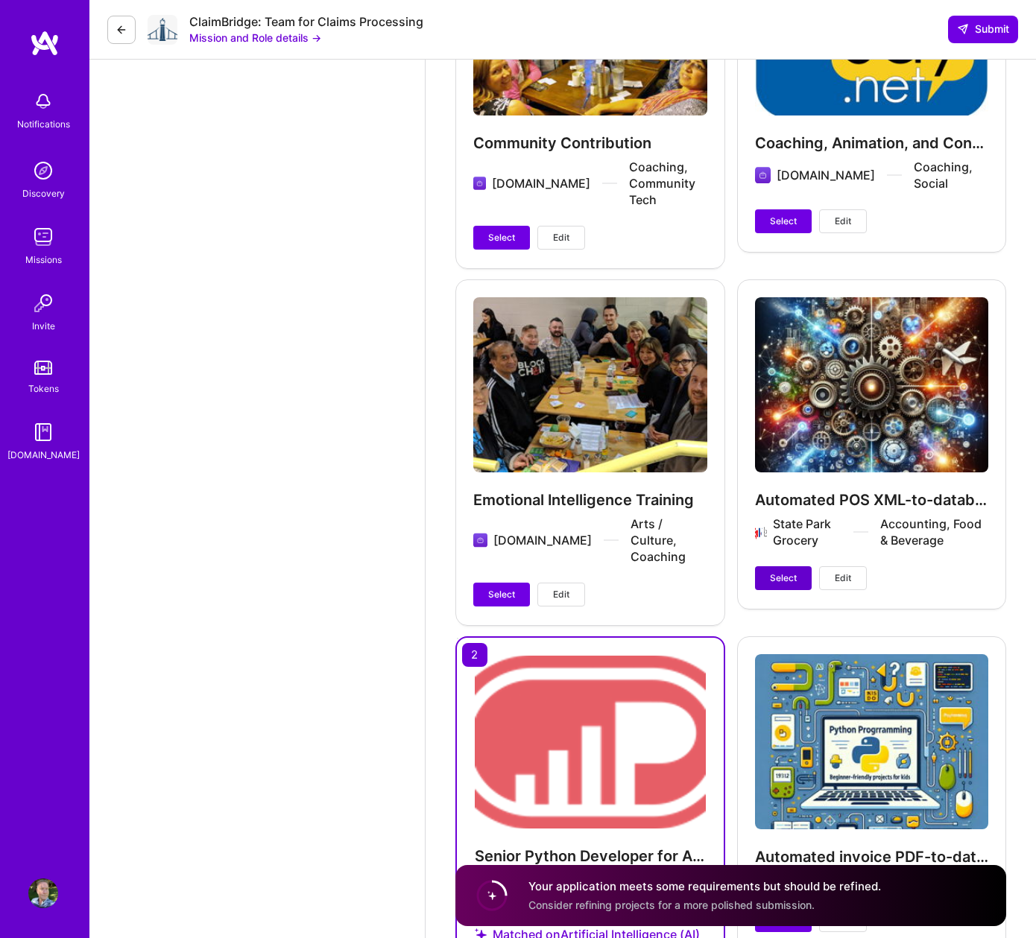
click at [777, 572] on span "Select" at bounding box center [783, 578] width 27 height 13
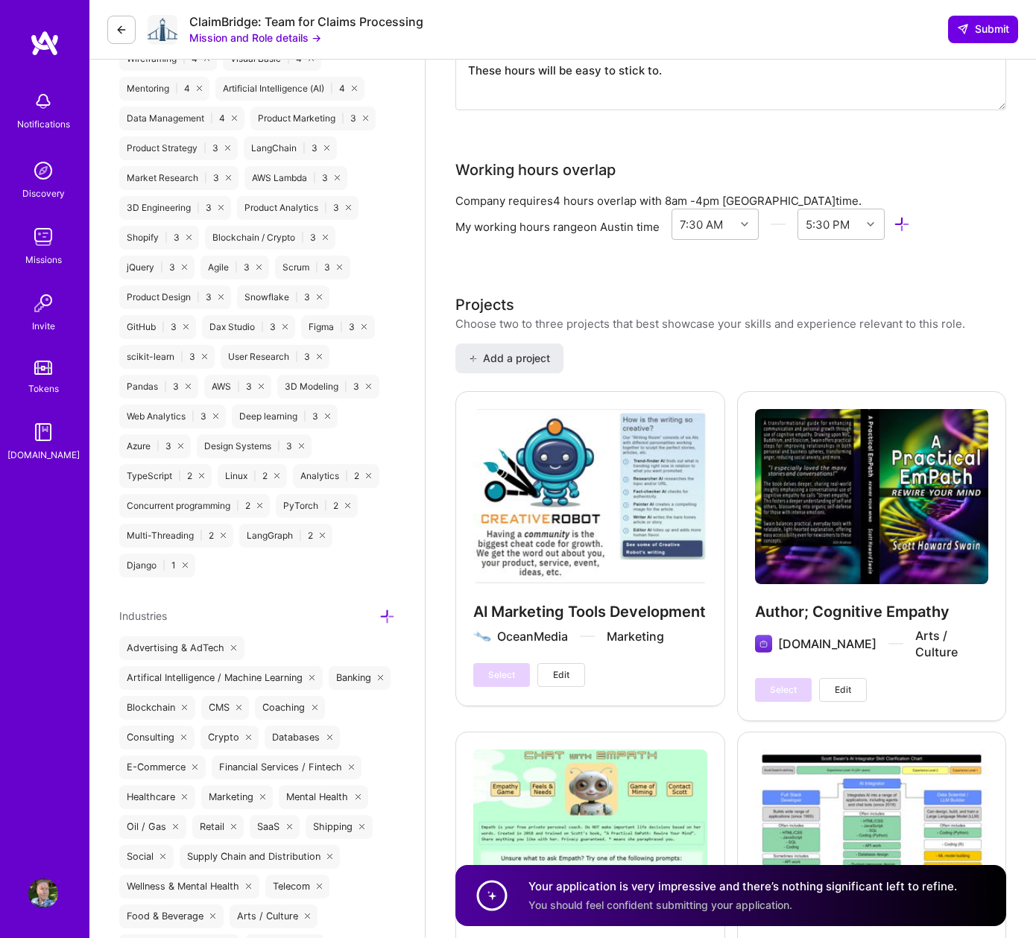
scroll to position [1641, 0]
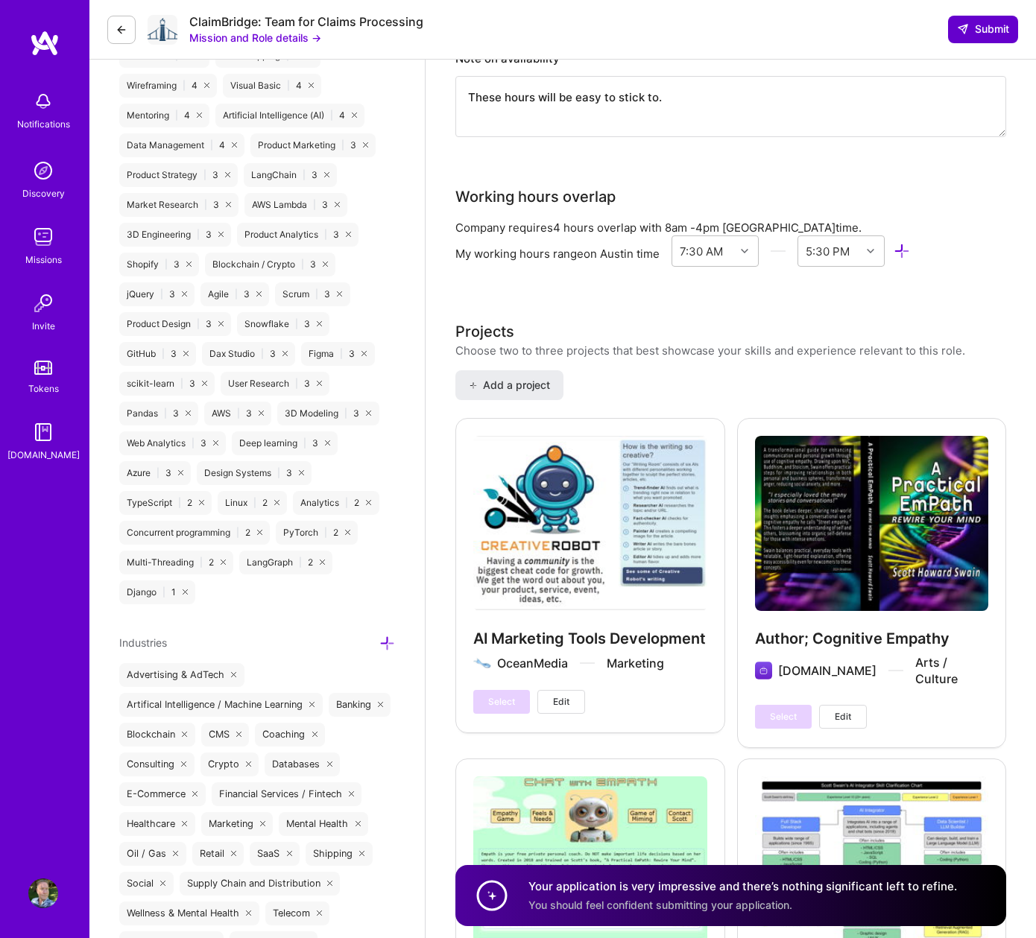
click at [985, 35] on span "Submit" at bounding box center [983, 29] width 52 height 15
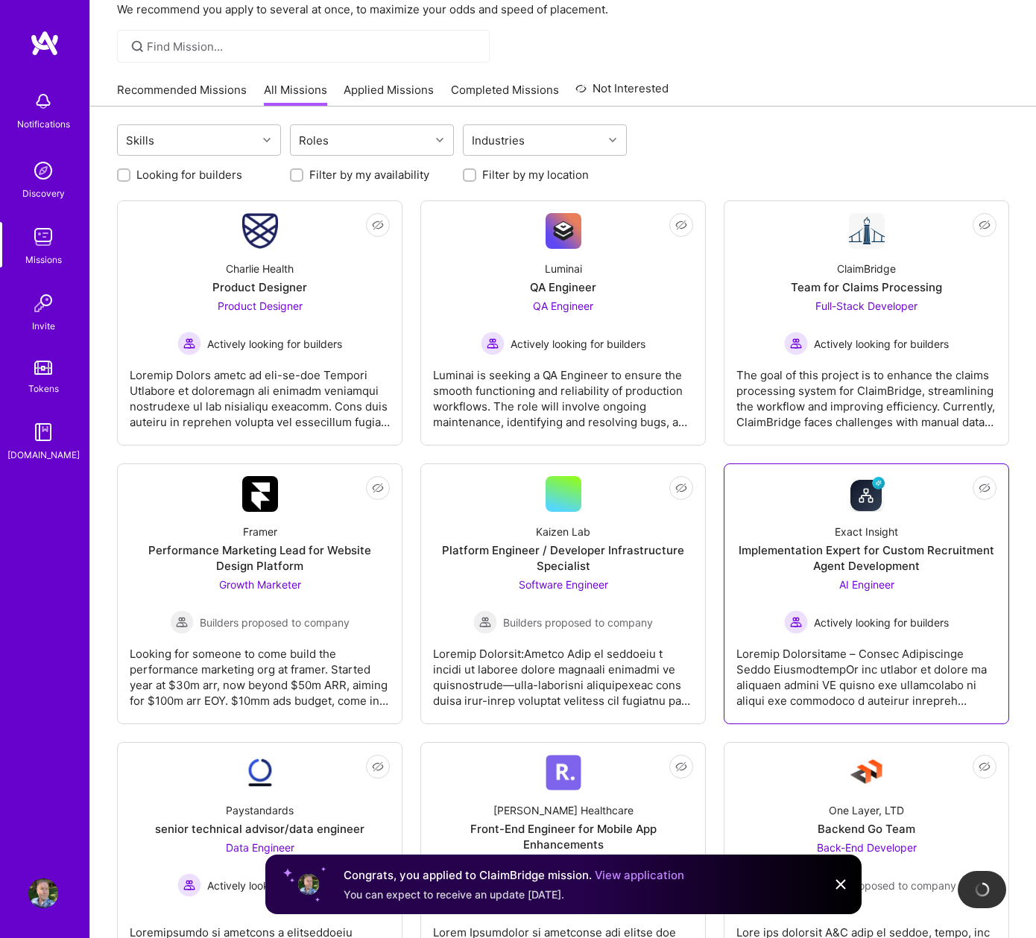
scroll to position [99, 0]
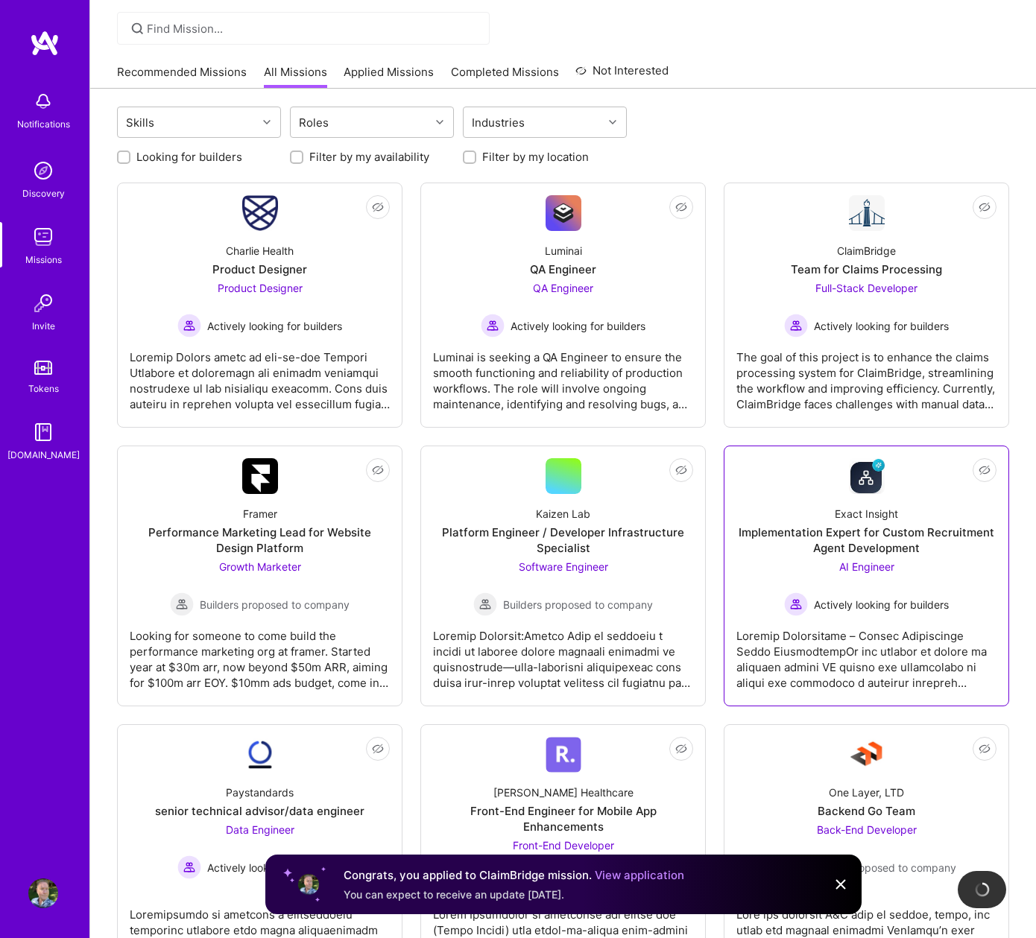
click at [869, 520] on div "Exact Insight" at bounding box center [866, 514] width 63 height 16
click at [977, 466] on span "Not Interested" at bounding box center [955, 471] width 71 height 16
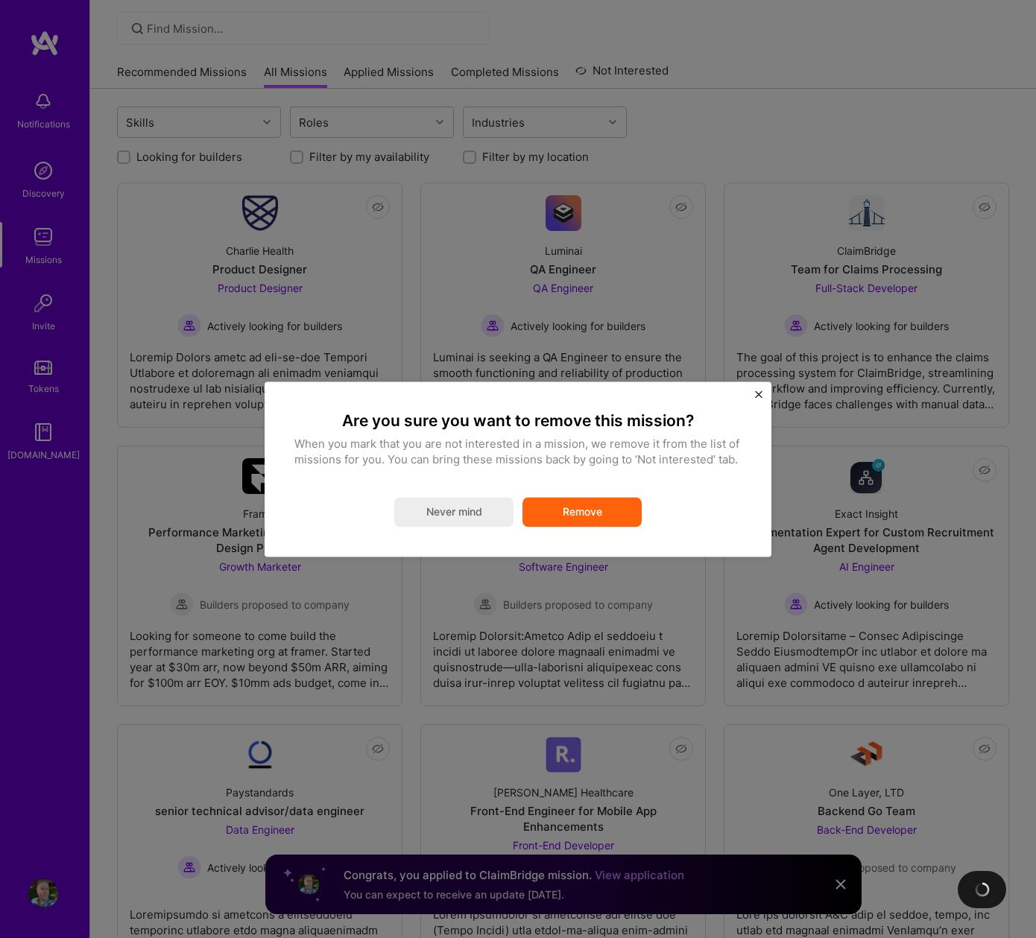
click at [567, 508] on button "Remove" at bounding box center [582, 512] width 119 height 30
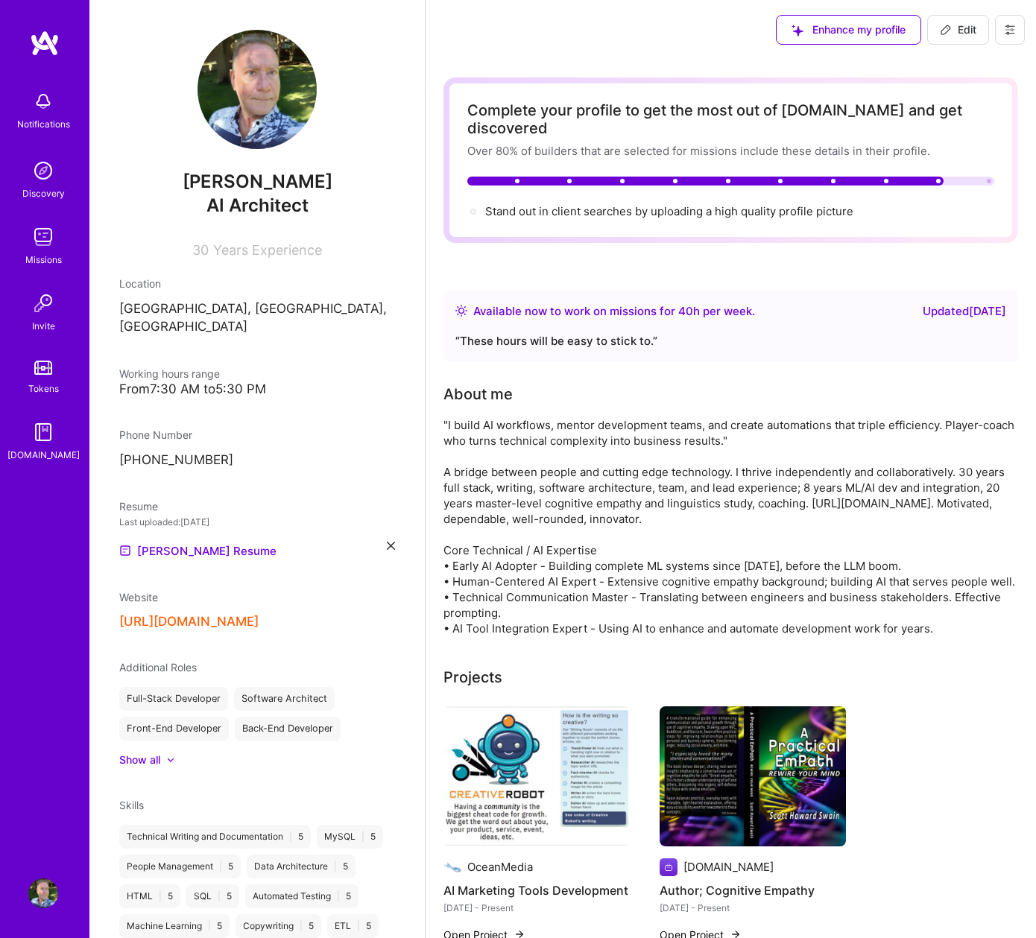
click at [966, 30] on span "Edit" at bounding box center [958, 29] width 37 height 15
select select "US"
select select "Right Now"
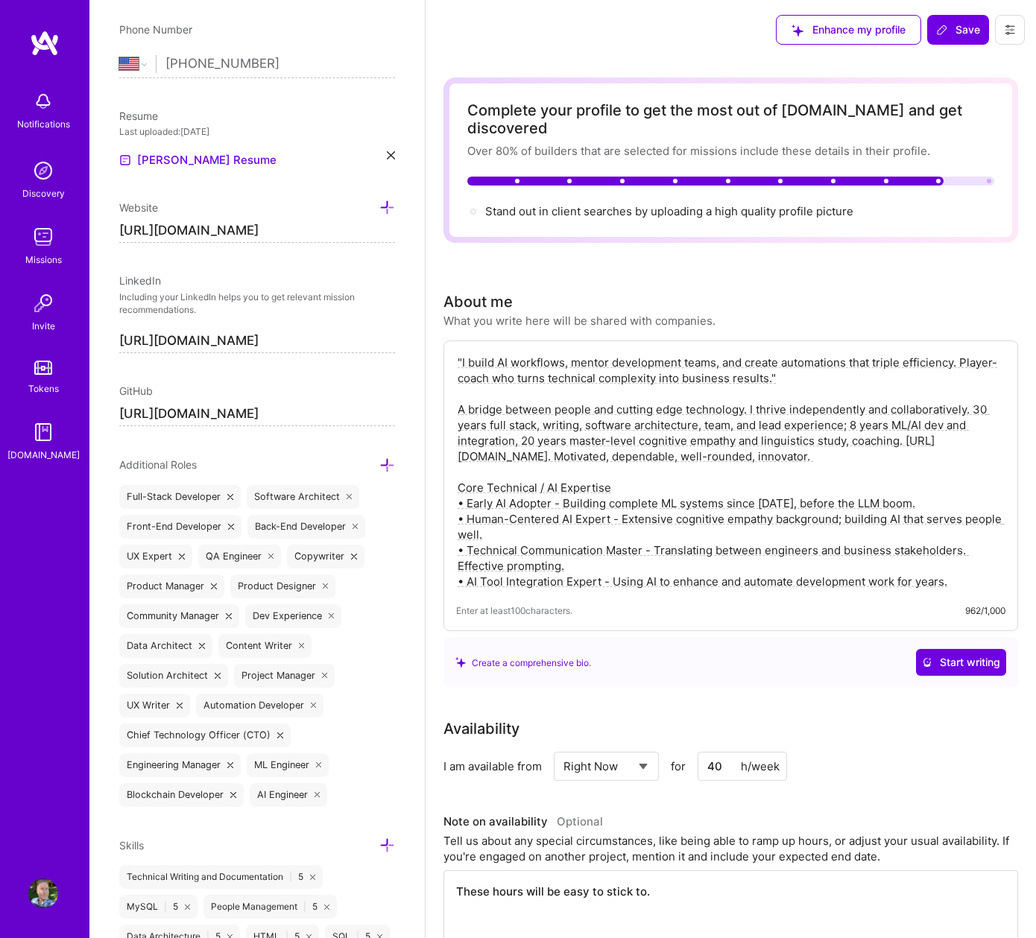
scroll to position [555, 0]
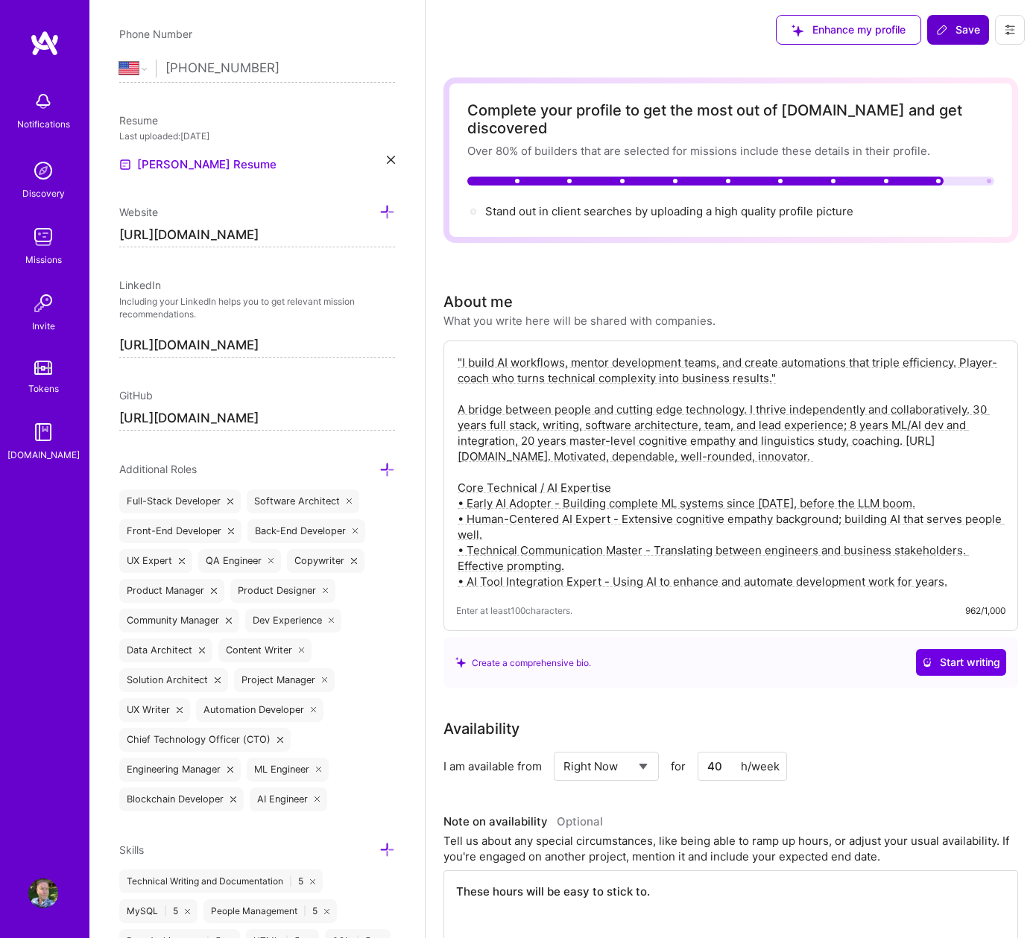
click at [968, 30] on span "Save" at bounding box center [958, 29] width 44 height 15
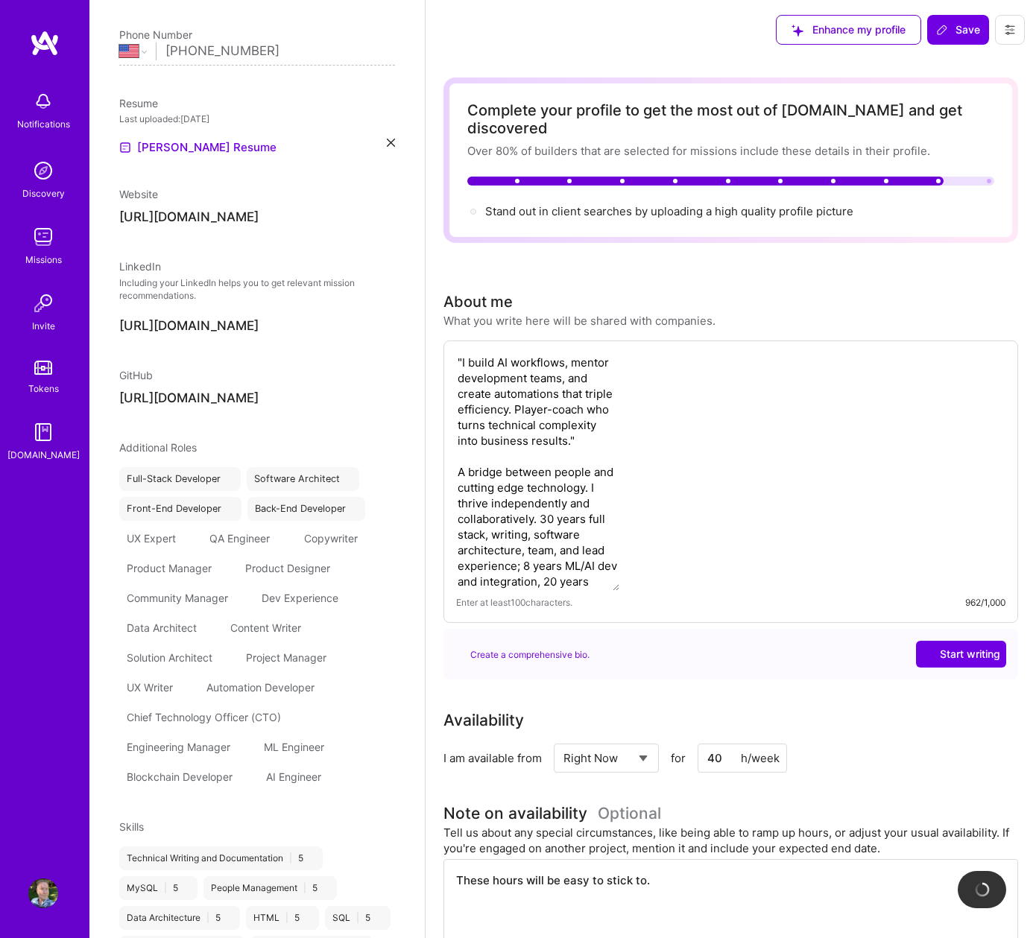
scroll to position [355, 0]
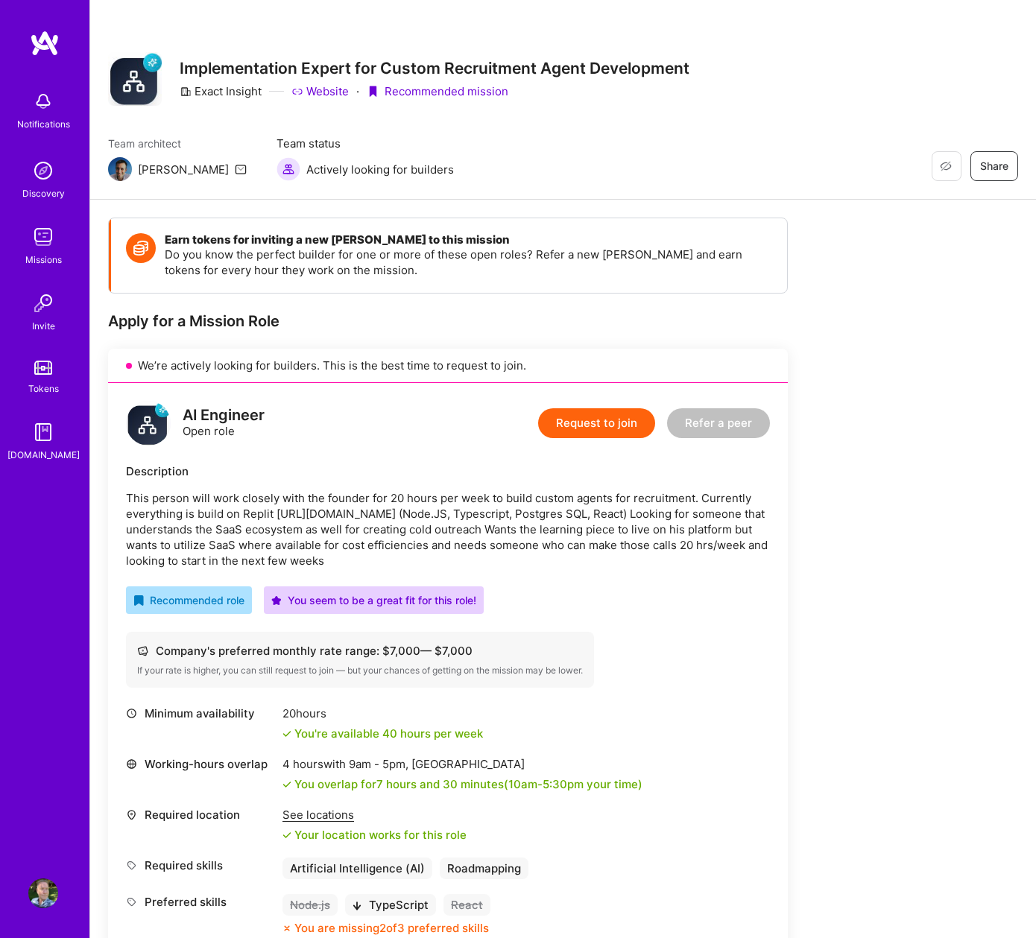
drag, startPoint x: 124, startPoint y: 498, endPoint x: 329, endPoint y: 555, distance: 212.2
click at [329, 555] on div "AI Engineer Open role Request to join Refer a peer Description This person will…" at bounding box center [448, 668] width 680 height 571
